Goal: Task Accomplishment & Management: Manage account settings

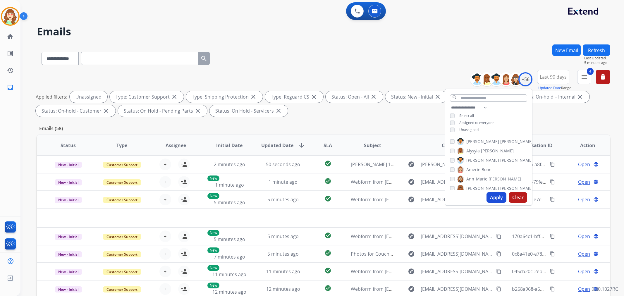
select select "**********"
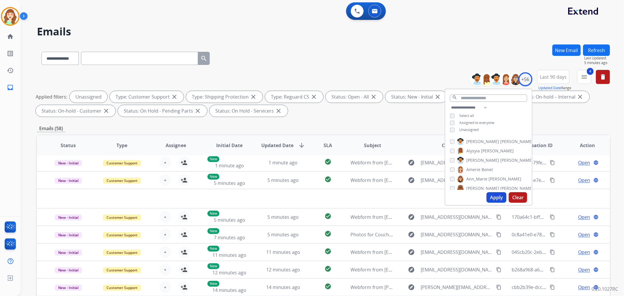
click at [100, 57] on input "text" at bounding box center [139, 58] width 117 height 13
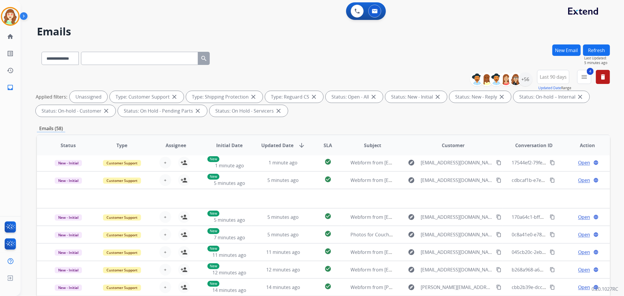
drag, startPoint x: 99, startPoint y: 55, endPoint x: 96, endPoint y: 52, distance: 3.9
paste input "**********"
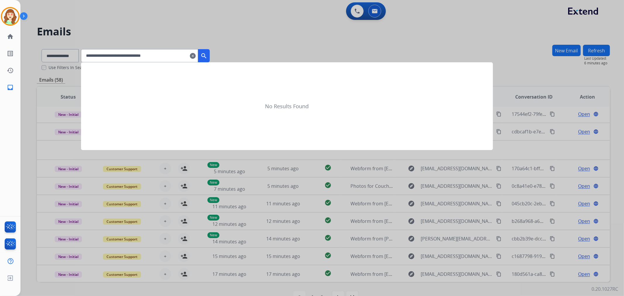
click at [206, 55] on button "search" at bounding box center [204, 55] width 12 height 13
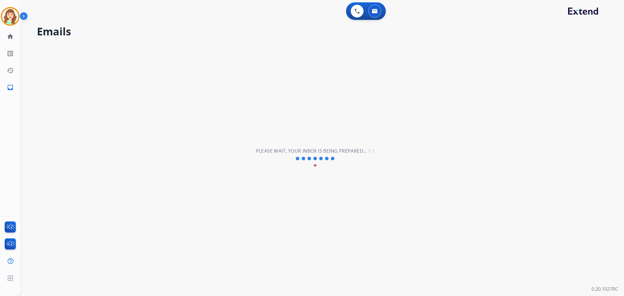
scroll to position [1, 0]
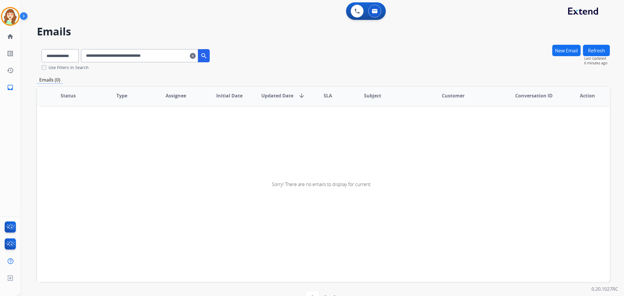
drag, startPoint x: 95, startPoint y: 56, endPoint x: 97, endPoint y: 53, distance: 3.3
click at [96, 55] on input "**********" at bounding box center [139, 55] width 117 height 13
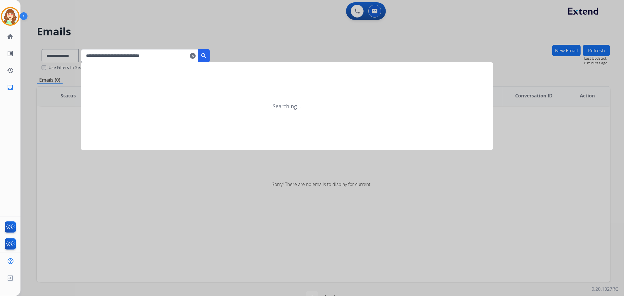
click at [180, 56] on input "**********" at bounding box center [139, 55] width 117 height 13
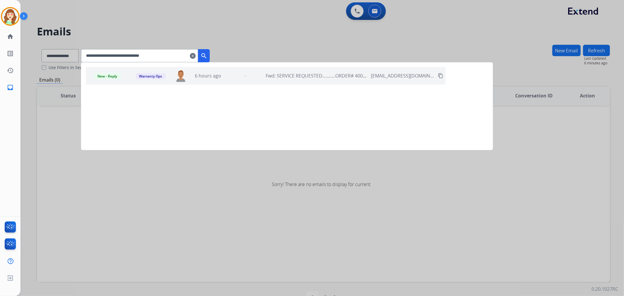
type input "**********"
drag, startPoint x: 246, startPoint y: 78, endPoint x: 244, endPoint y: 75, distance: 3.3
click at [245, 77] on div "-" at bounding box center [245, 75] width 35 height 7
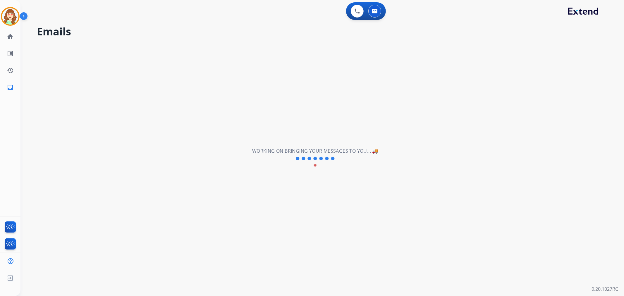
scroll to position [0, 0]
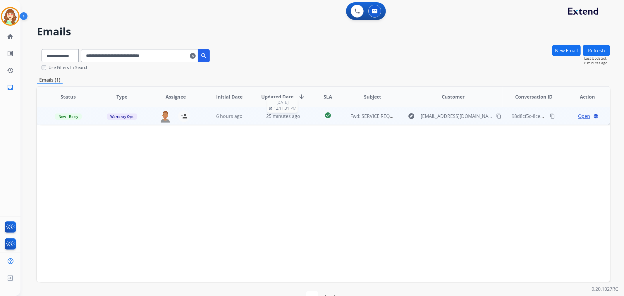
click at [283, 116] on span "25 minutes ago" at bounding box center [283, 116] width 34 height 6
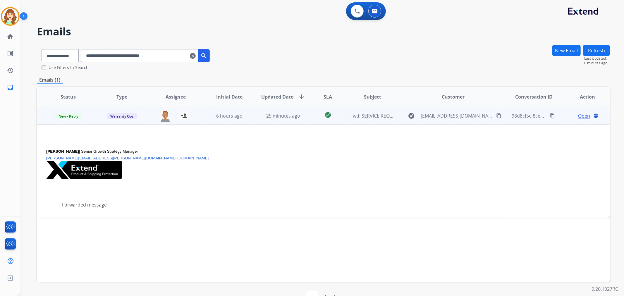
click at [579, 115] on span "Open" at bounding box center [584, 115] width 12 height 7
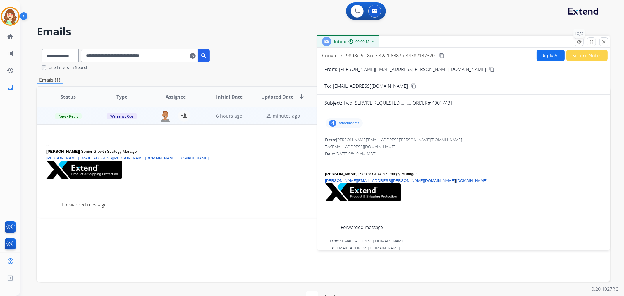
drag, startPoint x: 577, startPoint y: 42, endPoint x: 578, endPoint y: 36, distance: 5.6
click at [578, 37] on button "remove_red_eye Logs" at bounding box center [579, 41] width 9 height 9
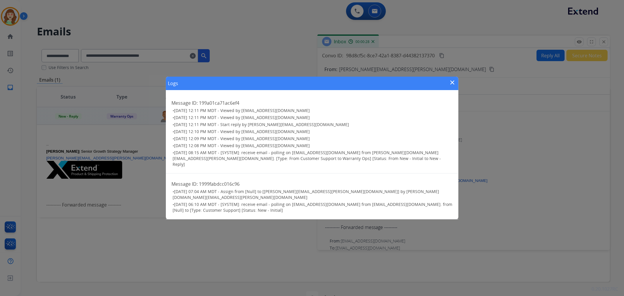
drag, startPoint x: 510, startPoint y: 140, endPoint x: 545, endPoint y: 104, distance: 49.2
click at [513, 130] on div "Logs close Message ID: 199a01ca71ac6ef4 • [DATE] 12:11 PM MDT - Viewed by [EMAI…" at bounding box center [312, 148] width 624 height 296
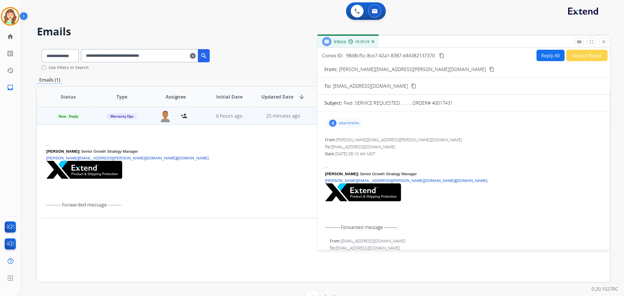
click at [604, 39] on mat-icon "close" at bounding box center [603, 41] width 5 height 5
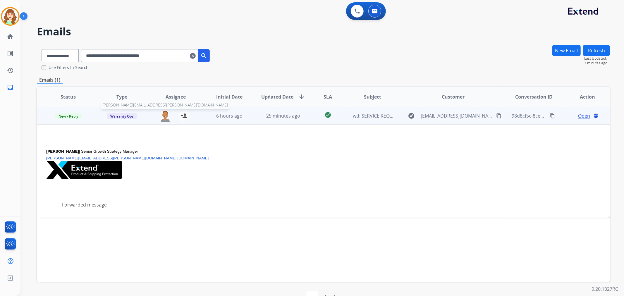
click at [164, 117] on img at bounding box center [165, 116] width 12 height 12
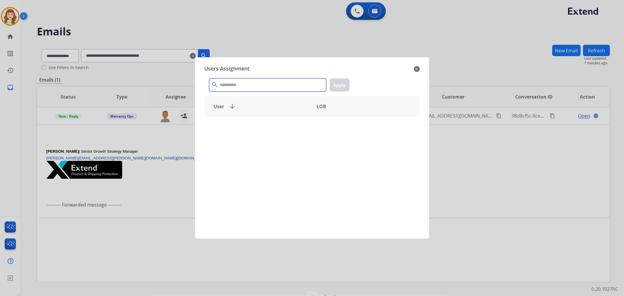
click at [233, 84] on input "text" at bounding box center [267, 84] width 117 height 13
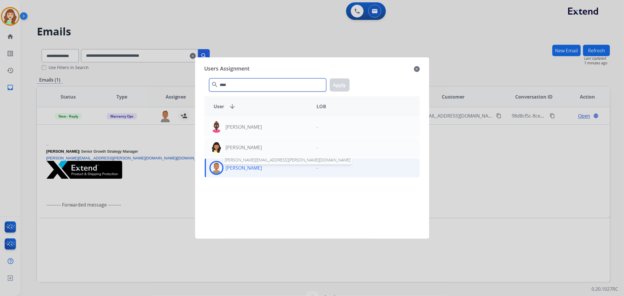
type input "****"
drag, startPoint x: 227, startPoint y: 166, endPoint x: 285, endPoint y: 138, distance: 64.5
click at [227, 167] on p "[PERSON_NAME]" at bounding box center [244, 167] width 36 height 7
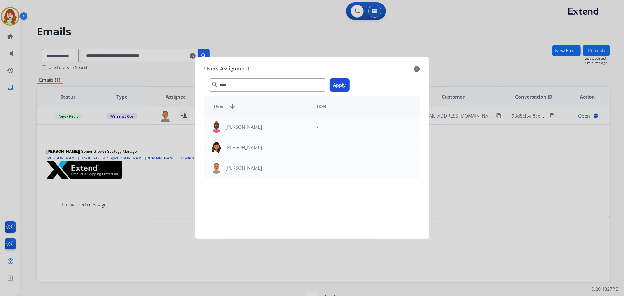
click at [341, 82] on button "Apply" at bounding box center [340, 84] width 20 height 13
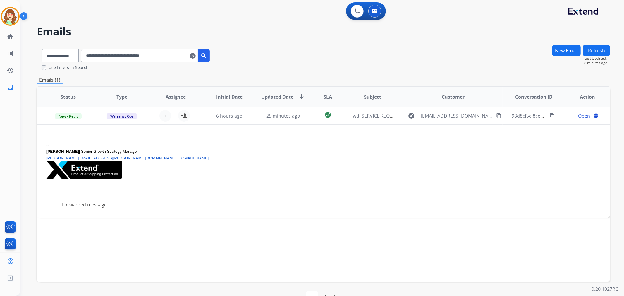
click at [196, 55] on mat-icon "clear" at bounding box center [193, 55] width 6 height 7
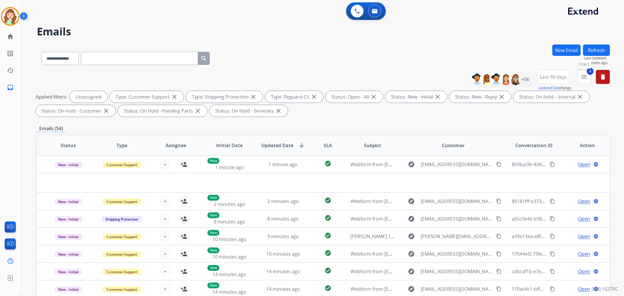
click at [589, 78] on button "4 menu Filters" at bounding box center [584, 77] width 14 height 14
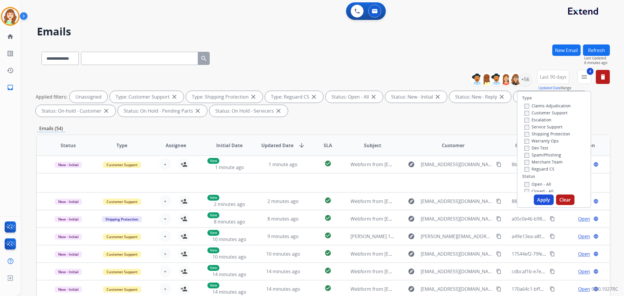
click at [550, 76] on span "Last 90 days" at bounding box center [553, 77] width 27 height 2
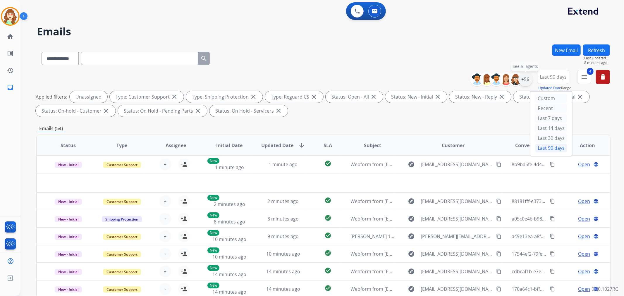
click at [523, 83] on div "+56" at bounding box center [525, 79] width 14 height 14
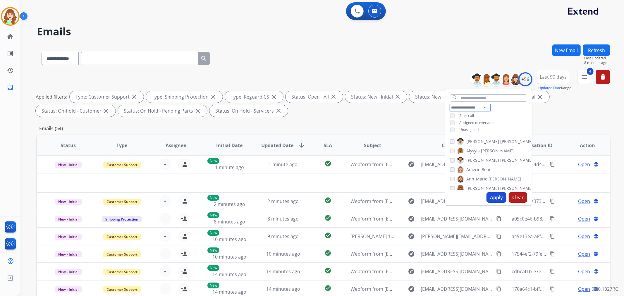
click at [467, 105] on select "**********" at bounding box center [470, 107] width 40 height 7
click at [451, 166] on div "[PERSON_NAME] [PERSON_NAME]" at bounding box center [471, 169] width 43 height 7
click at [451, 175] on div "[PERSON_NAME]" at bounding box center [485, 178] width 71 height 7
click at [454, 186] on div "[PERSON_NAME]" at bounding box center [491, 188] width 83 height 7
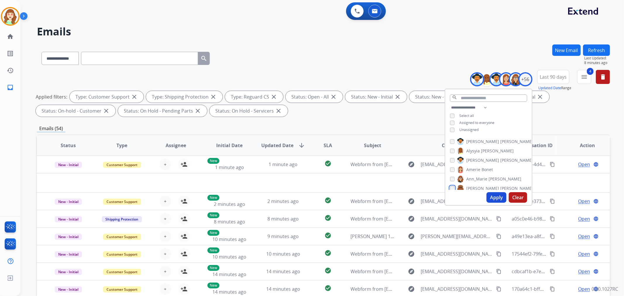
scroll to position [32, 0]
click at [450, 162] on div "[PERSON_NAME]" at bounding box center [491, 165] width 83 height 7
click at [451, 185] on div "[PERSON_NAME]" at bounding box center [484, 183] width 69 height 7
click at [452, 171] on div "[PERSON_NAME] [PERSON_NAME] [PERSON_NAME] [PERSON_NAME] [PERSON_NAME] [PERSON_N…" at bounding box center [488, 163] width 87 height 54
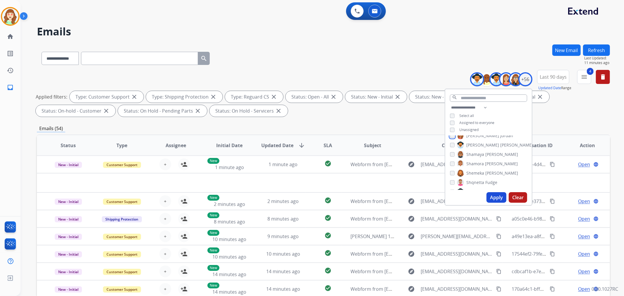
scroll to position [390, 0]
click at [454, 162] on div "[PERSON_NAME]" at bounding box center [484, 163] width 68 height 7
click at [451, 184] on div "[PERSON_NAME]" at bounding box center [491, 183] width 83 height 7
drag, startPoint x: 494, startPoint y: 196, endPoint x: 514, endPoint y: 183, distance: 23.9
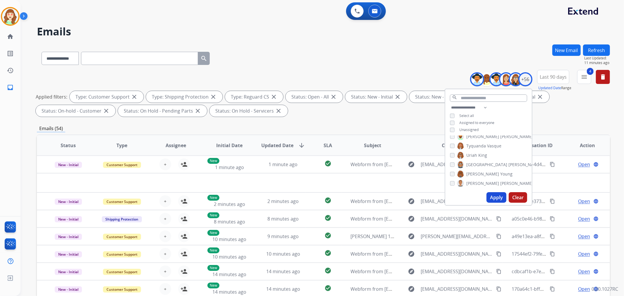
click at [493, 192] on button "Apply" at bounding box center [496, 197] width 20 height 11
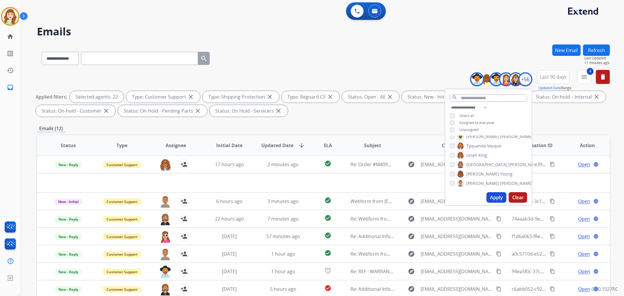
click at [369, 129] on div "Emails (12)" at bounding box center [323, 128] width 573 height 7
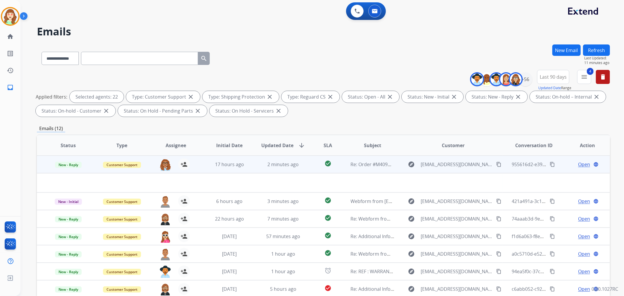
scroll to position [19, 0]
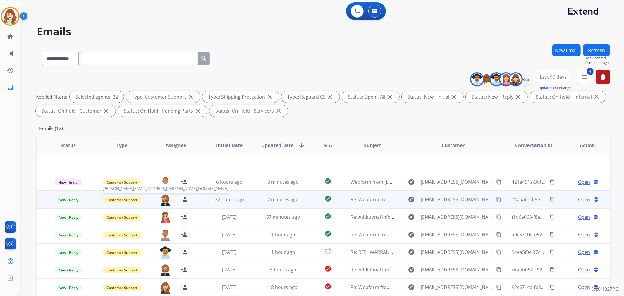
click at [163, 198] on img at bounding box center [165, 200] width 12 height 12
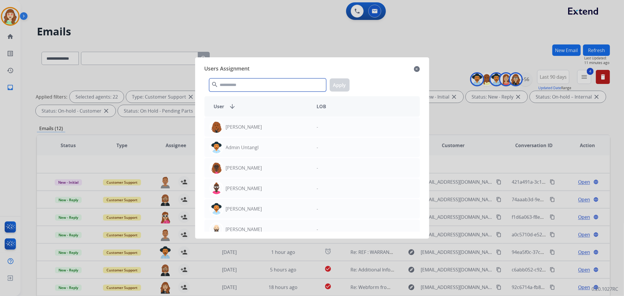
click at [278, 84] on input "text" at bounding box center [267, 84] width 117 height 13
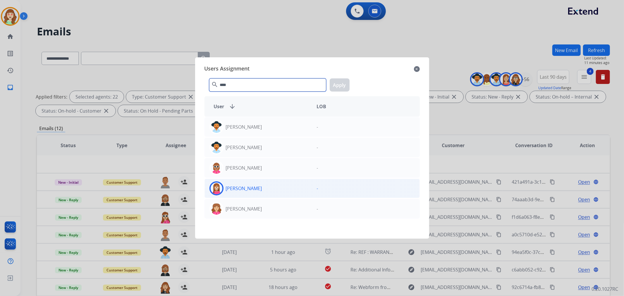
type input "****"
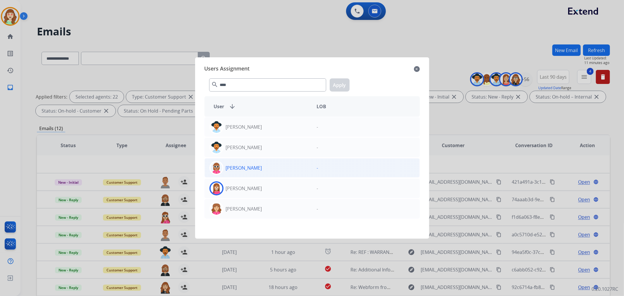
drag, startPoint x: 295, startPoint y: 189, endPoint x: 309, endPoint y: 165, distance: 27.8
click at [297, 187] on div "[PERSON_NAME]" at bounding box center [258, 188] width 107 height 14
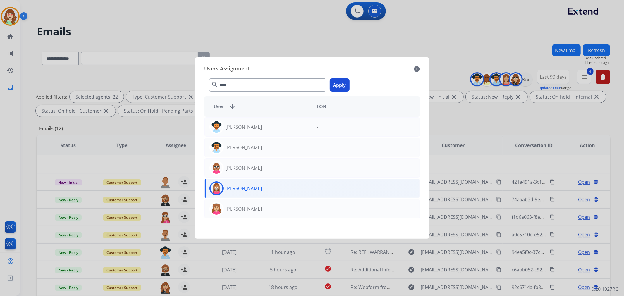
click at [342, 85] on button "Apply" at bounding box center [340, 84] width 20 height 13
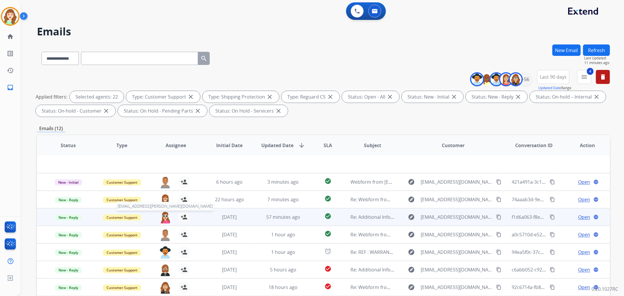
click at [167, 215] on img at bounding box center [165, 217] width 12 height 12
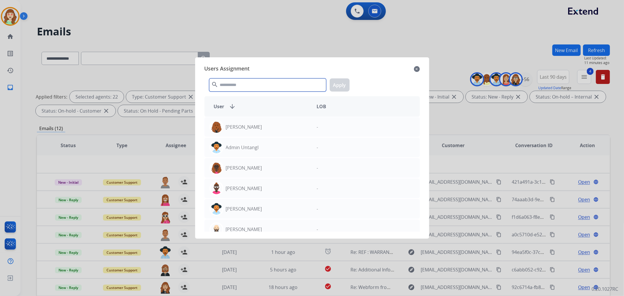
click at [288, 87] on input "text" at bounding box center [267, 84] width 117 height 13
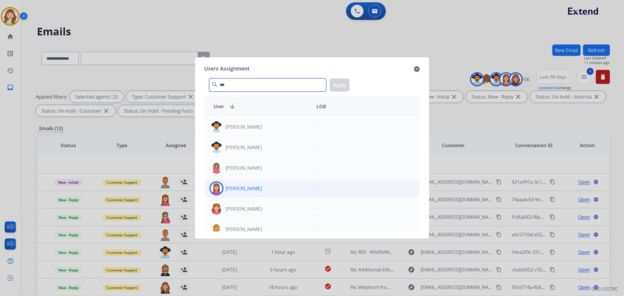
type input "***"
drag, startPoint x: 271, startPoint y: 185, endPoint x: 346, endPoint y: 98, distance: 115.1
click at [272, 184] on div "[PERSON_NAME]" at bounding box center [258, 188] width 107 height 14
drag, startPoint x: 340, startPoint y: 83, endPoint x: 326, endPoint y: 86, distance: 14.7
click at [340, 83] on button "Apply" at bounding box center [340, 84] width 20 height 13
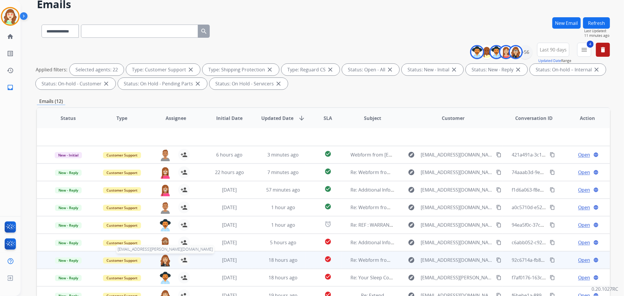
scroll to position [65, 0]
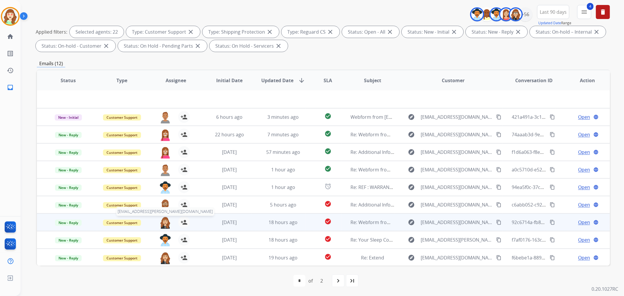
click at [164, 222] on img at bounding box center [165, 222] width 12 height 12
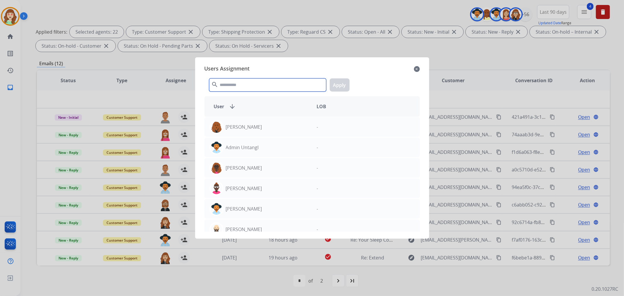
click at [255, 86] on input "text" at bounding box center [267, 84] width 117 height 13
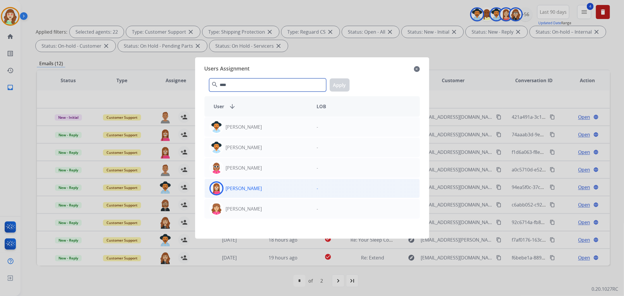
type input "****"
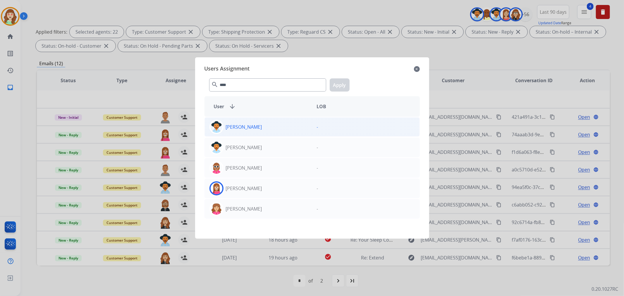
drag, startPoint x: 281, startPoint y: 191, endPoint x: 332, endPoint y: 119, distance: 88.4
click at [282, 189] on div "[PERSON_NAME]" at bounding box center [258, 188] width 107 height 14
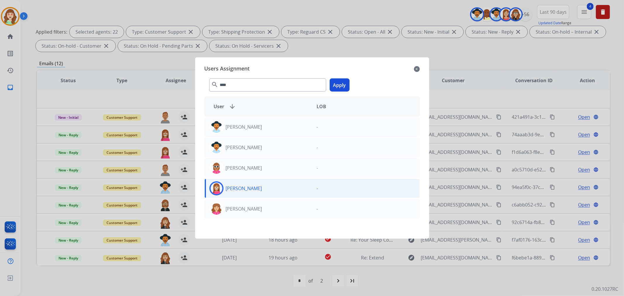
click at [341, 84] on button "Apply" at bounding box center [340, 84] width 20 height 13
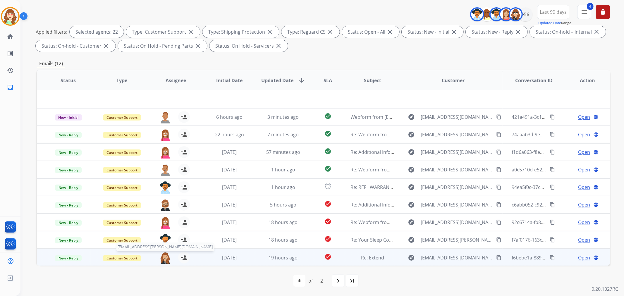
click at [165, 255] on img at bounding box center [165, 258] width 12 height 12
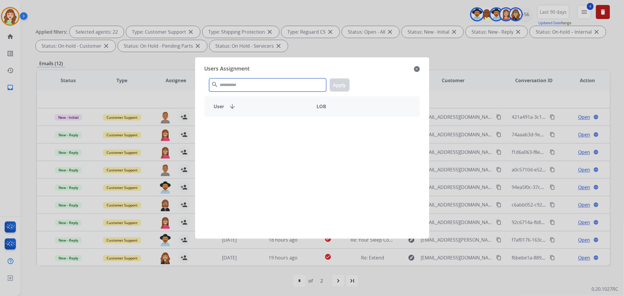
click at [272, 84] on input "text" at bounding box center [267, 84] width 117 height 13
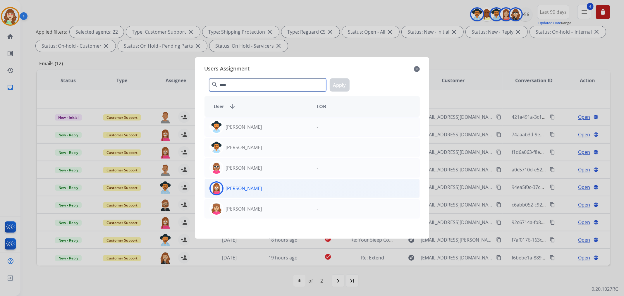
type input "****"
click at [299, 187] on div "[PERSON_NAME]" at bounding box center [258, 188] width 107 height 14
click at [342, 83] on button "Apply" at bounding box center [340, 84] width 20 height 13
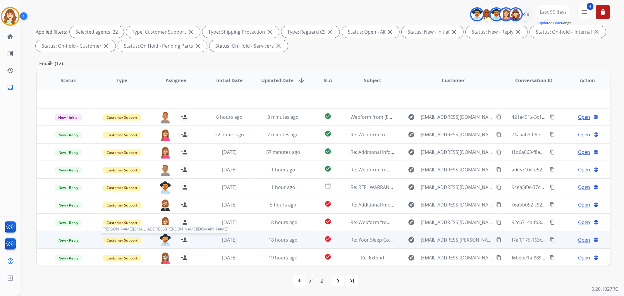
click at [164, 237] on img at bounding box center [165, 240] width 12 height 12
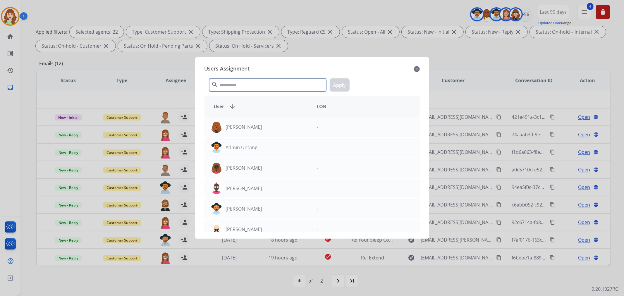
click at [274, 85] on input "text" at bounding box center [267, 84] width 117 height 13
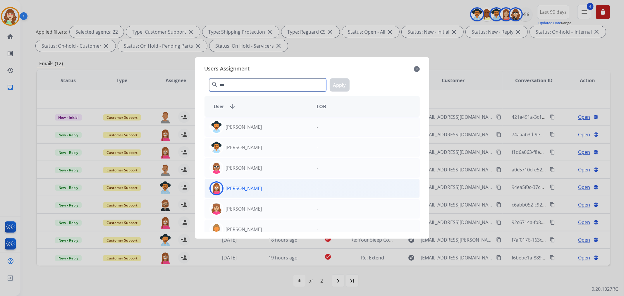
type input "***"
drag, startPoint x: 286, startPoint y: 191, endPoint x: 368, endPoint y: 80, distance: 137.6
click at [287, 189] on div "[PERSON_NAME]" at bounding box center [258, 188] width 107 height 14
click at [342, 84] on button "Apply" at bounding box center [340, 84] width 20 height 13
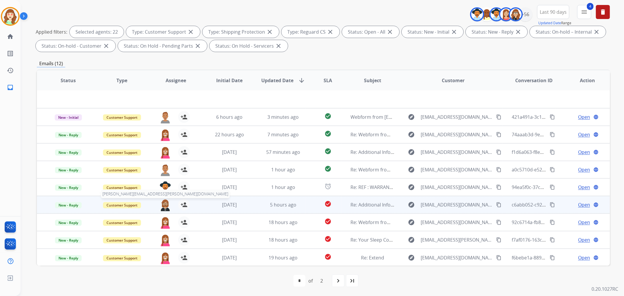
click at [165, 203] on img at bounding box center [165, 205] width 12 height 12
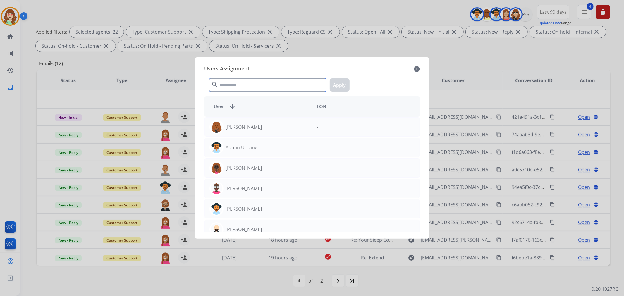
click at [283, 87] on input "text" at bounding box center [267, 84] width 117 height 13
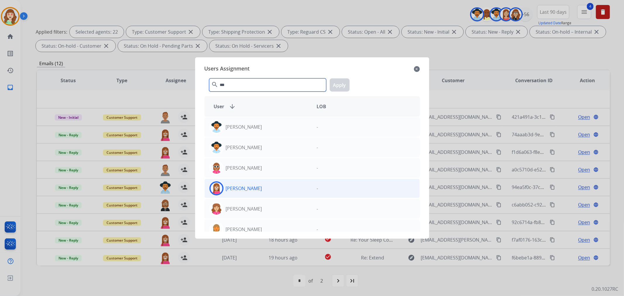
type input "***"
click at [294, 188] on div "[PERSON_NAME]" at bounding box center [258, 188] width 107 height 14
click at [346, 85] on button "Apply" at bounding box center [340, 84] width 20 height 13
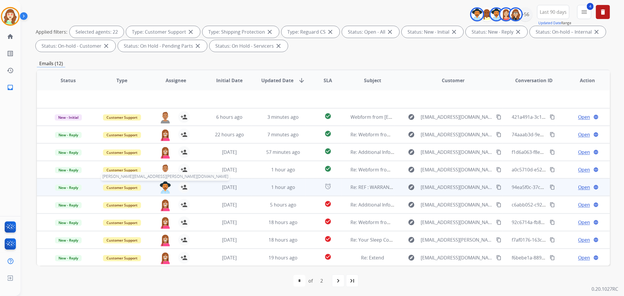
click at [163, 183] on img at bounding box center [165, 187] width 12 height 12
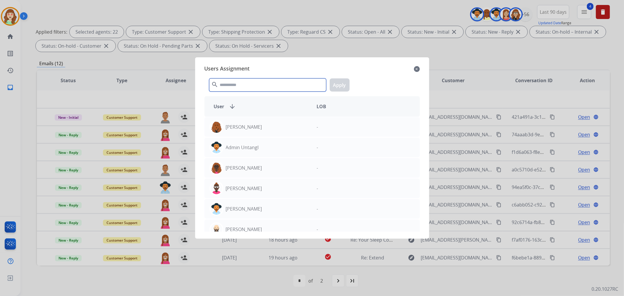
click at [243, 87] on input "text" at bounding box center [267, 84] width 117 height 13
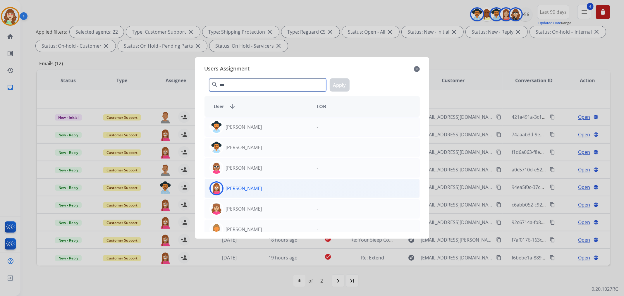
type input "***"
drag, startPoint x: 267, startPoint y: 187, endPoint x: 271, endPoint y: 184, distance: 5.4
click at [268, 187] on div "[PERSON_NAME]" at bounding box center [258, 188] width 107 height 14
drag, startPoint x: 343, startPoint y: 83, endPoint x: 335, endPoint y: 89, distance: 9.9
click at [343, 84] on button "Apply" at bounding box center [340, 84] width 20 height 13
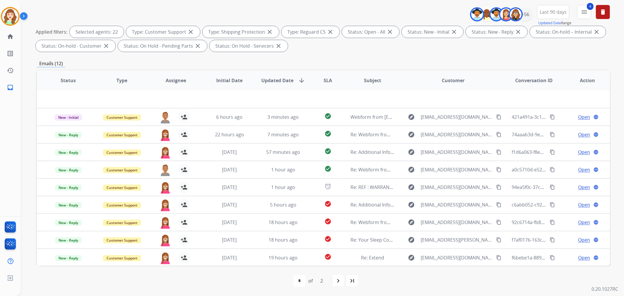
drag, startPoint x: 341, startPoint y: 283, endPoint x: 343, endPoint y: 280, distance: 3.3
click at [343, 281] on div "navigate_next" at bounding box center [338, 280] width 13 height 13
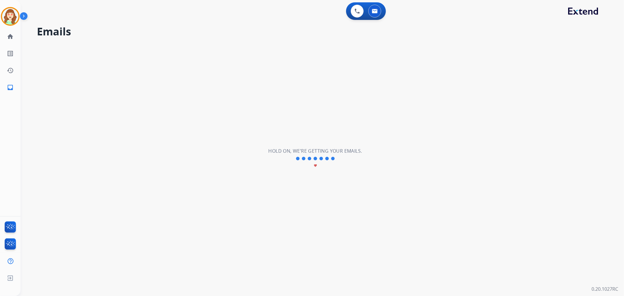
scroll to position [0, 0]
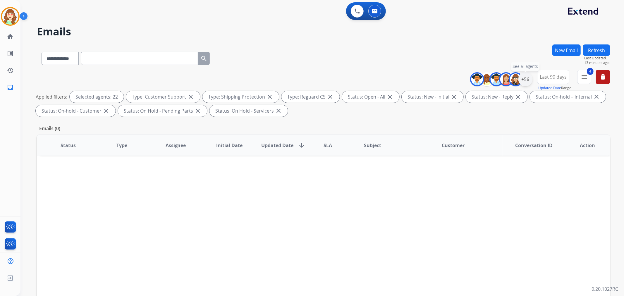
click at [525, 78] on div "+56" at bounding box center [525, 79] width 14 height 14
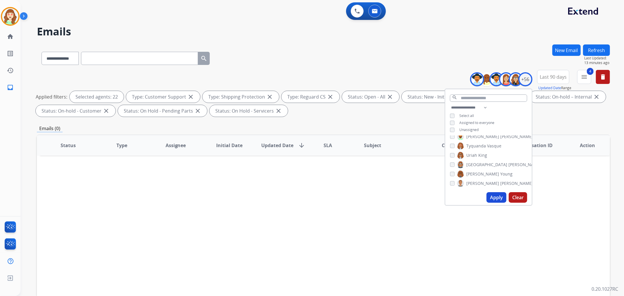
click at [489, 196] on button "Apply" at bounding box center [496, 197] width 20 height 11
select select "*"
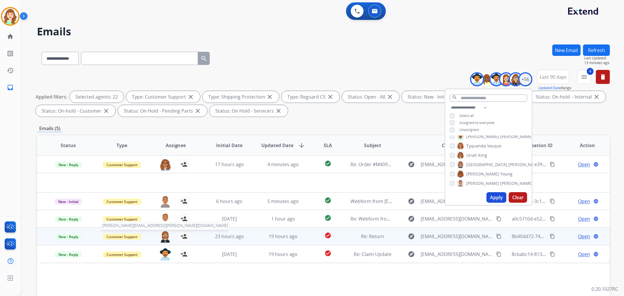
click at [162, 235] on img at bounding box center [165, 236] width 12 height 12
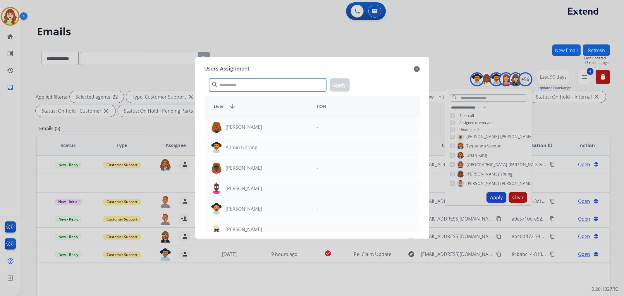
click at [266, 81] on input "text" at bounding box center [267, 84] width 117 height 13
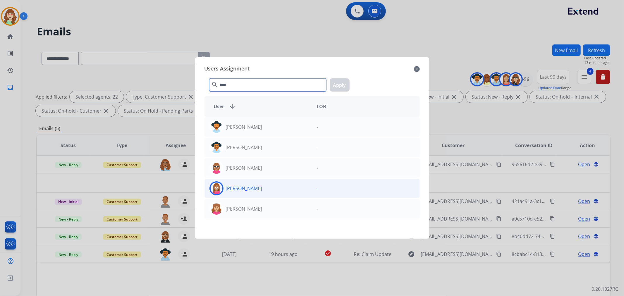
type input "****"
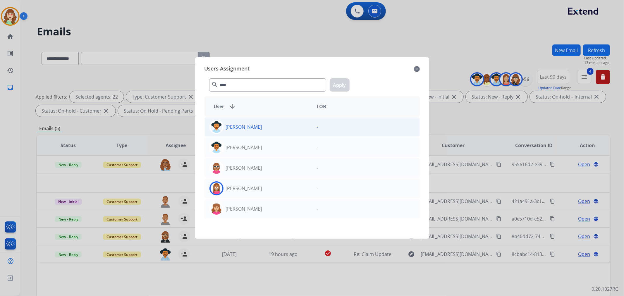
drag, startPoint x: 278, startPoint y: 189, endPoint x: 335, endPoint y: 132, distance: 79.6
click at [282, 185] on div "[PERSON_NAME]" at bounding box center [258, 188] width 107 height 14
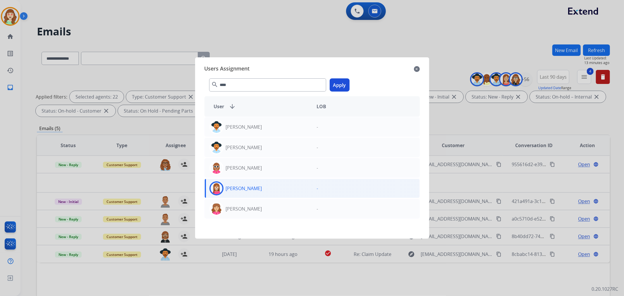
click at [340, 83] on button "Apply" at bounding box center [340, 84] width 20 height 13
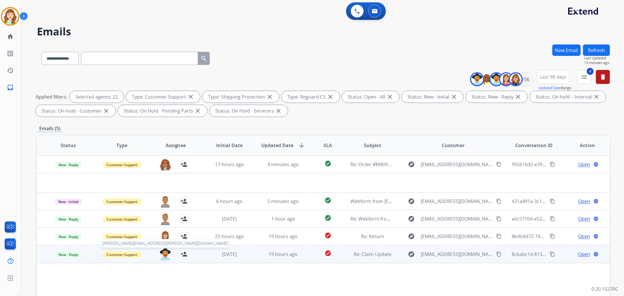
click at [165, 255] on img at bounding box center [165, 254] width 12 height 12
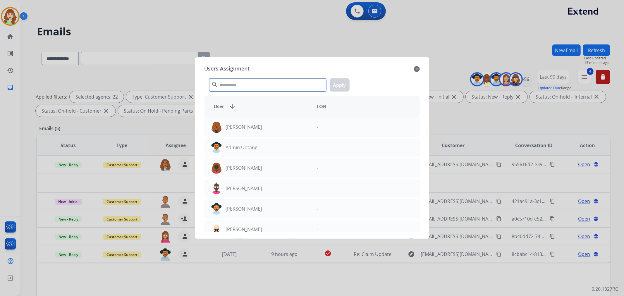
click at [291, 84] on input "text" at bounding box center [267, 84] width 117 height 13
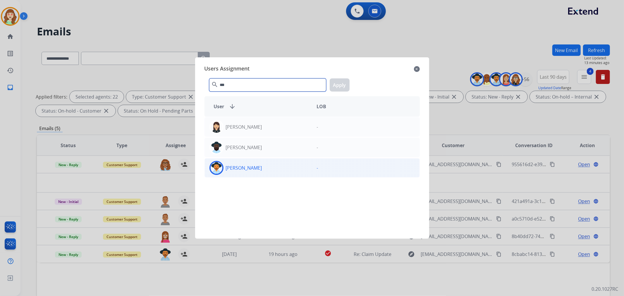
type input "***"
click at [291, 167] on div "[PERSON_NAME]" at bounding box center [258, 168] width 107 height 14
click at [343, 86] on button "Apply" at bounding box center [340, 84] width 20 height 13
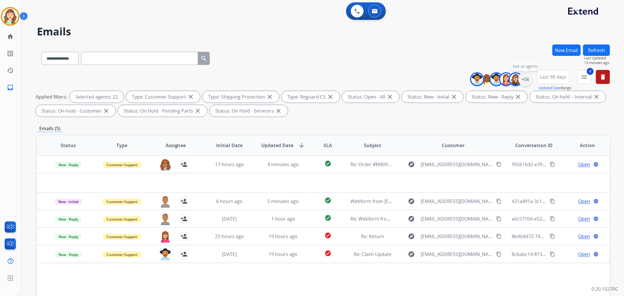
click at [529, 75] on div "+56" at bounding box center [525, 79] width 14 height 14
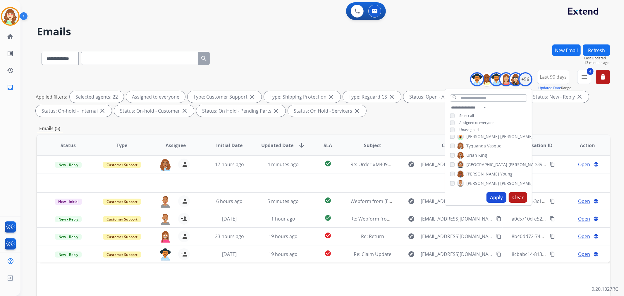
click at [492, 192] on button "Apply" at bounding box center [496, 197] width 20 height 11
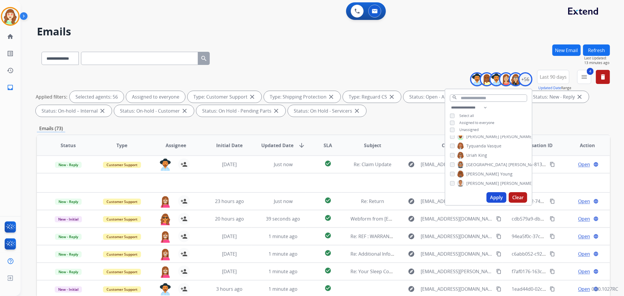
click at [320, 144] on th "SLA" at bounding box center [323, 145] width 36 height 20
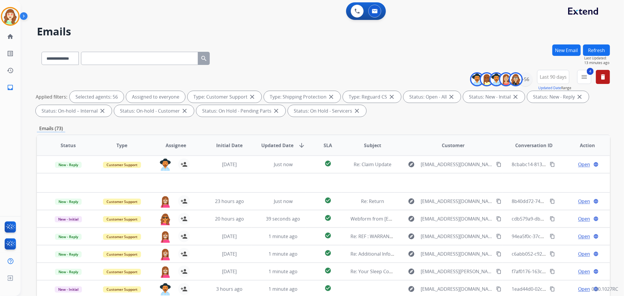
click at [323, 145] on span "SLA" at bounding box center [327, 145] width 8 height 7
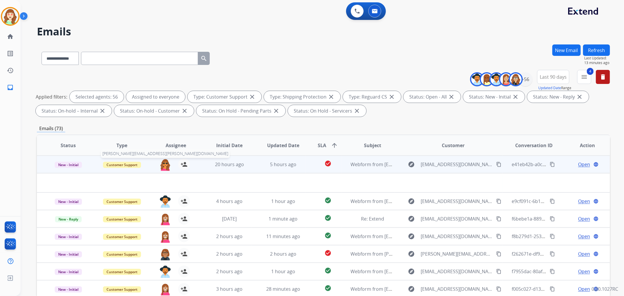
click at [159, 161] on img at bounding box center [165, 165] width 12 height 12
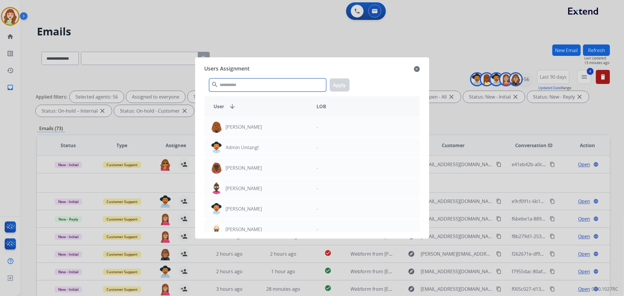
click at [260, 85] on input "text" at bounding box center [267, 84] width 117 height 13
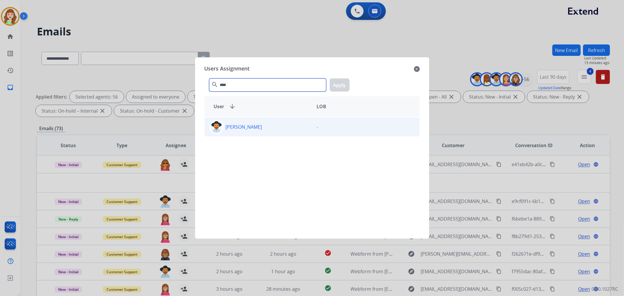
type input "****"
click at [285, 127] on div "[PERSON_NAME]" at bounding box center [258, 127] width 107 height 14
click at [342, 87] on button "Apply" at bounding box center [340, 84] width 20 height 13
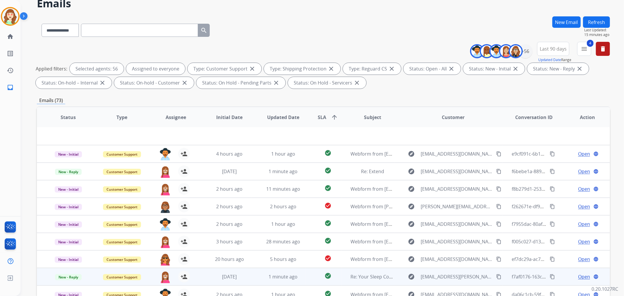
scroll to position [65, 0]
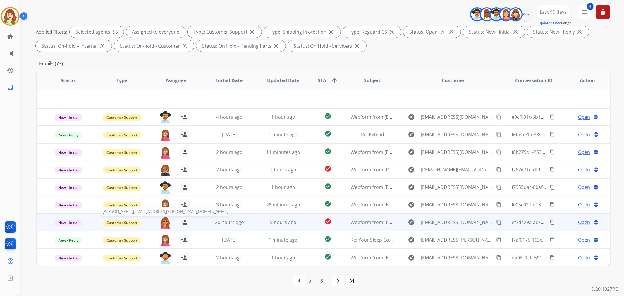
click at [163, 224] on img at bounding box center [165, 222] width 12 height 12
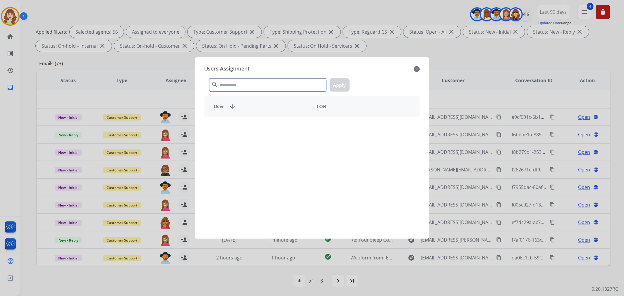
click at [282, 85] on input "text" at bounding box center [267, 84] width 117 height 13
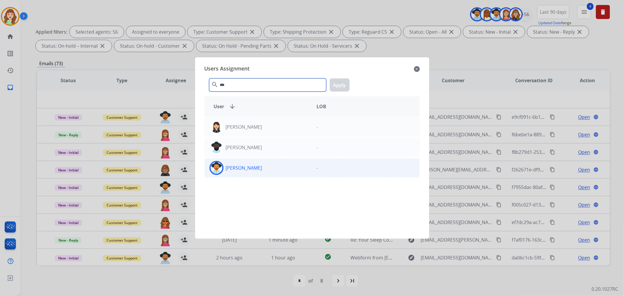
type input "***"
drag, startPoint x: 288, startPoint y: 171, endPoint x: 338, endPoint y: 94, distance: 91.8
click at [288, 170] on div "[PERSON_NAME]" at bounding box center [258, 168] width 107 height 14
click at [336, 82] on button "Apply" at bounding box center [340, 84] width 20 height 13
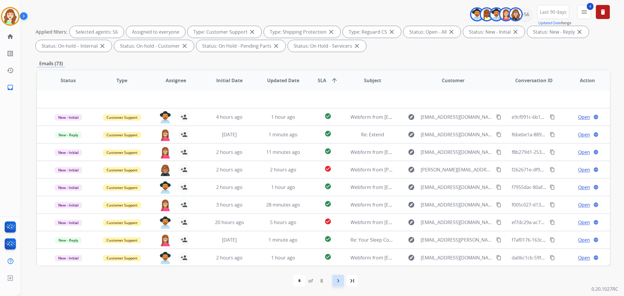
click at [334, 280] on div "navigate_next" at bounding box center [338, 280] width 13 height 13
select select "*"
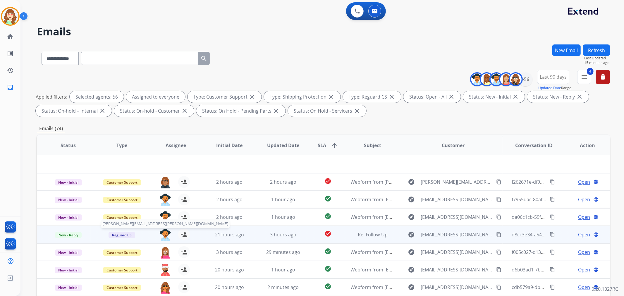
click at [163, 233] on img at bounding box center [165, 235] width 12 height 12
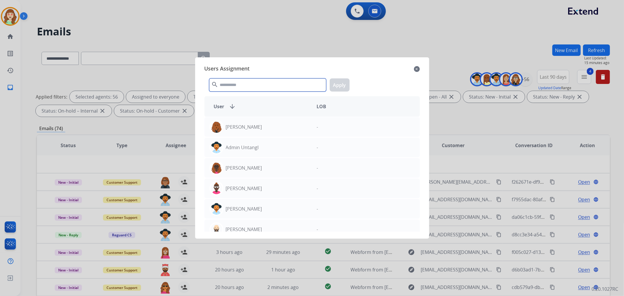
click at [263, 86] on input "text" at bounding box center [267, 84] width 117 height 13
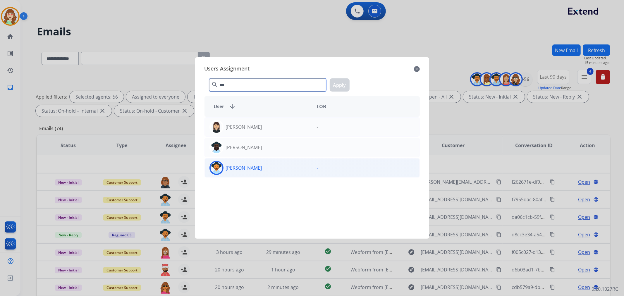
type input "***"
drag, startPoint x: 274, startPoint y: 169, endPoint x: 342, endPoint y: 103, distance: 94.5
click at [274, 168] on div "[PERSON_NAME]" at bounding box center [258, 168] width 107 height 14
drag, startPoint x: 341, startPoint y: 85, endPoint x: 336, endPoint y: 87, distance: 5.3
click at [340, 85] on button "Apply" at bounding box center [340, 84] width 20 height 13
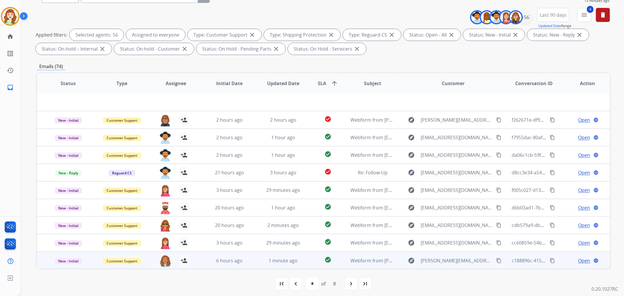
scroll to position [65, 0]
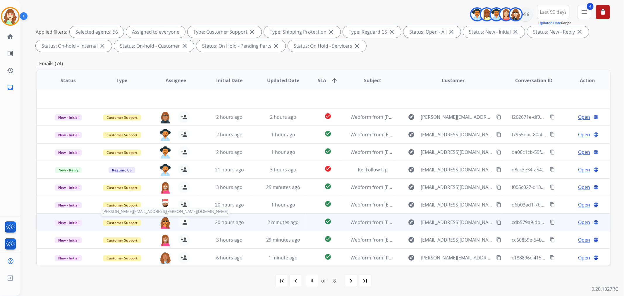
click at [163, 220] on img at bounding box center [165, 222] width 12 height 12
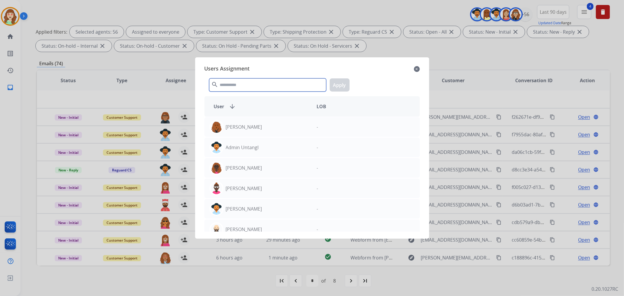
click at [268, 85] on input "text" at bounding box center [267, 84] width 117 height 13
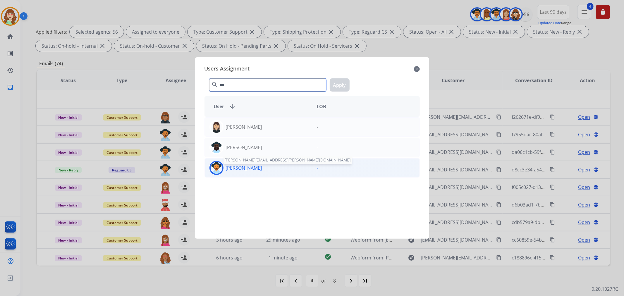
type input "***"
drag, startPoint x: 263, startPoint y: 169, endPoint x: 335, endPoint y: 106, distance: 95.3
click at [262, 169] on p "[PERSON_NAME]" at bounding box center [244, 167] width 36 height 7
drag, startPoint x: 347, startPoint y: 83, endPoint x: 345, endPoint y: 85, distance: 3.7
click at [346, 84] on button "Apply" at bounding box center [340, 84] width 20 height 13
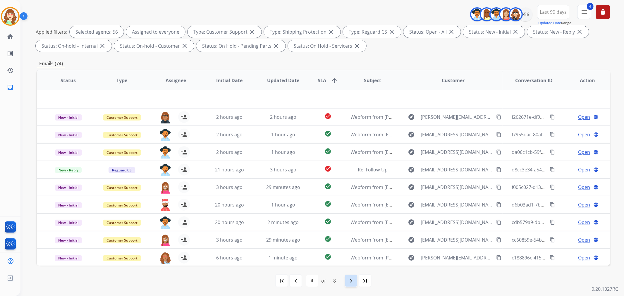
click at [350, 280] on mat-icon "navigate_next" at bounding box center [350, 280] width 7 height 7
select select "*"
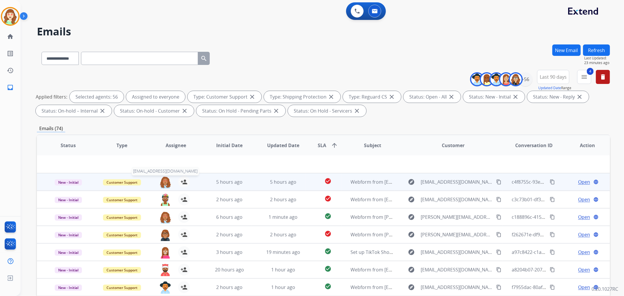
click at [164, 181] on img at bounding box center [165, 182] width 12 height 12
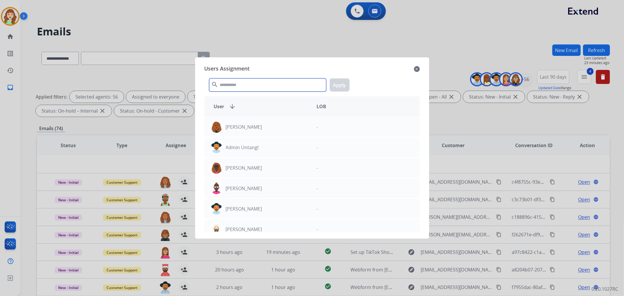
click at [251, 85] on input "text" at bounding box center [267, 84] width 117 height 13
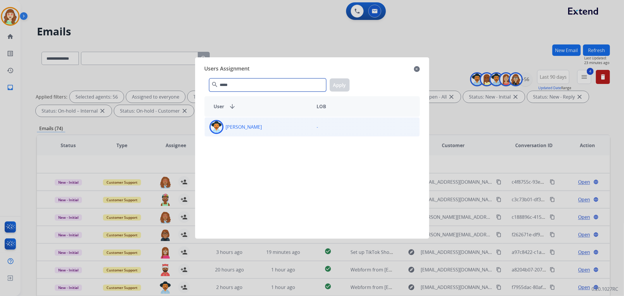
type input "*****"
click at [264, 130] on div "[PERSON_NAME]" at bounding box center [258, 127] width 107 height 14
drag, startPoint x: 337, startPoint y: 82, endPoint x: 194, endPoint y: 126, distance: 149.7
click at [337, 84] on button "Apply" at bounding box center [340, 84] width 20 height 13
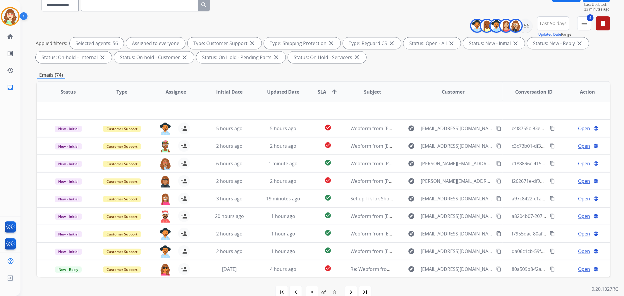
scroll to position [65, 0]
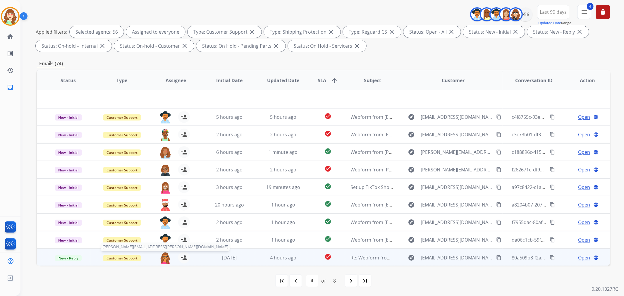
click at [162, 255] on img at bounding box center [165, 258] width 12 height 12
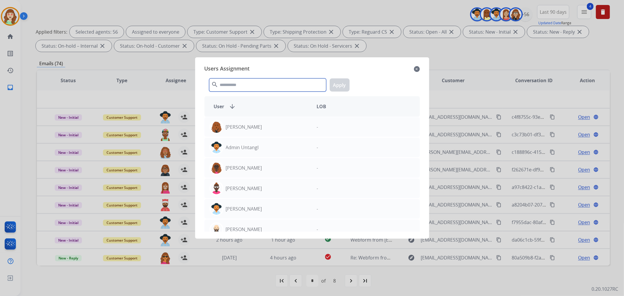
click at [271, 85] on input "text" at bounding box center [267, 84] width 117 height 13
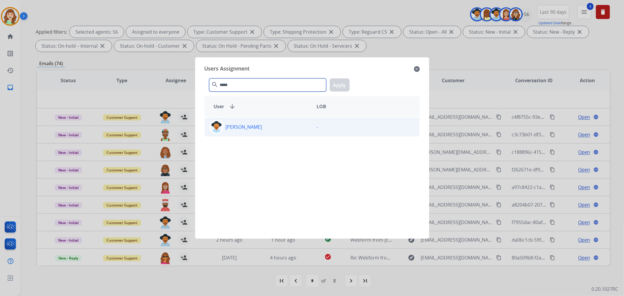
type input "*****"
drag, startPoint x: 280, startPoint y: 126, endPoint x: 321, endPoint y: 106, distance: 45.5
click at [279, 126] on div "[PERSON_NAME]" at bounding box center [258, 127] width 107 height 14
click at [345, 82] on button "Apply" at bounding box center [340, 84] width 20 height 13
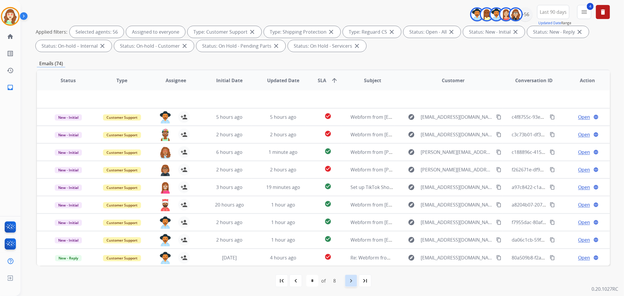
click at [352, 282] on mat-icon "navigate_next" at bounding box center [350, 280] width 7 height 7
select select "*"
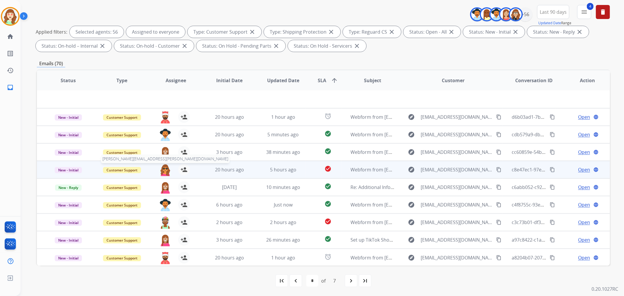
click at [163, 170] on img at bounding box center [165, 170] width 12 height 12
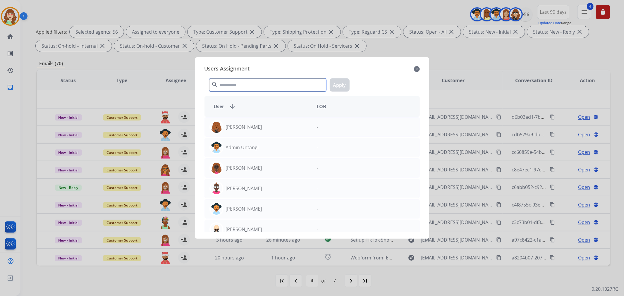
click at [262, 83] on input "text" at bounding box center [267, 84] width 117 height 13
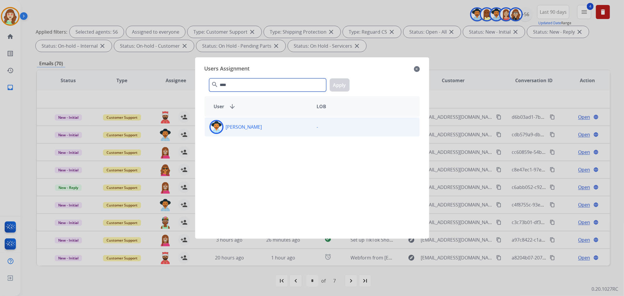
type input "****"
click at [273, 128] on div "[PERSON_NAME]" at bounding box center [258, 127] width 107 height 14
drag, startPoint x: 341, startPoint y: 84, endPoint x: 338, endPoint y: 82, distance: 3.9
click at [339, 83] on button "Apply" at bounding box center [340, 84] width 20 height 13
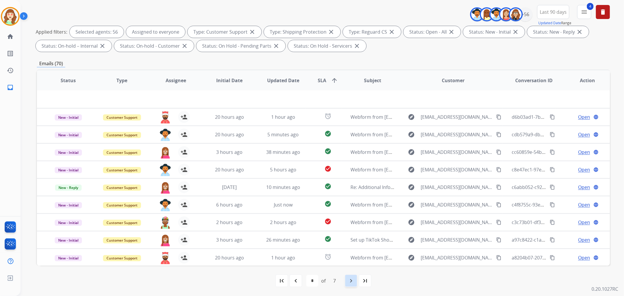
click at [350, 280] on mat-icon "navigate_next" at bounding box center [350, 280] width 7 height 7
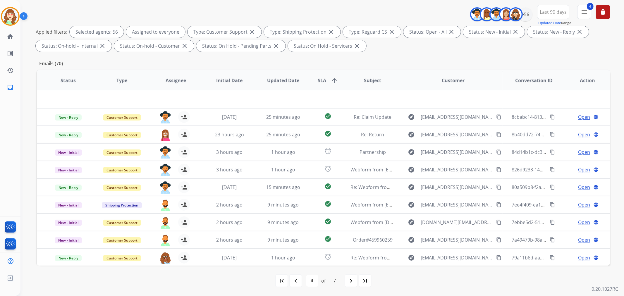
drag, startPoint x: 355, startPoint y: 281, endPoint x: 352, endPoint y: 278, distance: 4.8
click at [355, 280] on div "navigate_next" at bounding box center [351, 280] width 13 height 13
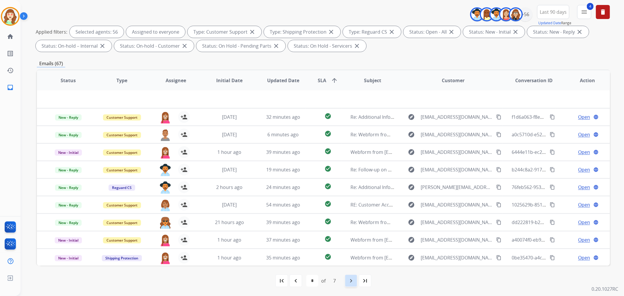
drag, startPoint x: 350, startPoint y: 281, endPoint x: 348, endPoint y: 277, distance: 4.3
click at [350, 280] on mat-icon "navigate_next" at bounding box center [350, 280] width 7 height 7
select select "*"
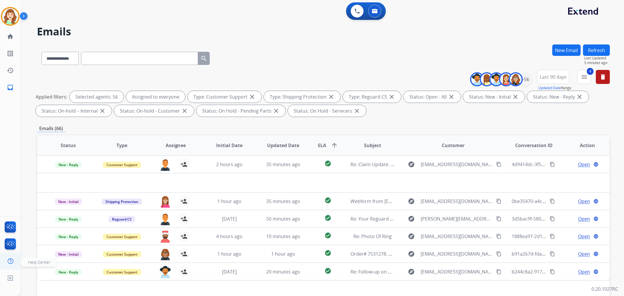
scroll to position [0, 0]
click at [521, 81] on div "+56" at bounding box center [525, 79] width 14 height 14
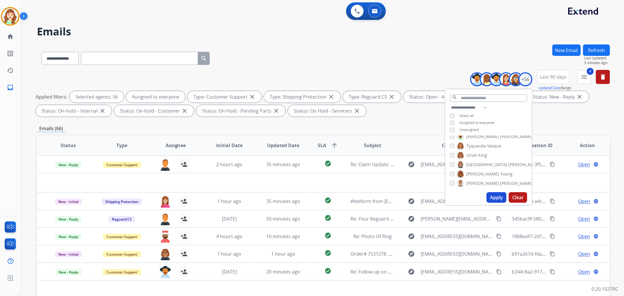
drag, startPoint x: 519, startPoint y: 197, endPoint x: 503, endPoint y: 200, distance: 16.3
click at [519, 197] on button "Clear" at bounding box center [518, 197] width 18 height 11
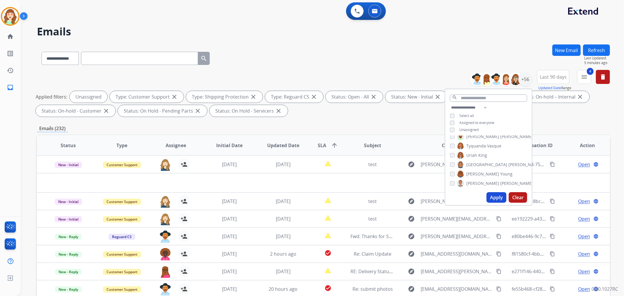
click at [495, 197] on button "Apply" at bounding box center [496, 197] width 20 height 11
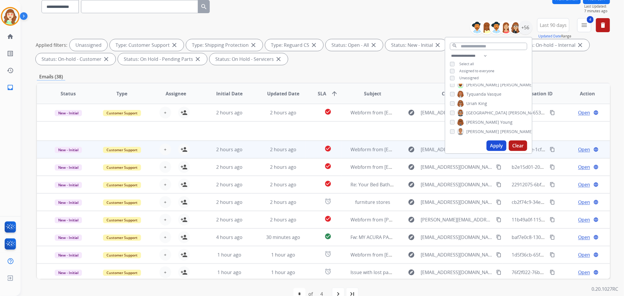
scroll to position [65, 0]
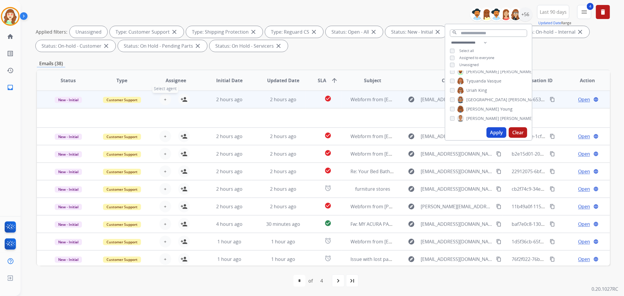
click at [164, 98] on span "+" at bounding box center [165, 99] width 3 height 7
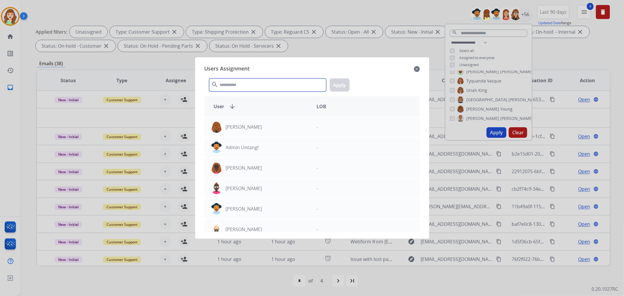
click at [243, 82] on input "text" at bounding box center [267, 84] width 117 height 13
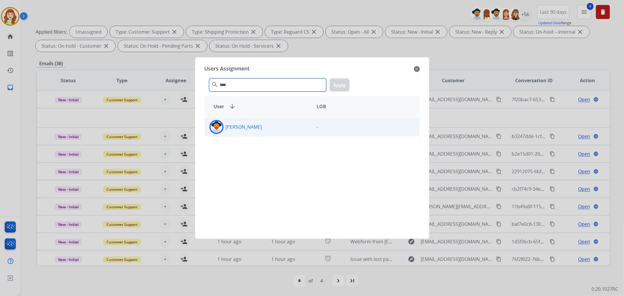
type input "****"
click at [293, 127] on div "[PERSON_NAME]" at bounding box center [258, 127] width 107 height 14
click at [339, 85] on button "Apply" at bounding box center [340, 84] width 20 height 13
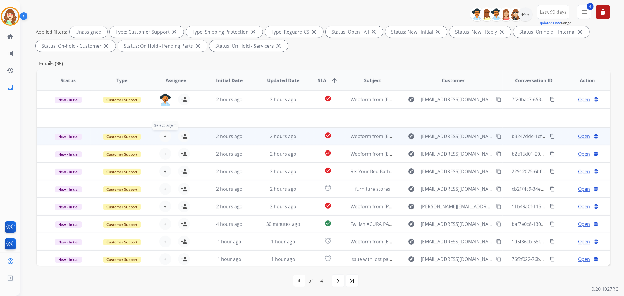
click at [165, 137] on button "+ Select agent" at bounding box center [165, 136] width 12 height 12
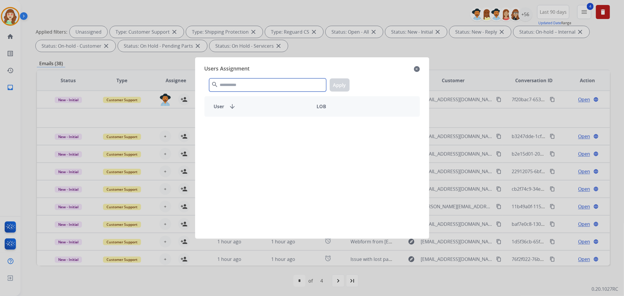
click at [253, 84] on input "text" at bounding box center [267, 84] width 117 height 13
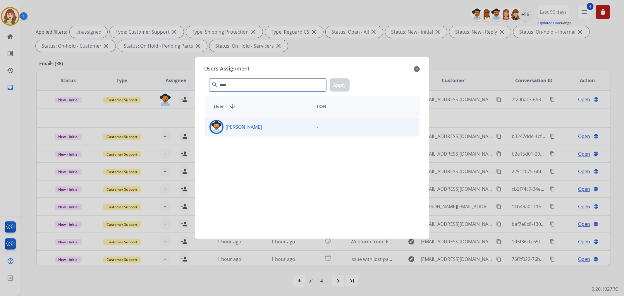
type input "****"
click at [290, 128] on div "[PERSON_NAME]" at bounding box center [258, 127] width 107 height 14
click at [337, 84] on button "Apply" at bounding box center [340, 84] width 20 height 13
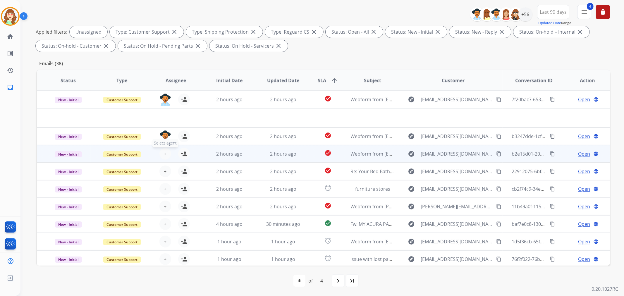
click at [162, 152] on button "+ Select agent" at bounding box center [165, 154] width 12 height 12
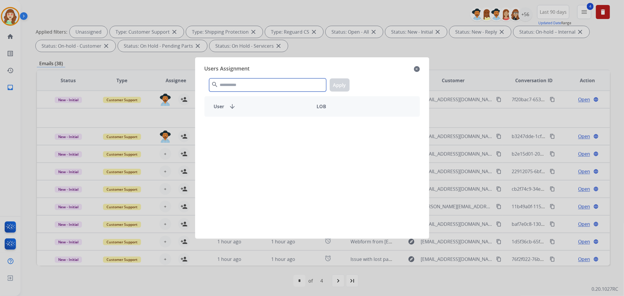
click at [263, 87] on input "text" at bounding box center [267, 84] width 117 height 13
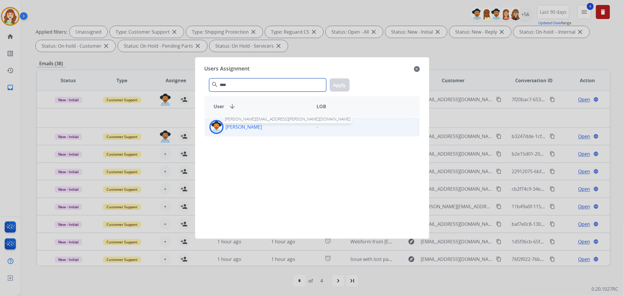
type input "****"
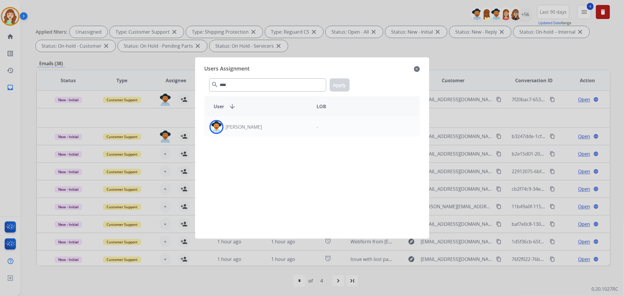
drag, startPoint x: 258, startPoint y: 133, endPoint x: 361, endPoint y: 100, distance: 108.5
click at [260, 133] on div "[PERSON_NAME]" at bounding box center [258, 127] width 107 height 14
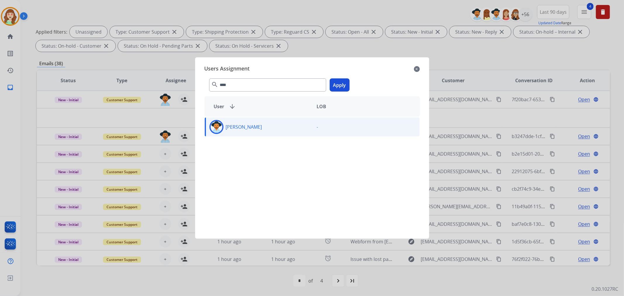
click at [343, 83] on button "Apply" at bounding box center [340, 84] width 20 height 13
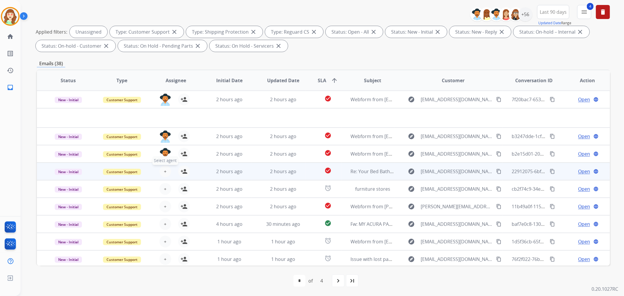
click at [161, 168] on button "+ Select agent" at bounding box center [165, 172] width 12 height 12
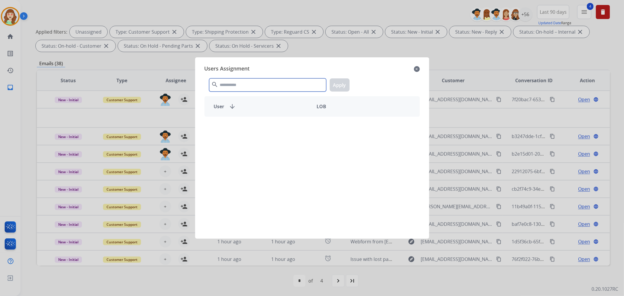
click at [273, 84] on input "text" at bounding box center [267, 84] width 117 height 13
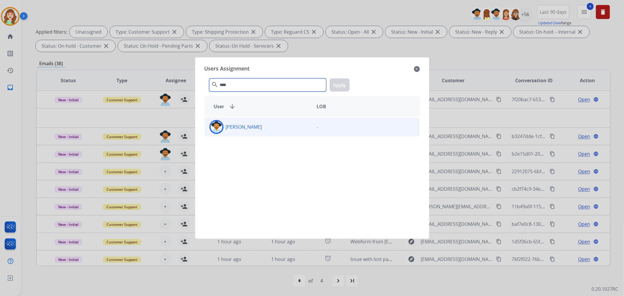
type input "****"
click at [277, 129] on div "[PERSON_NAME]" at bounding box center [258, 127] width 107 height 14
click at [341, 82] on button "Apply" at bounding box center [340, 84] width 20 height 13
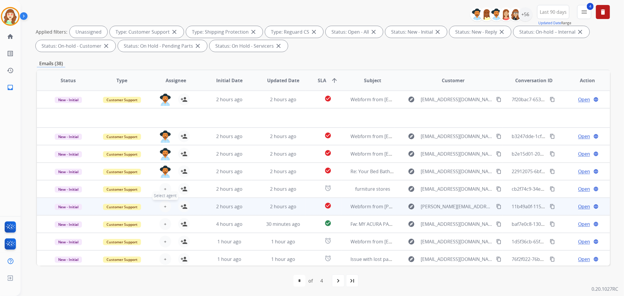
click at [161, 206] on button "+ Select agent" at bounding box center [165, 207] width 12 height 12
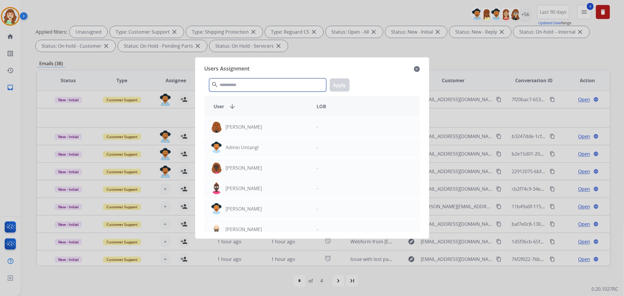
click at [283, 83] on input "text" at bounding box center [267, 84] width 117 height 13
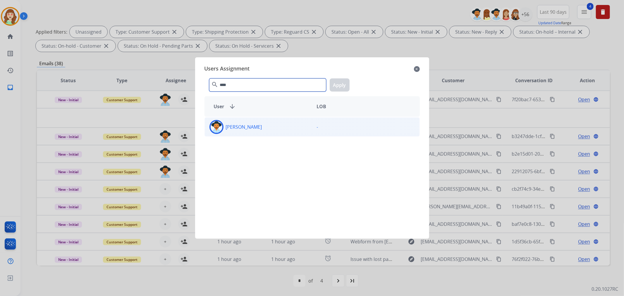
type input "****"
click at [275, 125] on div "[PERSON_NAME]" at bounding box center [258, 127] width 107 height 14
click at [339, 86] on button "Apply" at bounding box center [340, 84] width 20 height 13
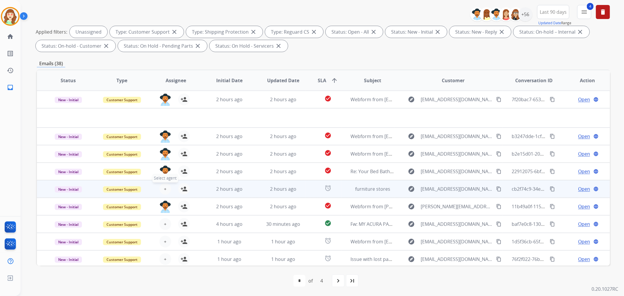
click at [162, 188] on button "+ Select agent" at bounding box center [165, 189] width 12 height 12
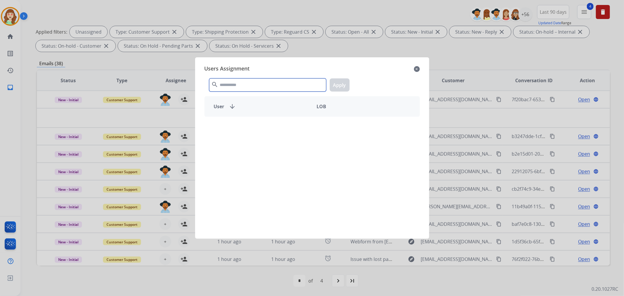
drag, startPoint x: 276, startPoint y: 91, endPoint x: 273, endPoint y: 87, distance: 4.4
click at [275, 90] on input "text" at bounding box center [267, 84] width 117 height 13
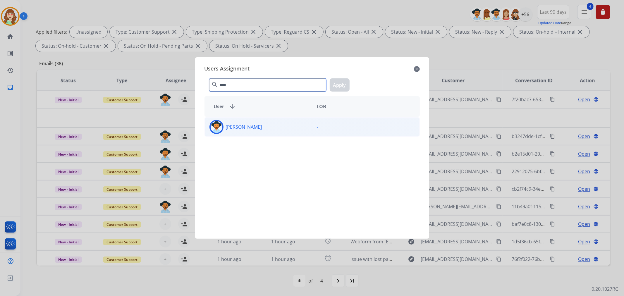
type input "****"
click at [290, 130] on div "[PERSON_NAME]" at bounding box center [258, 127] width 107 height 14
click at [339, 85] on button "Apply" at bounding box center [340, 84] width 20 height 13
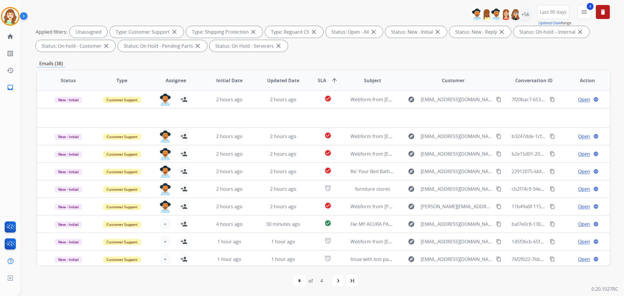
click at [338, 280] on mat-icon "navigate_next" at bounding box center [338, 280] width 7 height 7
select select "*"
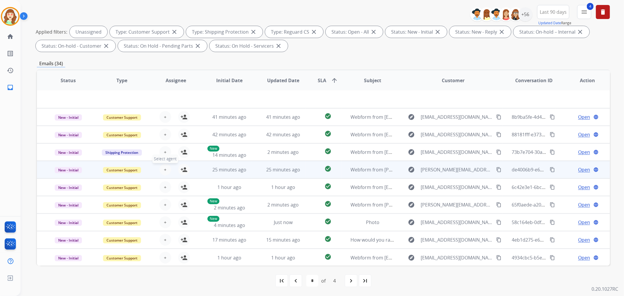
click at [161, 154] on table "Status Type Assignee Initial Date Updated Date SLA arrow_upward Subject Custome…" at bounding box center [323, 158] width 573 height 215
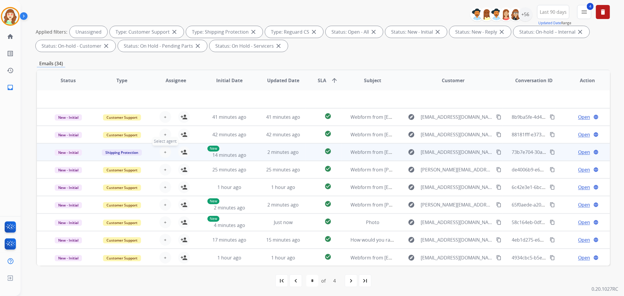
click at [165, 150] on span "+" at bounding box center [165, 152] width 3 height 7
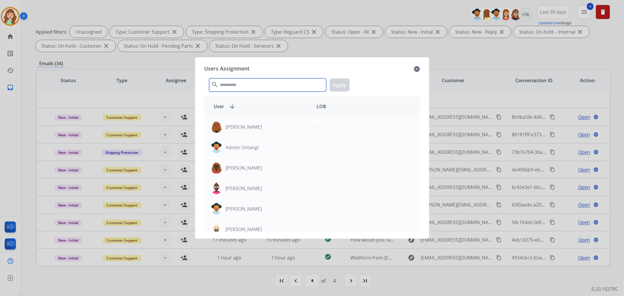
drag, startPoint x: 270, startPoint y: 85, endPoint x: 264, endPoint y: 83, distance: 5.5
click at [266, 84] on input "text" at bounding box center [267, 84] width 117 height 13
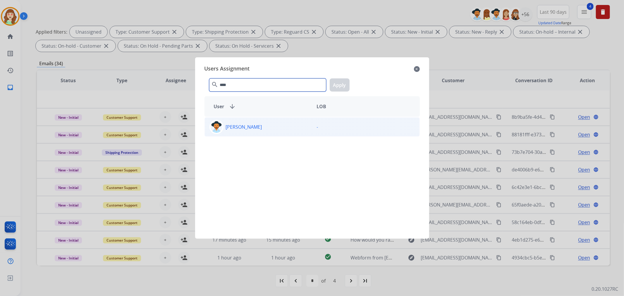
type input "****"
drag, startPoint x: 270, startPoint y: 132, endPoint x: 373, endPoint y: 81, distance: 114.7
click at [270, 132] on div "[PERSON_NAME]" at bounding box center [258, 127] width 107 height 14
click at [339, 75] on div "Users Assignment close **** search Apply User arrow_downward LOB [PERSON_NAME] -" at bounding box center [312, 148] width 225 height 172
click at [337, 85] on button "Apply" at bounding box center [340, 84] width 20 height 13
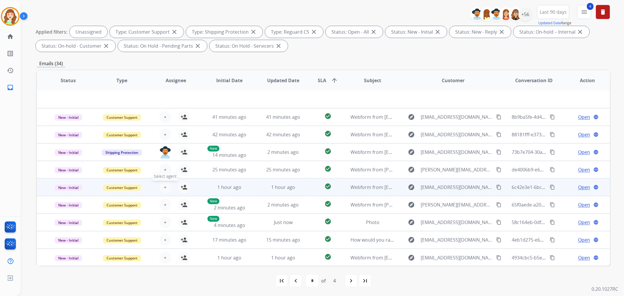
click at [164, 187] on span "+" at bounding box center [165, 187] width 3 height 7
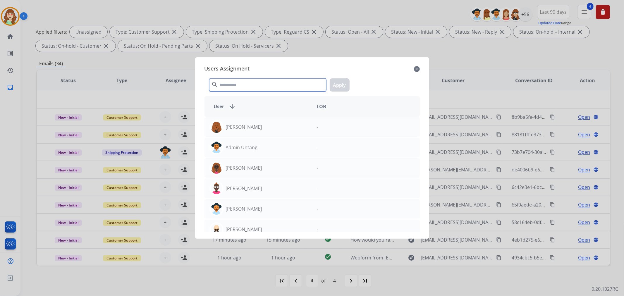
click at [264, 83] on input "text" at bounding box center [267, 84] width 117 height 13
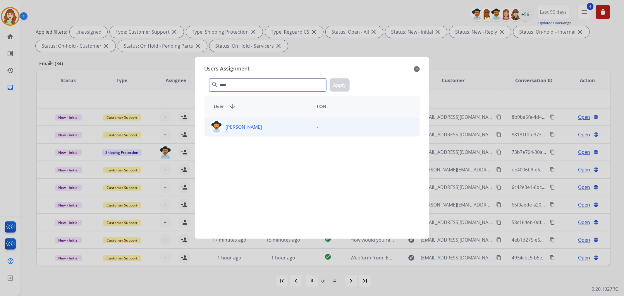
type input "****"
drag, startPoint x: 264, startPoint y: 128, endPoint x: 333, endPoint y: 106, distance: 72.0
click at [265, 128] on div "[PERSON_NAME]" at bounding box center [258, 127] width 107 height 14
click at [335, 86] on button "Apply" at bounding box center [340, 84] width 20 height 13
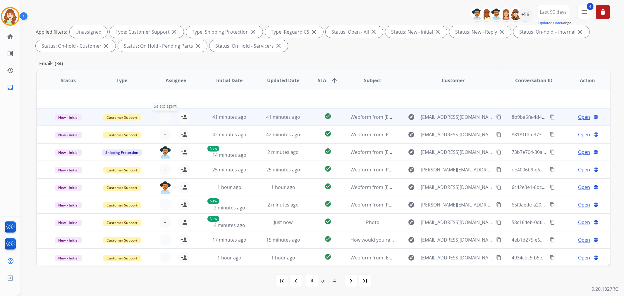
click at [164, 116] on span "+" at bounding box center [165, 116] width 3 height 7
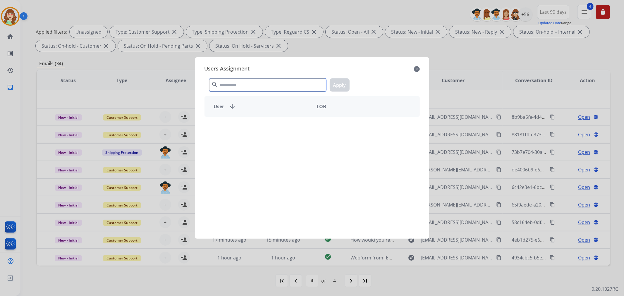
click at [275, 85] on input "text" at bounding box center [267, 84] width 117 height 13
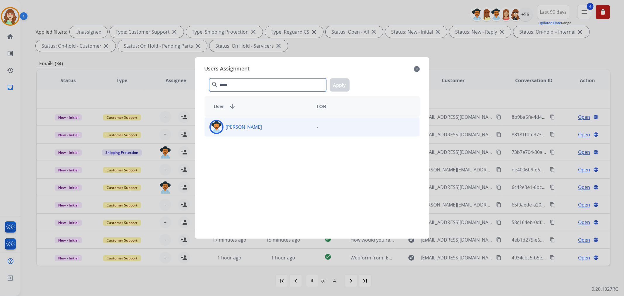
type input "*****"
click at [284, 126] on div "[PERSON_NAME]" at bounding box center [258, 127] width 107 height 14
click at [345, 84] on button "Apply" at bounding box center [340, 84] width 20 height 13
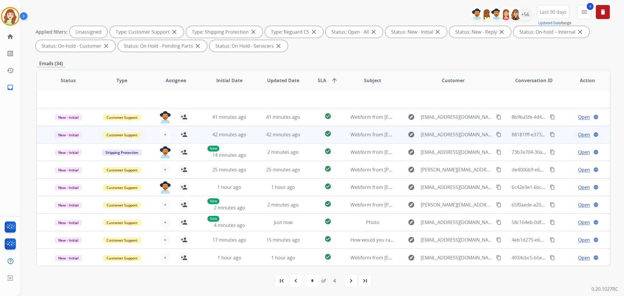
click at [168, 129] on div "+ Select agent person_add Assign to Me" at bounding box center [170, 135] width 37 height 12
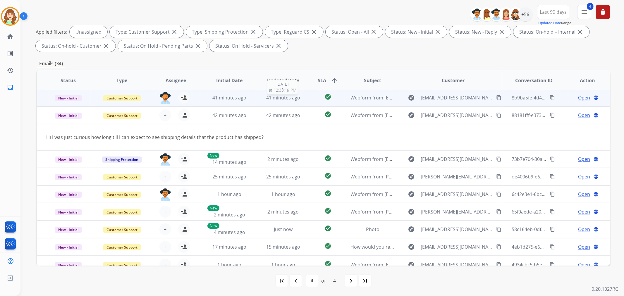
scroll to position [26, 0]
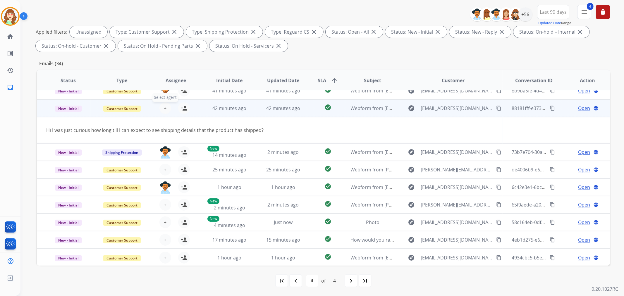
click at [165, 106] on span "+" at bounding box center [165, 108] width 3 height 7
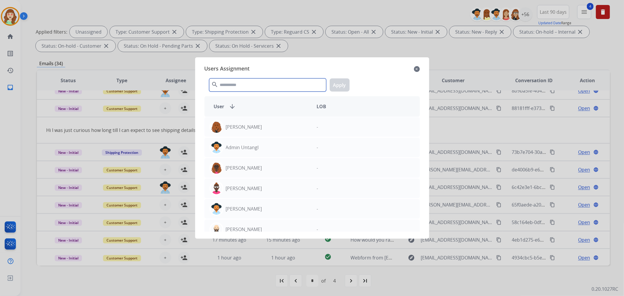
drag, startPoint x: 273, startPoint y: 85, endPoint x: 276, endPoint y: 77, distance: 8.5
click at [273, 84] on input "text" at bounding box center [267, 84] width 117 height 13
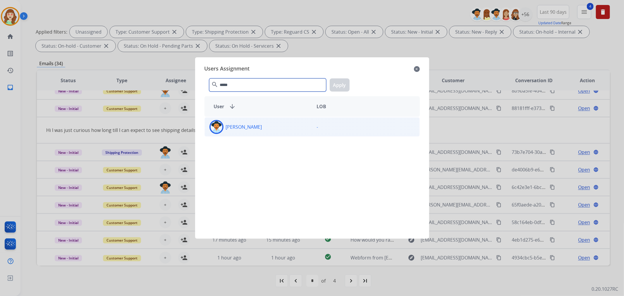
type input "*****"
drag, startPoint x: 286, startPoint y: 128, endPoint x: 335, endPoint y: 94, distance: 59.6
click at [288, 128] on div "[PERSON_NAME]" at bounding box center [258, 127] width 107 height 14
click at [335, 87] on button "Apply" at bounding box center [340, 84] width 20 height 13
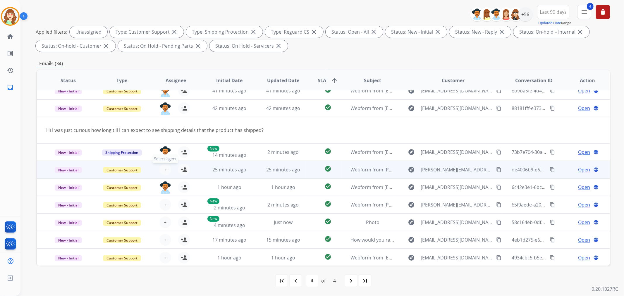
click at [164, 168] on span "+" at bounding box center [165, 169] width 3 height 7
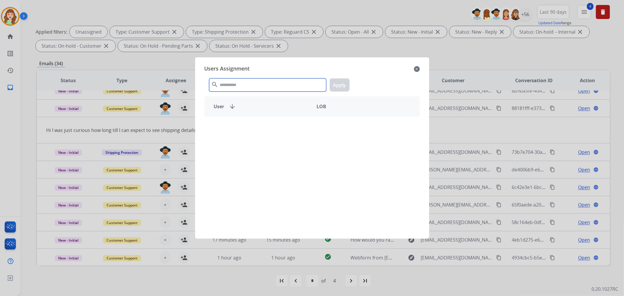
click at [237, 72] on div "Users Assignment close search Apply User arrow_downward LOB" at bounding box center [312, 148] width 225 height 172
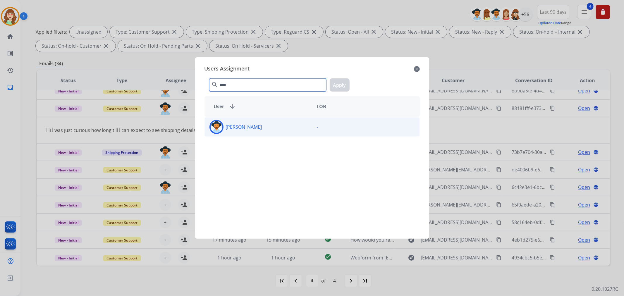
type input "****"
drag, startPoint x: 267, startPoint y: 126, endPoint x: 344, endPoint y: 101, distance: 80.7
click at [270, 125] on div "[PERSON_NAME]" at bounding box center [258, 127] width 107 height 14
click at [340, 86] on button "Apply" at bounding box center [340, 84] width 20 height 13
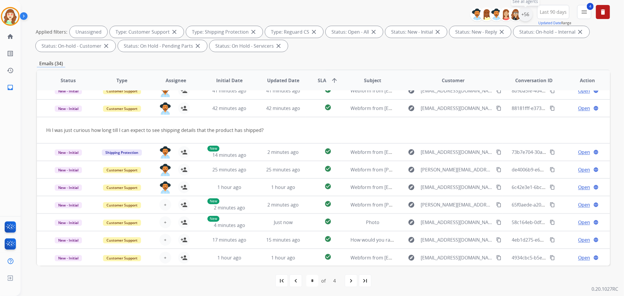
drag, startPoint x: 523, startPoint y: 12, endPoint x: 517, endPoint y: 28, distance: 17.2
click at [523, 12] on div "+56" at bounding box center [525, 14] width 14 height 14
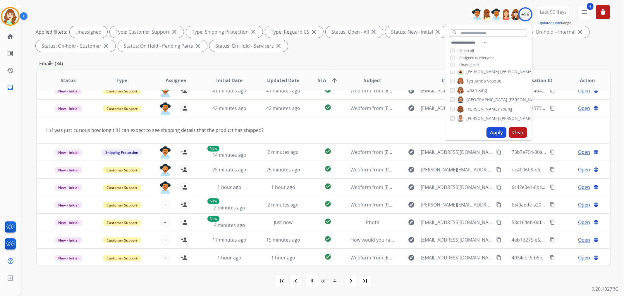
click at [494, 130] on button "Apply" at bounding box center [496, 132] width 20 height 11
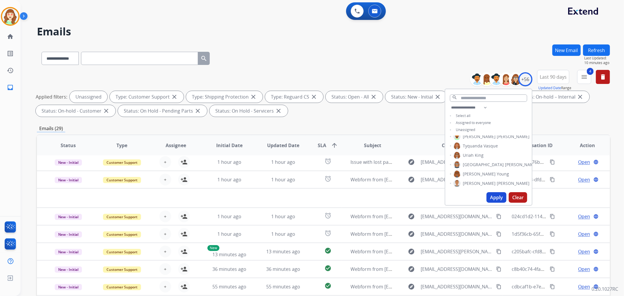
scroll to position [19, 0]
click at [484, 97] on input "text" at bounding box center [488, 97] width 77 height 7
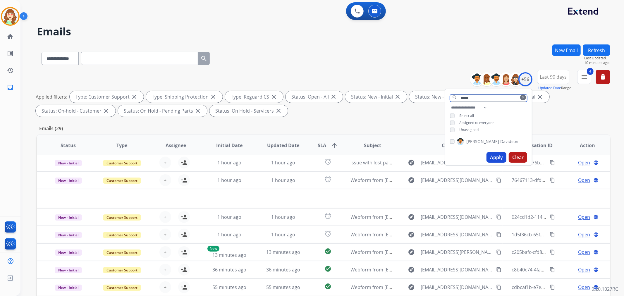
type input "*****"
click at [496, 156] on button "Apply" at bounding box center [496, 157] width 20 height 11
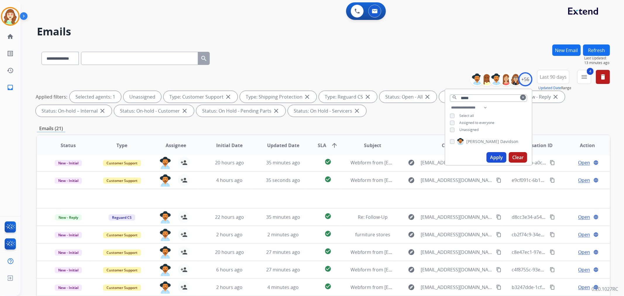
click at [496, 156] on button "Apply" at bounding box center [496, 157] width 20 height 11
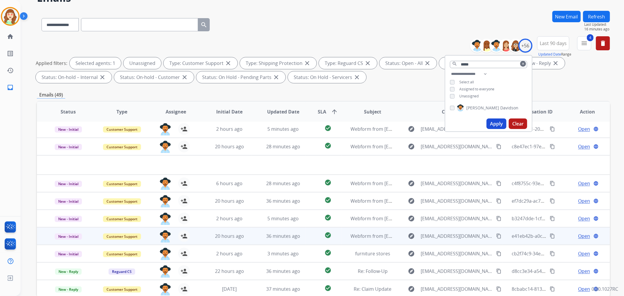
scroll to position [65, 0]
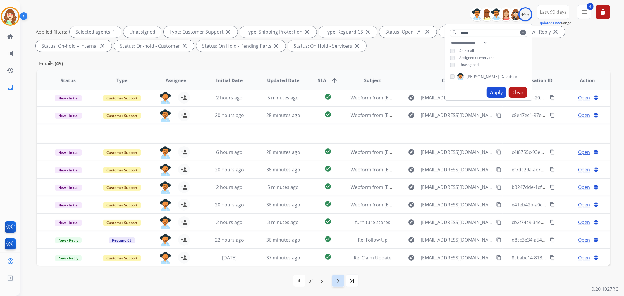
click at [338, 282] on mat-icon "navigate_next" at bounding box center [338, 280] width 7 height 7
select select "*"
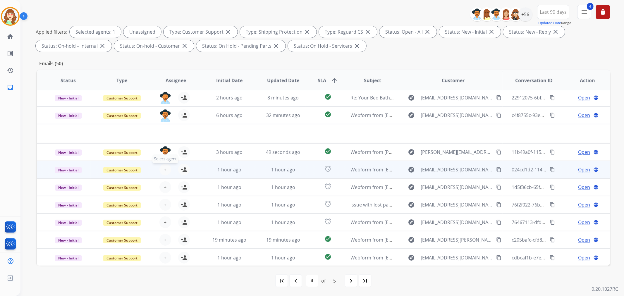
click at [162, 168] on button "+ Select agent" at bounding box center [165, 170] width 12 height 12
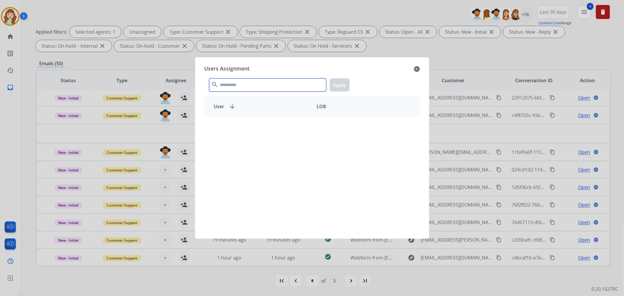
click at [269, 88] on input "text" at bounding box center [267, 84] width 117 height 13
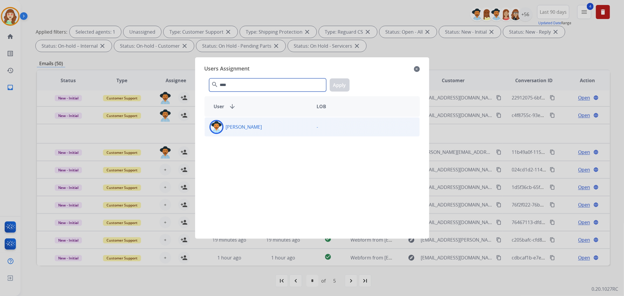
type input "****"
drag, startPoint x: 279, startPoint y: 128, endPoint x: 328, endPoint y: 98, distance: 56.9
click at [281, 128] on div "[PERSON_NAME]" at bounding box center [258, 127] width 107 height 14
click at [340, 80] on button "Apply" at bounding box center [340, 84] width 20 height 13
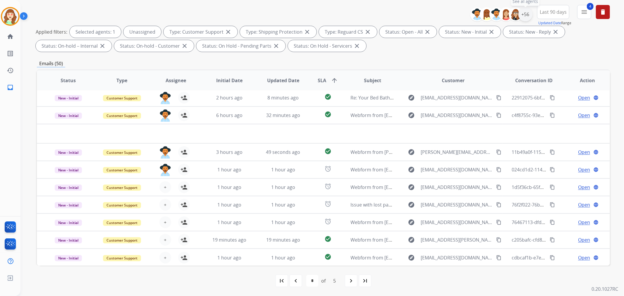
click at [525, 14] on div "+56" at bounding box center [525, 14] width 14 height 14
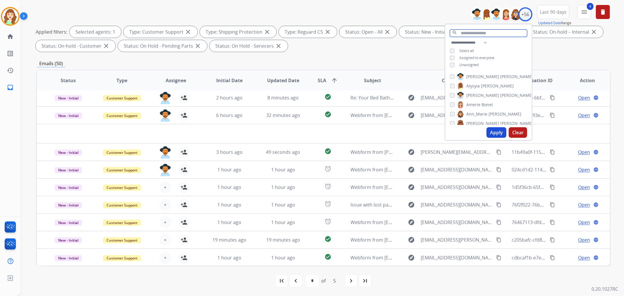
click at [474, 30] on input "text" at bounding box center [488, 33] width 77 height 7
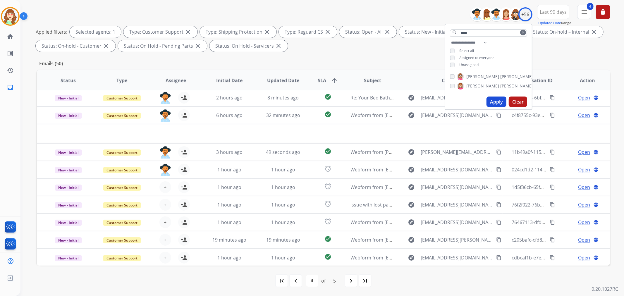
click at [498, 99] on button "Apply" at bounding box center [496, 102] width 20 height 11
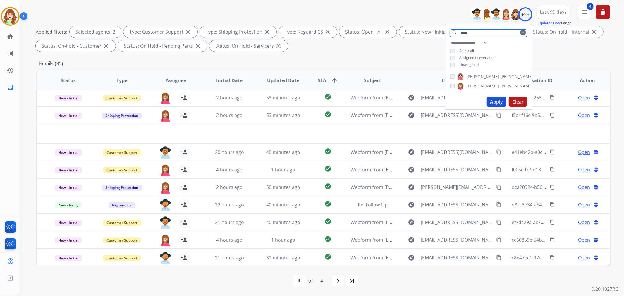
drag, startPoint x: 476, startPoint y: 34, endPoint x: 385, endPoint y: 17, distance: 91.7
click at [394, 23] on div "**********" at bounding box center [323, 29] width 573 height 49
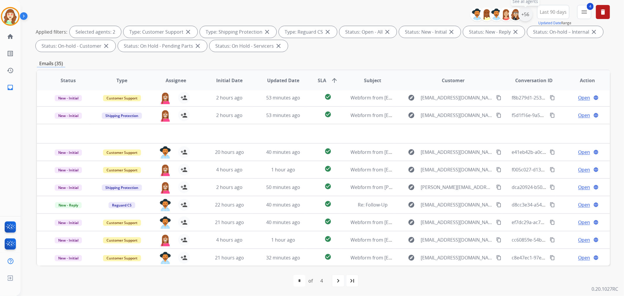
click at [526, 13] on div "+56" at bounding box center [525, 14] width 14 height 14
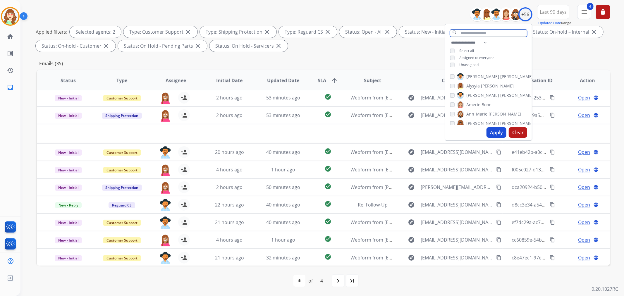
click at [462, 34] on input "text" at bounding box center [488, 33] width 77 height 7
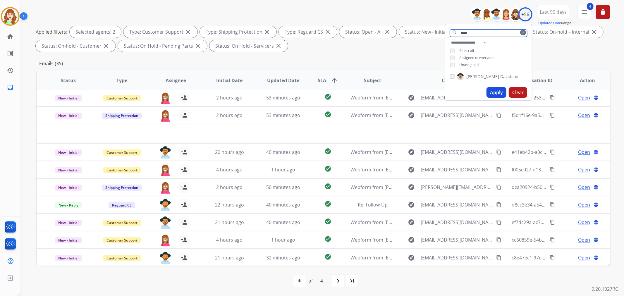
type input "****"
click at [495, 92] on button "Apply" at bounding box center [496, 92] width 20 height 11
click at [496, 94] on button "Apply" at bounding box center [496, 92] width 20 height 11
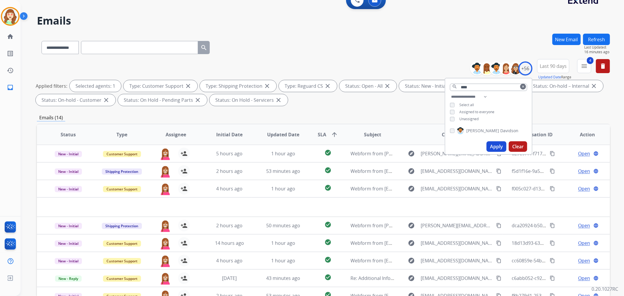
scroll to position [0, 0]
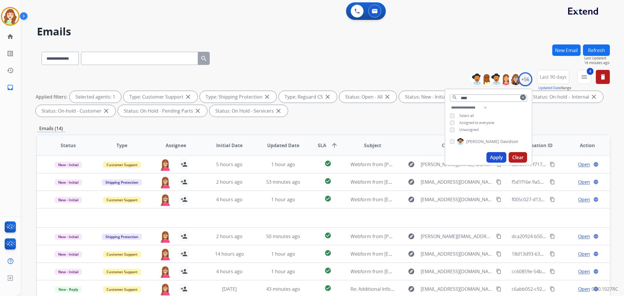
click at [447, 129] on div "**********" at bounding box center [488, 119] width 87 height 30
click at [493, 156] on button "Apply" at bounding box center [496, 157] width 20 height 11
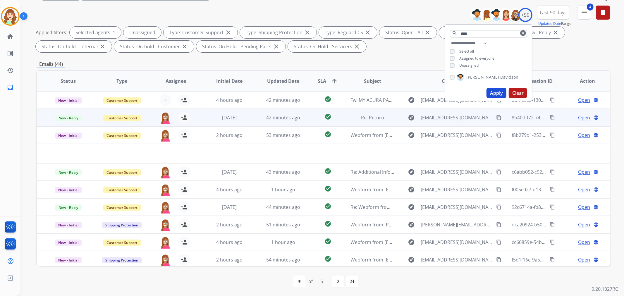
scroll to position [65, 0]
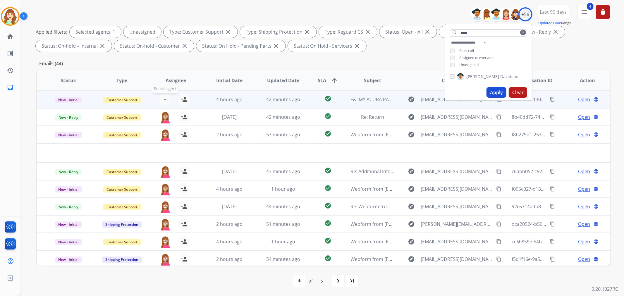
click at [165, 100] on span "+" at bounding box center [165, 99] width 3 height 7
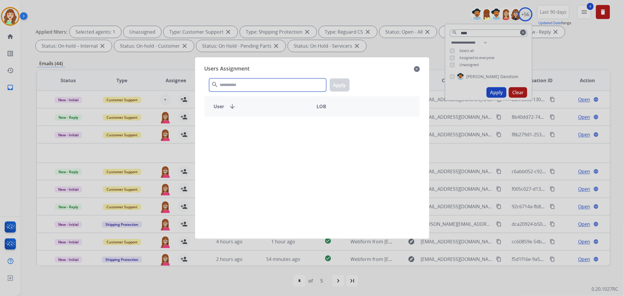
drag, startPoint x: 230, startPoint y: 84, endPoint x: 227, endPoint y: 80, distance: 4.8
click at [230, 82] on input "text" at bounding box center [267, 84] width 117 height 13
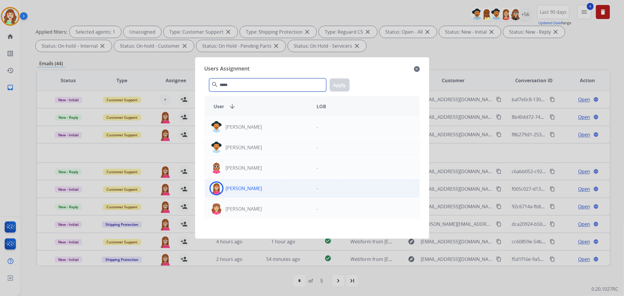
type input "*****"
drag, startPoint x: 281, startPoint y: 187, endPoint x: 326, endPoint y: 98, distance: 99.3
click at [281, 185] on div "[PERSON_NAME]" at bounding box center [258, 188] width 107 height 14
click at [336, 81] on button "Apply" at bounding box center [340, 84] width 20 height 13
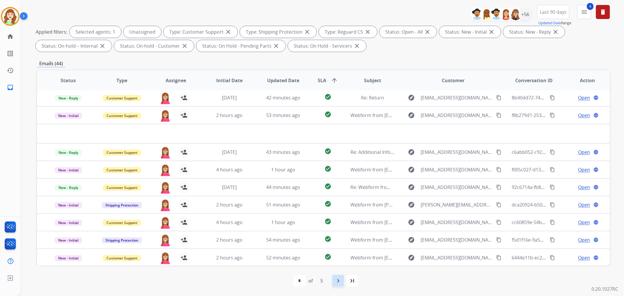
click at [338, 279] on mat-icon "navigate_next" at bounding box center [338, 280] width 7 height 7
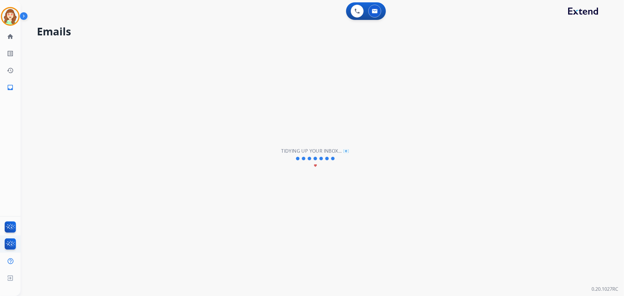
scroll to position [0, 0]
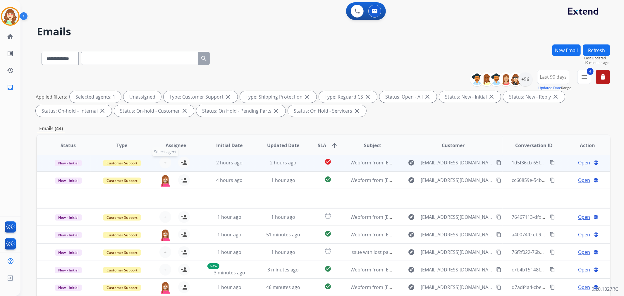
click at [166, 162] on button "+ Select agent" at bounding box center [165, 163] width 12 height 12
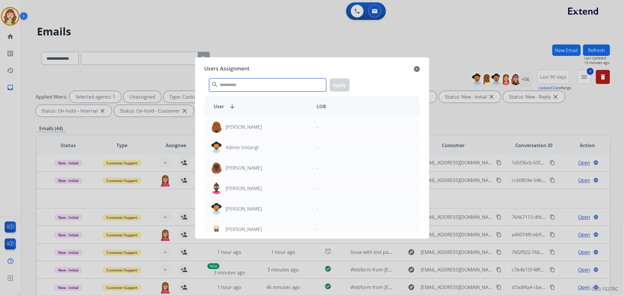
drag, startPoint x: 241, startPoint y: 85, endPoint x: 244, endPoint y: 84, distance: 3.5
click at [244, 84] on input "text" at bounding box center [267, 84] width 117 height 13
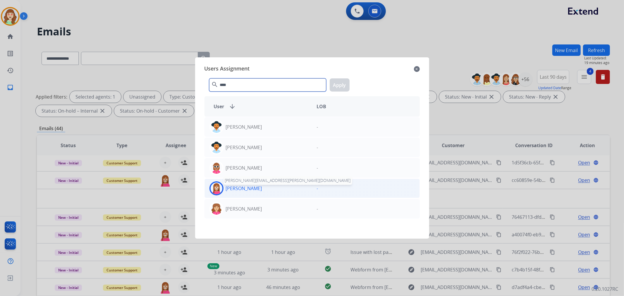
type input "****"
drag, startPoint x: 263, startPoint y: 188, endPoint x: 330, endPoint y: 87, distance: 121.5
click at [262, 188] on p "[PERSON_NAME]" at bounding box center [244, 188] width 36 height 7
click at [339, 82] on button "Apply" at bounding box center [340, 84] width 20 height 13
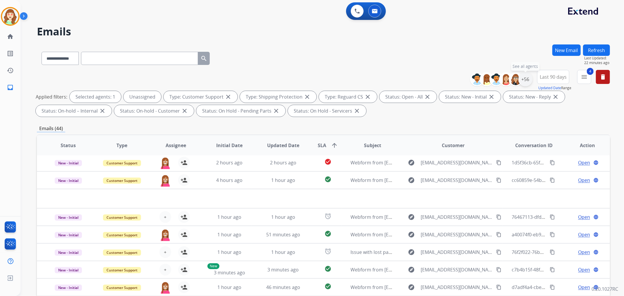
click at [523, 77] on div "+56" at bounding box center [525, 79] width 14 height 14
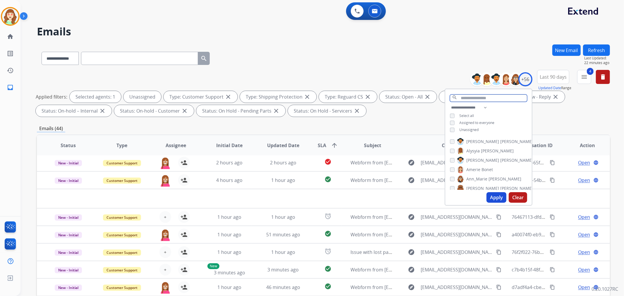
click at [466, 100] on input "text" at bounding box center [488, 97] width 77 height 7
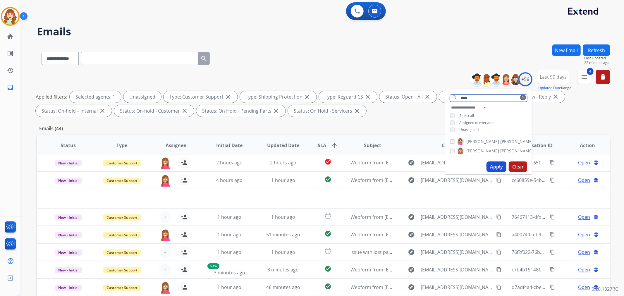
type input "****"
click at [497, 164] on button "Apply" at bounding box center [496, 166] width 20 height 11
select select "*"
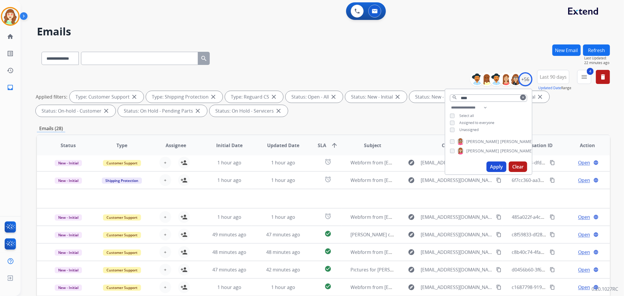
click at [523, 99] on button "clear" at bounding box center [523, 97] width 6 height 6
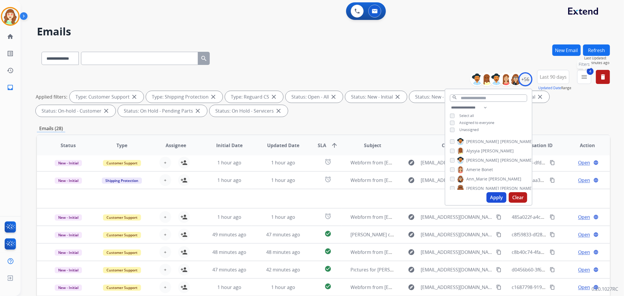
click at [588, 76] on button "4 menu Filters" at bounding box center [584, 77] width 14 height 14
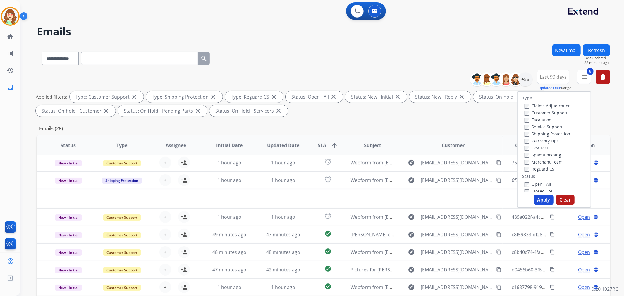
click at [542, 203] on button "Apply" at bounding box center [544, 199] width 20 height 11
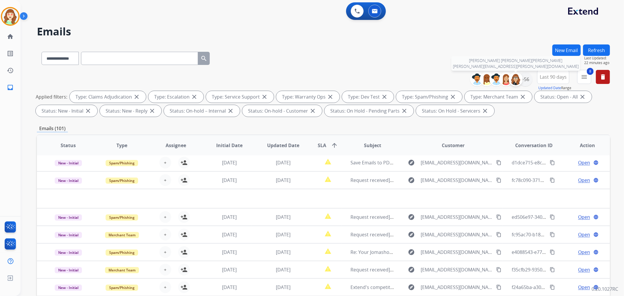
click at [521, 78] on img at bounding box center [516, 79] width 12 height 12
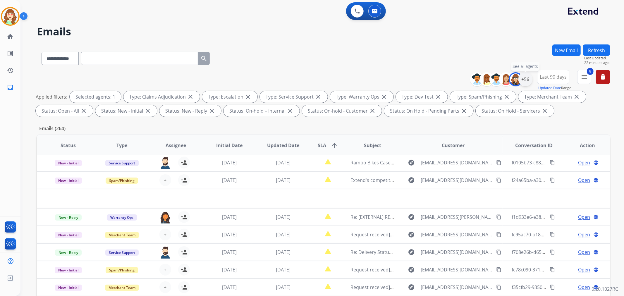
click at [525, 82] on div "+56" at bounding box center [525, 79] width 14 height 14
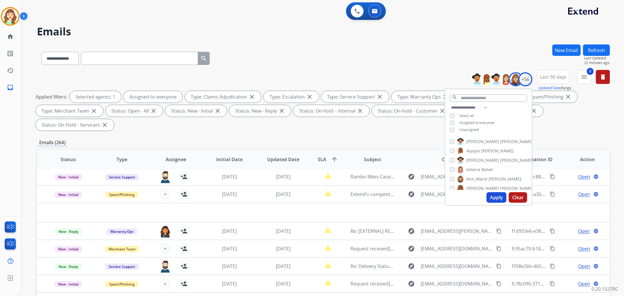
drag, startPoint x: 495, startPoint y: 197, endPoint x: 475, endPoint y: 196, distance: 20.8
click at [495, 196] on button "Apply" at bounding box center [496, 197] width 20 height 11
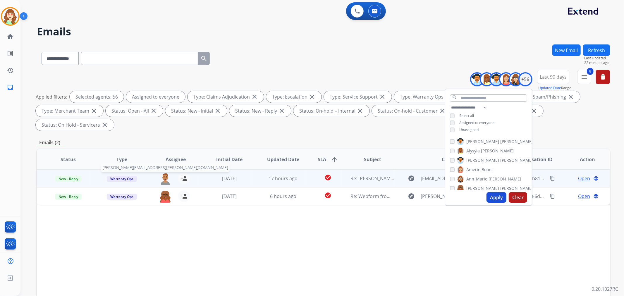
click at [162, 176] on img at bounding box center [165, 179] width 12 height 12
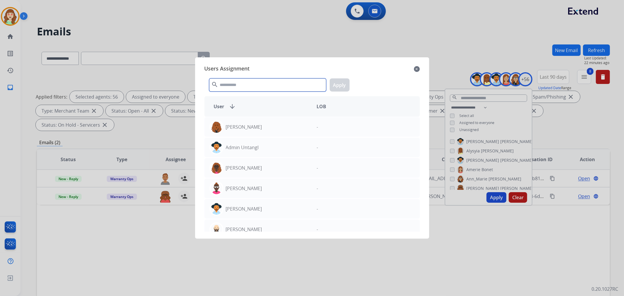
click at [265, 84] on input "text" at bounding box center [267, 84] width 117 height 13
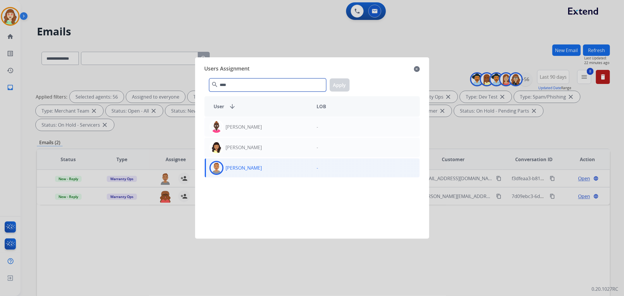
type input "****"
drag, startPoint x: 218, startPoint y: 170, endPoint x: 227, endPoint y: 168, distance: 8.9
click at [217, 170] on img at bounding box center [217, 168] width 12 height 12
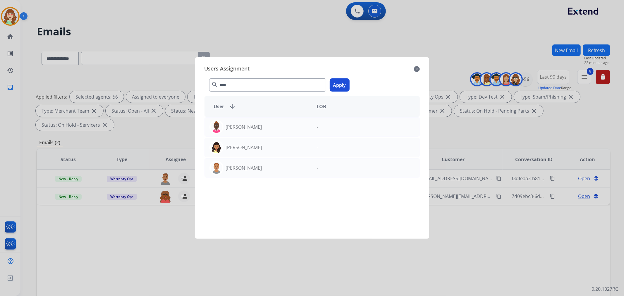
click at [342, 84] on button "Apply" at bounding box center [340, 84] width 20 height 13
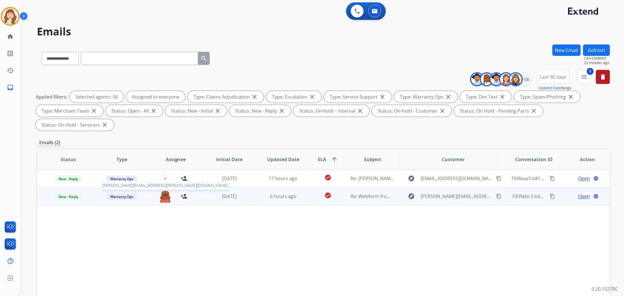
click at [163, 195] on img at bounding box center [165, 196] width 12 height 12
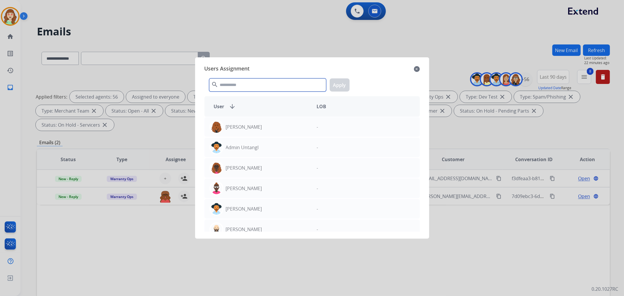
click at [240, 86] on input "text" at bounding box center [267, 84] width 117 height 13
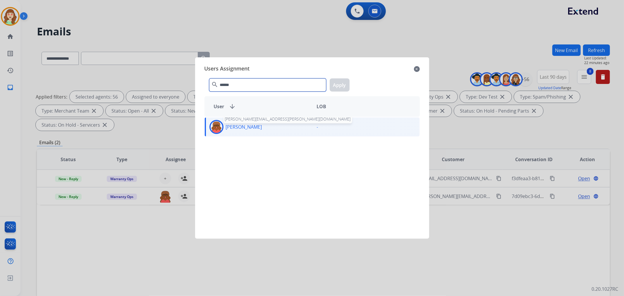
type input "******"
click at [256, 128] on p "[PERSON_NAME]" at bounding box center [244, 126] width 36 height 7
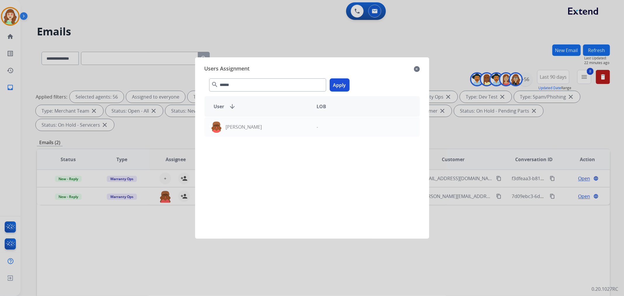
click at [339, 82] on button "Apply" at bounding box center [340, 84] width 20 height 13
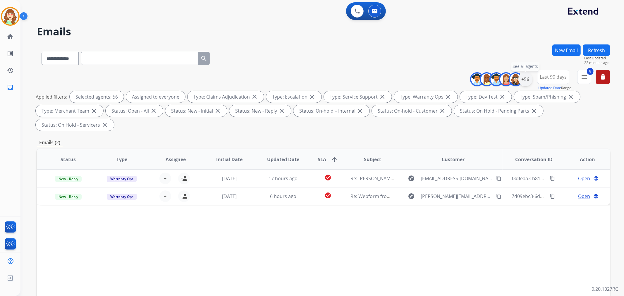
click at [525, 78] on div "+56" at bounding box center [525, 79] width 14 height 14
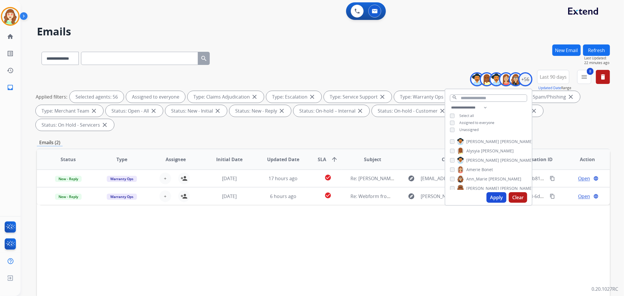
click at [494, 197] on button "Apply" at bounding box center [496, 197] width 20 height 11
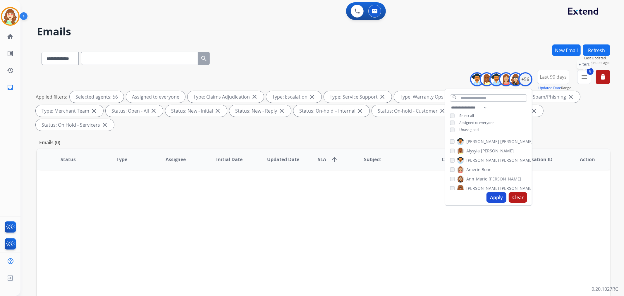
click at [584, 76] on mat-icon "menu" at bounding box center [584, 76] width 7 height 7
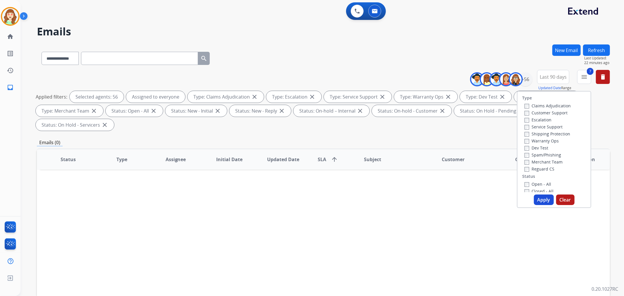
click at [522, 127] on div "Claims Adjudication Customer Support Escalation Service Support Shipping Protec…" at bounding box center [546, 137] width 49 height 70
click at [524, 144] on div "Dev Test" at bounding box center [547, 147] width 46 height 7
drag, startPoint x: 538, startPoint y: 202, endPoint x: 522, endPoint y: 182, distance: 24.9
click at [539, 201] on button "Apply" at bounding box center [544, 199] width 20 height 11
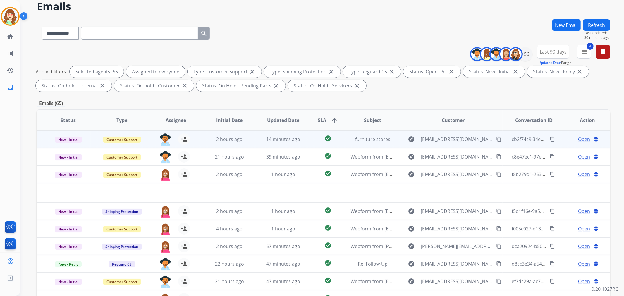
scroll to position [32, 0]
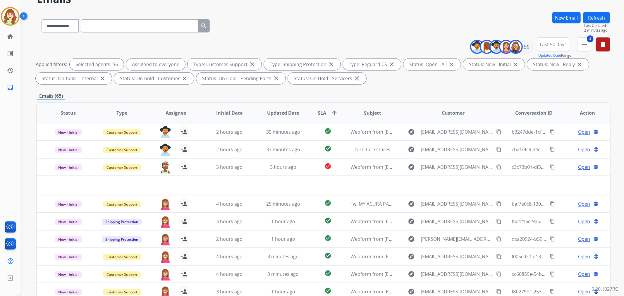
drag, startPoint x: 301, startPoint y: 27, endPoint x: 296, endPoint y: 11, distance: 16.1
click at [301, 25] on div "**********" at bounding box center [323, 24] width 573 height 25
drag, startPoint x: 61, startPoint y: 24, endPoint x: 73, endPoint y: 31, distance: 14.4
click at [62, 24] on select "**********" at bounding box center [60, 25] width 37 height 13
click at [522, 47] on div "+56" at bounding box center [525, 47] width 14 height 14
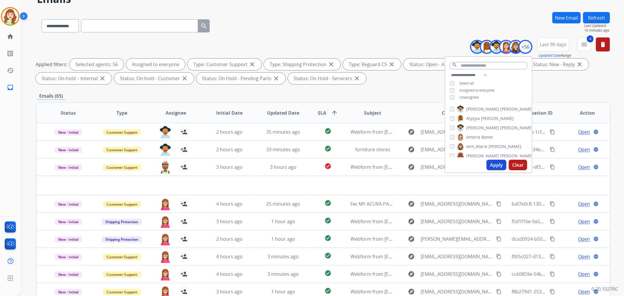
click at [495, 164] on button "Apply" at bounding box center [496, 165] width 20 height 11
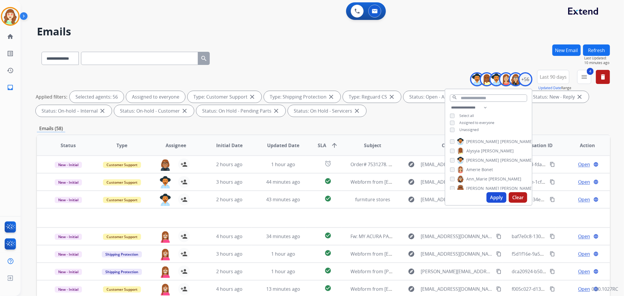
scroll to position [65, 0]
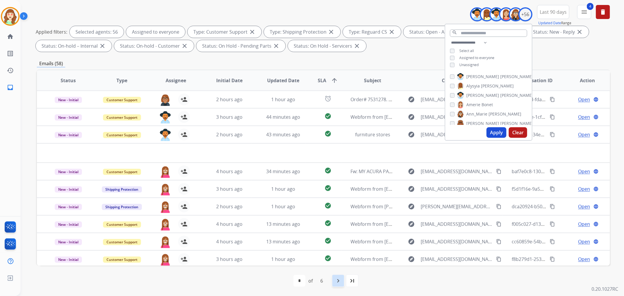
click at [337, 278] on mat-icon "navigate_next" at bounding box center [338, 280] width 7 height 7
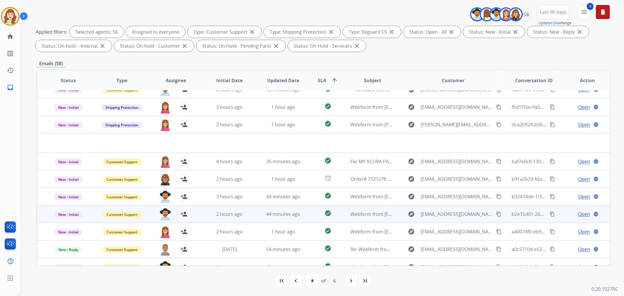
scroll to position [19, 0]
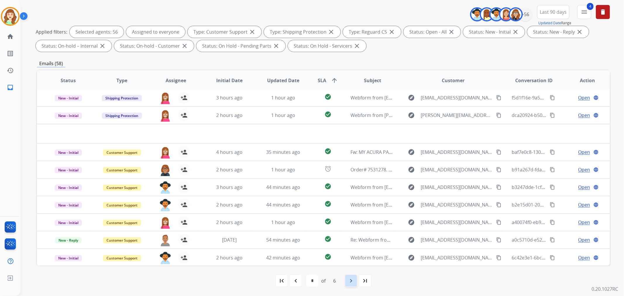
click at [350, 279] on mat-icon "navigate_next" at bounding box center [350, 280] width 7 height 7
select select "*"
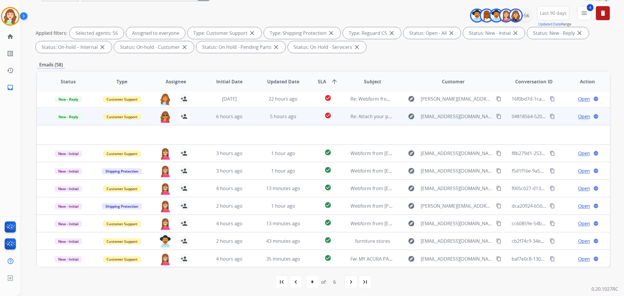
scroll to position [65, 0]
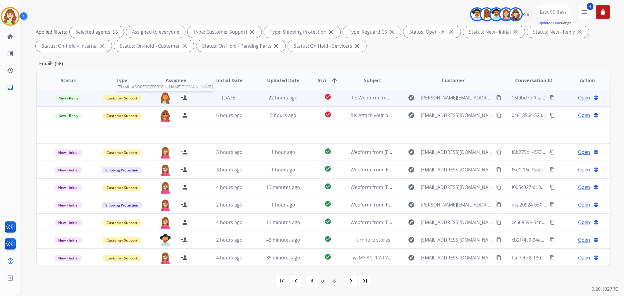
click at [164, 98] on img at bounding box center [165, 98] width 12 height 12
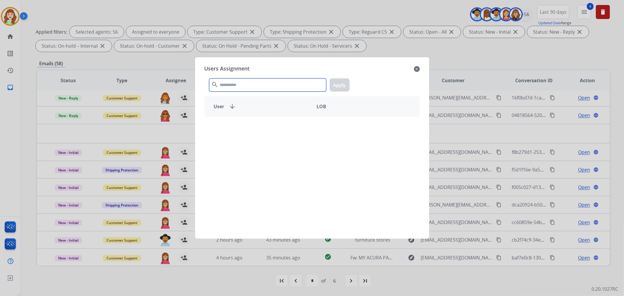
drag, startPoint x: 242, startPoint y: 82, endPoint x: 252, endPoint y: 77, distance: 11.1
click at [245, 79] on input "text" at bounding box center [267, 84] width 117 height 13
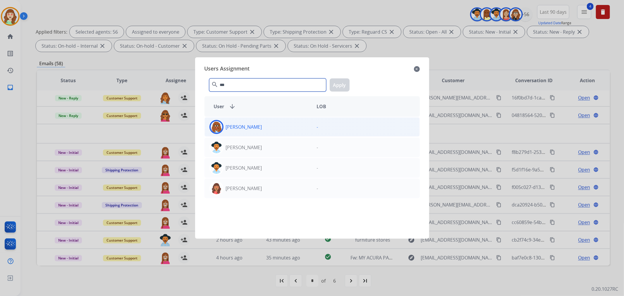
type input "***"
click at [273, 131] on div "[PERSON_NAME]" at bounding box center [258, 127] width 107 height 14
click at [341, 85] on button "Apply" at bounding box center [340, 84] width 20 height 13
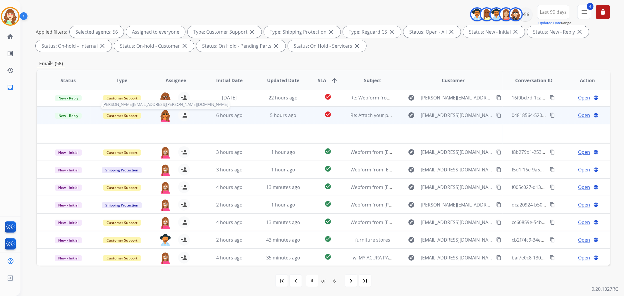
click at [163, 113] on img at bounding box center [165, 115] width 12 height 12
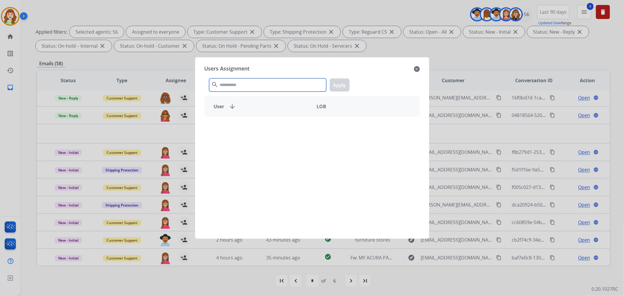
click at [242, 91] on input "text" at bounding box center [267, 84] width 117 height 13
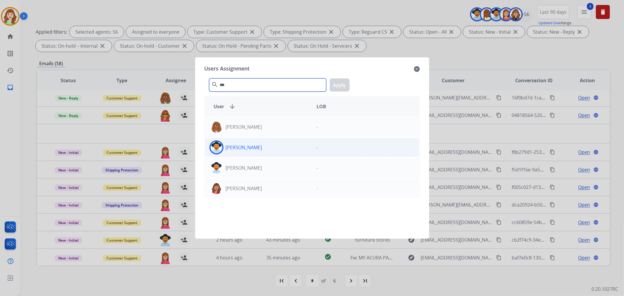
type input "***"
drag, startPoint x: 266, startPoint y: 145, endPoint x: 324, endPoint y: 93, distance: 77.6
click at [267, 145] on div "[PERSON_NAME]" at bounding box center [258, 147] width 107 height 14
click at [337, 83] on button "Apply" at bounding box center [340, 84] width 20 height 13
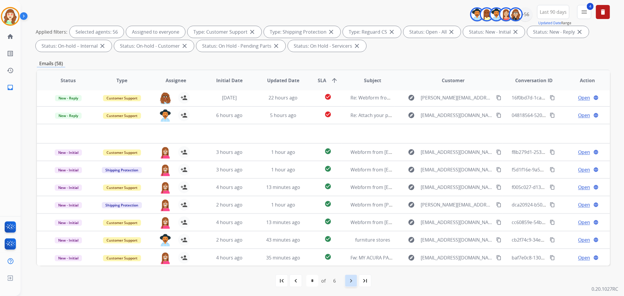
click at [351, 280] on mat-icon "navigate_next" at bounding box center [350, 280] width 7 height 7
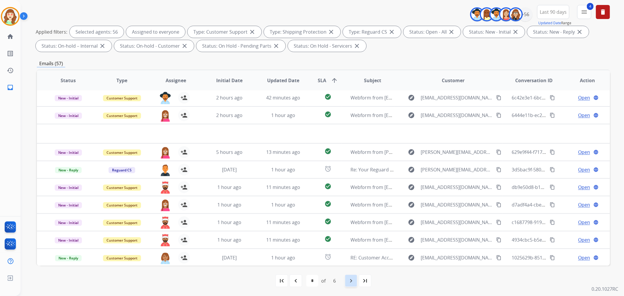
click at [352, 280] on mat-icon "navigate_next" at bounding box center [350, 280] width 7 height 7
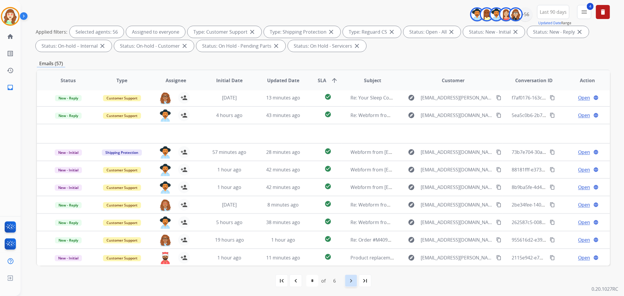
click at [354, 280] on mat-icon "navigate_next" at bounding box center [350, 280] width 7 height 7
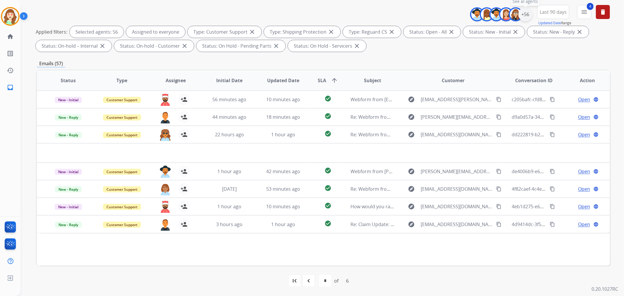
click at [521, 15] on div "+56" at bounding box center [525, 14] width 14 height 14
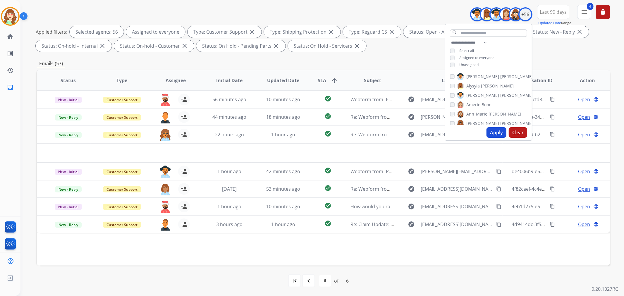
click at [516, 133] on button "Clear" at bounding box center [518, 132] width 18 height 11
select select "*"
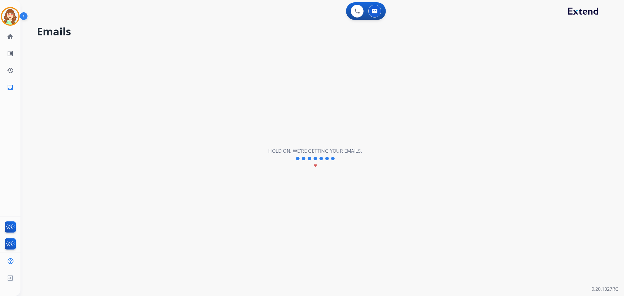
scroll to position [0, 0]
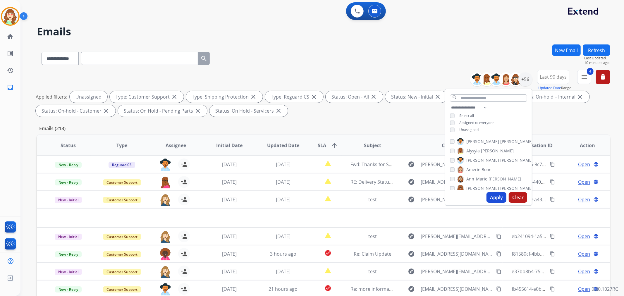
click at [494, 197] on button "Apply" at bounding box center [496, 197] width 20 height 11
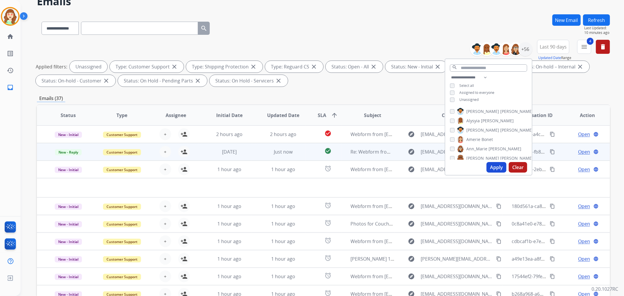
scroll to position [65, 0]
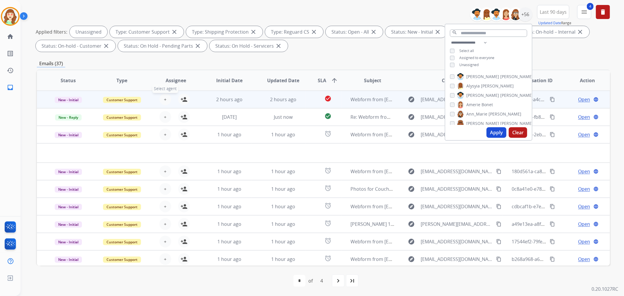
click at [166, 97] on button "+ Select agent" at bounding box center [165, 100] width 12 height 12
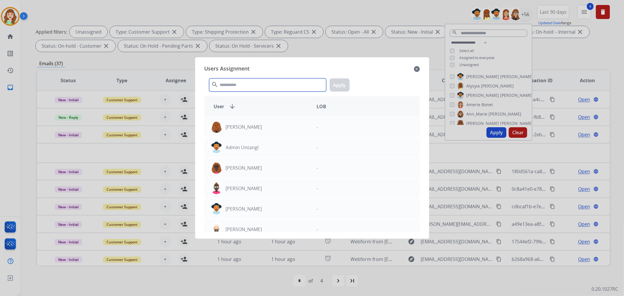
drag, startPoint x: 245, startPoint y: 85, endPoint x: 233, endPoint y: 84, distance: 11.5
click at [246, 85] on input "text" at bounding box center [267, 84] width 117 height 13
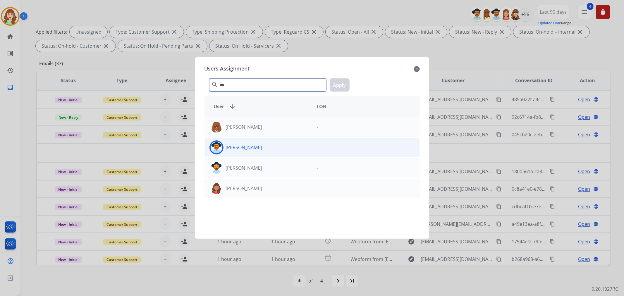
type input "***"
drag, startPoint x: 264, startPoint y: 147, endPoint x: 318, endPoint y: 116, distance: 62.6
click at [264, 147] on div "[PERSON_NAME]" at bounding box center [258, 147] width 107 height 14
click at [344, 84] on button "Apply" at bounding box center [340, 84] width 20 height 13
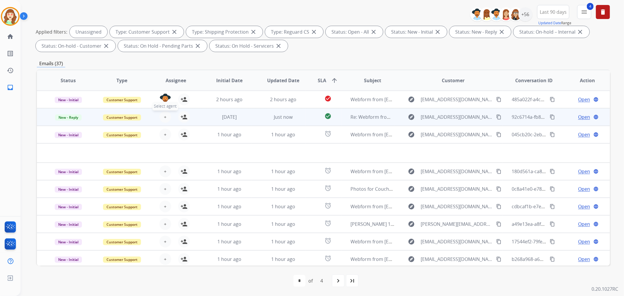
click at [164, 117] on span "+" at bounding box center [165, 116] width 3 height 7
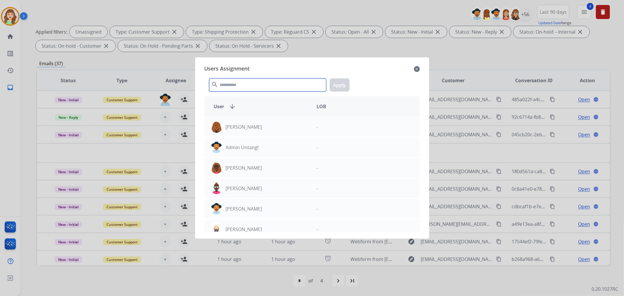
drag, startPoint x: 232, startPoint y: 85, endPoint x: 231, endPoint y: 82, distance: 3.4
click at [231, 82] on input "text" at bounding box center [267, 84] width 117 height 13
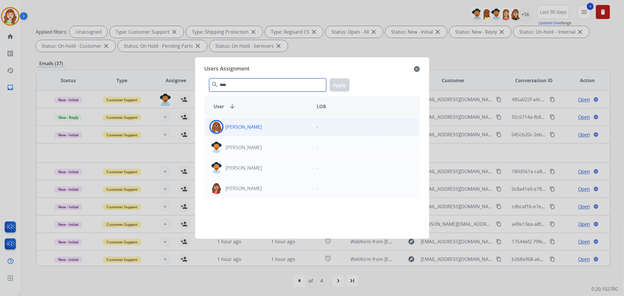
type input "****"
drag, startPoint x: 276, startPoint y: 130, endPoint x: 294, endPoint y: 124, distance: 18.3
click at [278, 130] on div "[PERSON_NAME]" at bounding box center [258, 127] width 107 height 14
click at [342, 81] on button "Apply" at bounding box center [340, 84] width 20 height 13
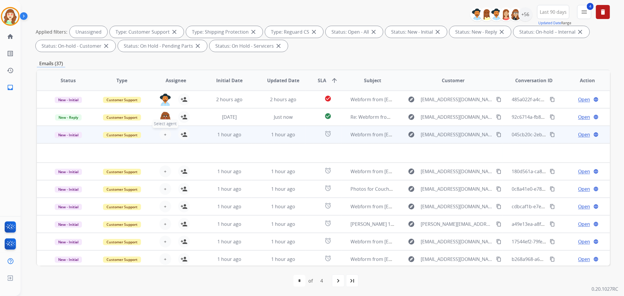
click at [165, 132] on span "+" at bounding box center [165, 134] width 3 height 7
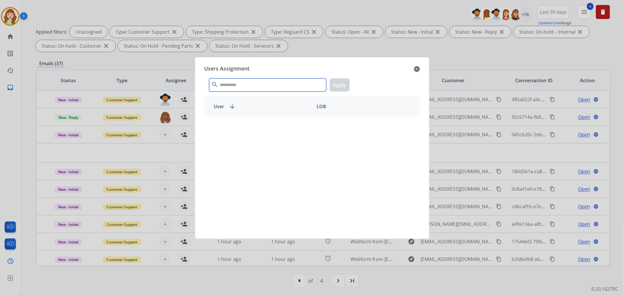
click at [252, 81] on input "text" at bounding box center [267, 84] width 117 height 13
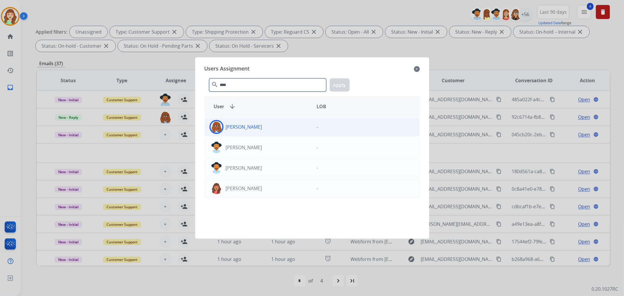
type input "****"
drag, startPoint x: 292, startPoint y: 125, endPoint x: 356, endPoint y: 78, distance: 78.7
click at [295, 123] on div "[PERSON_NAME]" at bounding box center [258, 127] width 107 height 14
click at [341, 83] on button "Apply" at bounding box center [340, 84] width 20 height 13
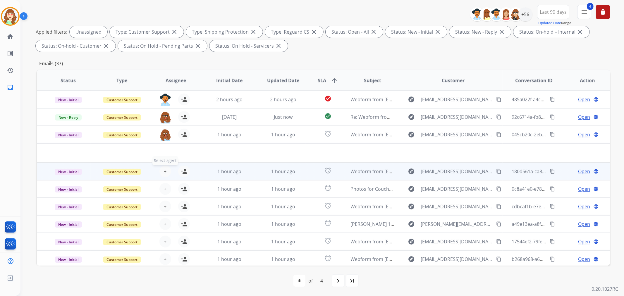
click at [161, 172] on button "+ Select agent" at bounding box center [165, 172] width 12 height 12
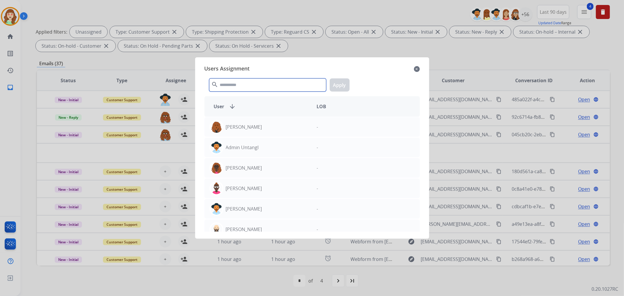
drag, startPoint x: 266, startPoint y: 84, endPoint x: 281, endPoint y: 80, distance: 15.7
click at [266, 80] on input "text" at bounding box center [267, 84] width 117 height 13
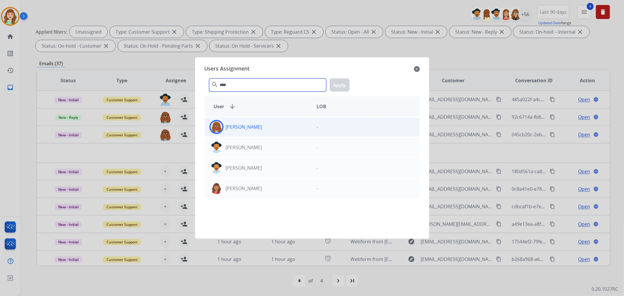
type input "****"
drag, startPoint x: 264, startPoint y: 126, endPoint x: 321, endPoint y: 104, distance: 61.2
click at [267, 125] on div "[PERSON_NAME]" at bounding box center [258, 127] width 107 height 14
click at [335, 83] on button "Apply" at bounding box center [340, 84] width 20 height 13
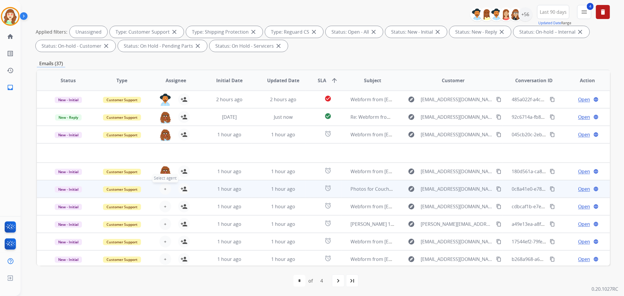
click at [162, 189] on button "+ Select agent" at bounding box center [165, 189] width 12 height 12
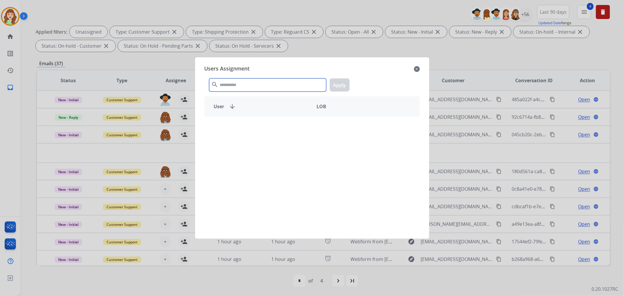
click at [242, 75] on div "search Apply" at bounding box center [311, 84] width 215 height 20
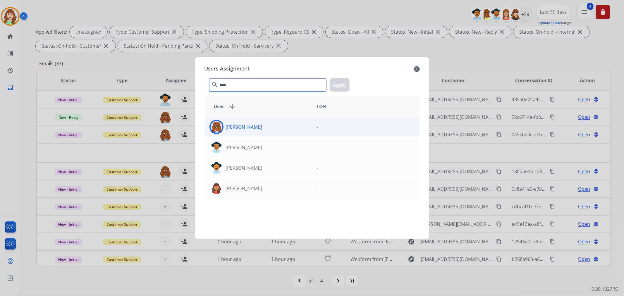
type input "****"
drag, startPoint x: 270, startPoint y: 128, endPoint x: 335, endPoint y: 100, distance: 71.3
click at [275, 129] on div "[PERSON_NAME]" at bounding box center [258, 127] width 107 height 14
drag, startPoint x: 339, startPoint y: 86, endPoint x: 285, endPoint y: 131, distance: 70.1
click at [339, 85] on button "Apply" at bounding box center [340, 84] width 20 height 13
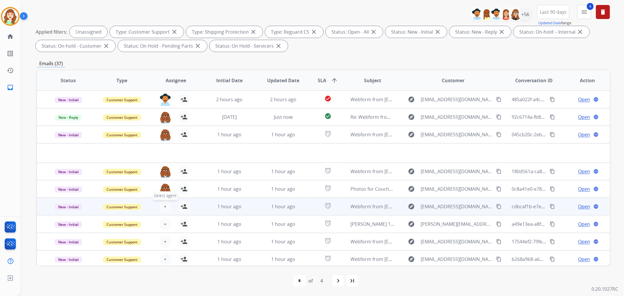
click at [162, 204] on button "+ Select agent" at bounding box center [165, 207] width 12 height 12
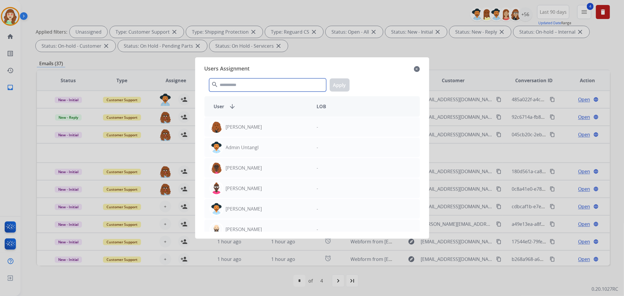
click at [254, 86] on input "text" at bounding box center [267, 84] width 117 height 13
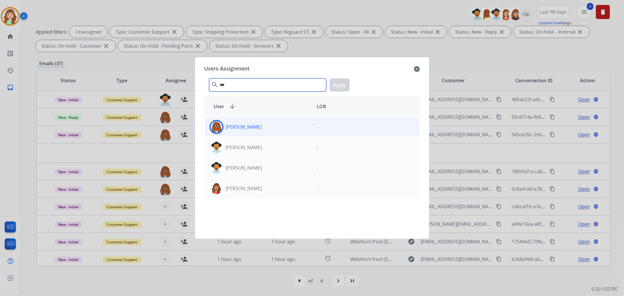
type input "***"
click at [292, 132] on div "[PERSON_NAME]" at bounding box center [258, 127] width 107 height 14
drag, startPoint x: 337, startPoint y: 87, endPoint x: 196, endPoint y: 172, distance: 164.3
click at [334, 88] on button "Apply" at bounding box center [340, 84] width 20 height 13
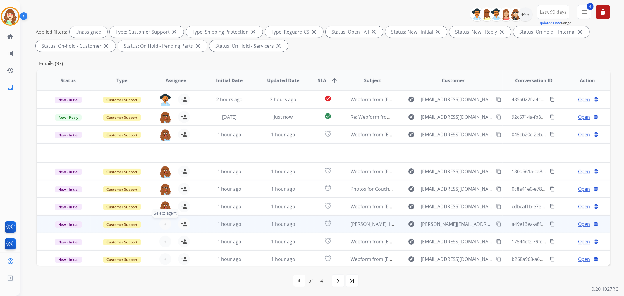
click at [164, 222] on span "+" at bounding box center [165, 224] width 3 height 7
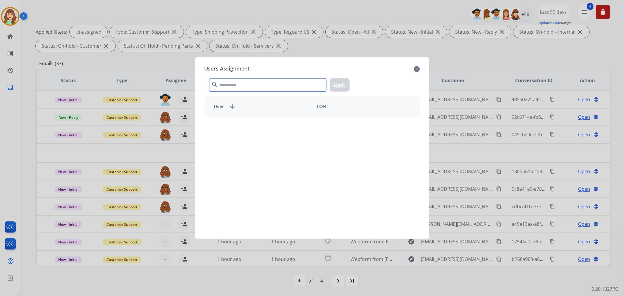
click at [241, 85] on input "text" at bounding box center [267, 84] width 117 height 13
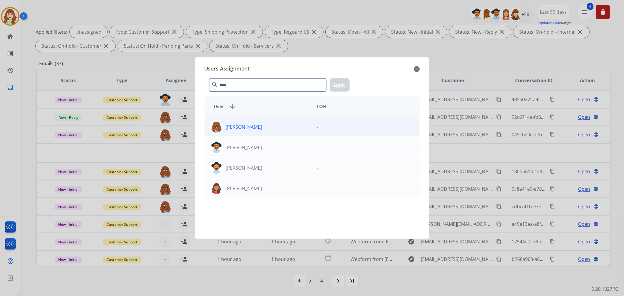
type input "****"
click at [259, 124] on div "[PERSON_NAME]" at bounding box center [258, 127] width 107 height 14
click at [335, 83] on button "Apply" at bounding box center [340, 84] width 20 height 13
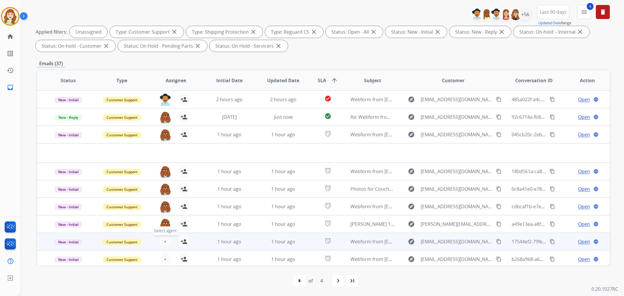
click at [160, 240] on button "+ Select agent" at bounding box center [165, 242] width 12 height 12
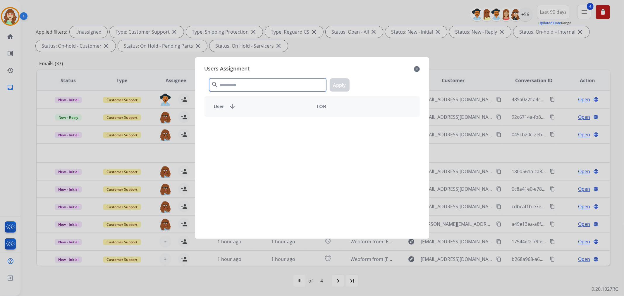
click at [226, 75] on div "search Apply" at bounding box center [311, 84] width 215 height 20
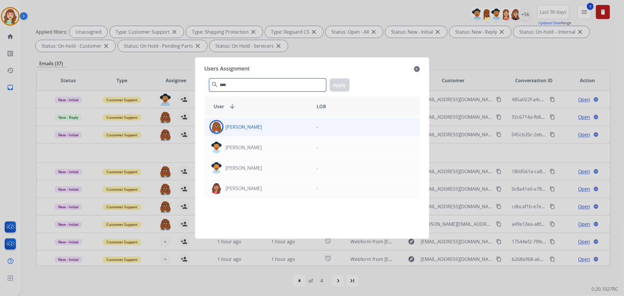
type input "****"
drag, startPoint x: 269, startPoint y: 133, endPoint x: 332, endPoint y: 85, distance: 79.4
click at [273, 132] on div "[PERSON_NAME]" at bounding box center [258, 127] width 107 height 14
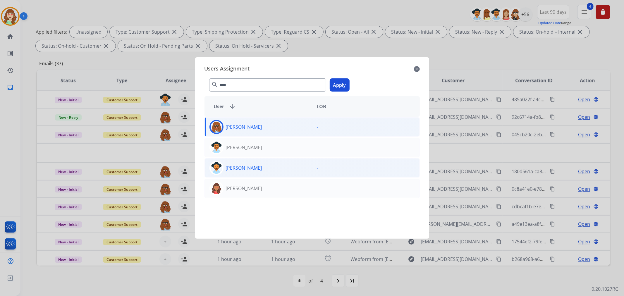
drag, startPoint x: 340, startPoint y: 82, endPoint x: 221, endPoint y: 169, distance: 147.8
click at [340, 83] on button "Apply" at bounding box center [340, 84] width 20 height 13
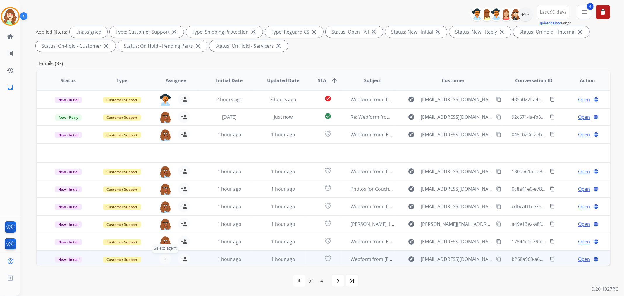
click at [164, 261] on span "+" at bounding box center [165, 259] width 3 height 7
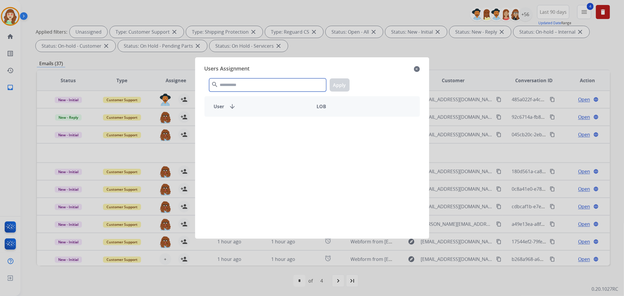
click at [252, 78] on input "text" at bounding box center [267, 84] width 117 height 13
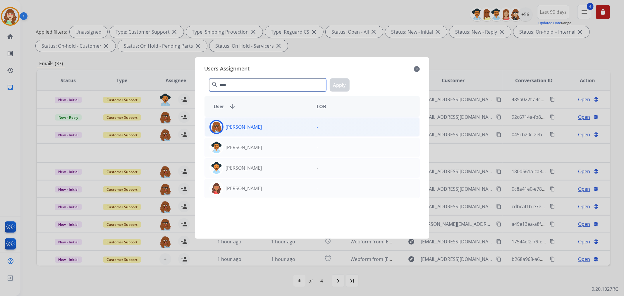
type input "****"
click at [282, 130] on div "[PERSON_NAME]" at bounding box center [258, 127] width 107 height 14
click at [343, 85] on button "Apply" at bounding box center [340, 84] width 20 height 13
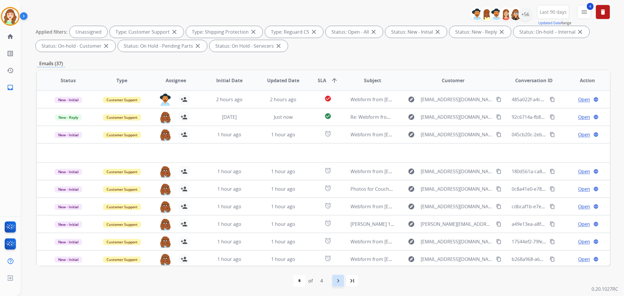
click at [340, 280] on mat-icon "navigate_next" at bounding box center [338, 280] width 7 height 7
select select "*"
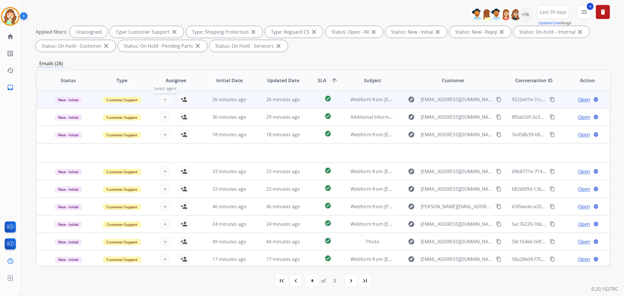
click at [165, 99] on span "+" at bounding box center [165, 99] width 3 height 7
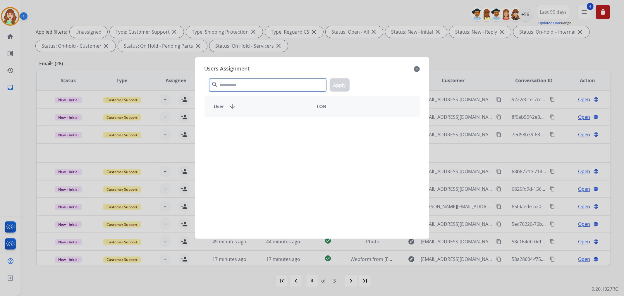
drag, startPoint x: 231, startPoint y: 85, endPoint x: 228, endPoint y: 92, distance: 7.2
click at [231, 88] on input "text" at bounding box center [267, 84] width 117 height 13
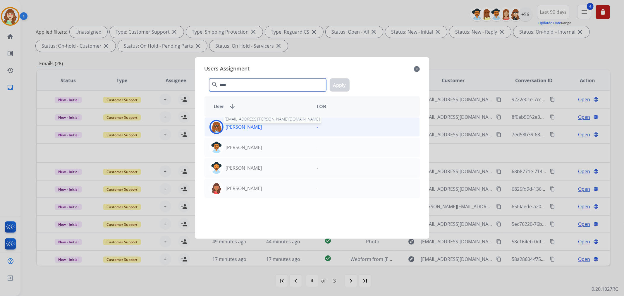
type input "****"
drag, startPoint x: 247, startPoint y: 125, endPoint x: 333, endPoint y: 89, distance: 92.7
click at [249, 124] on p "[PERSON_NAME]" at bounding box center [244, 126] width 36 height 7
drag, startPoint x: 345, startPoint y: 80, endPoint x: 259, endPoint y: 90, distance: 87.4
click at [345, 80] on button "Apply" at bounding box center [340, 84] width 20 height 13
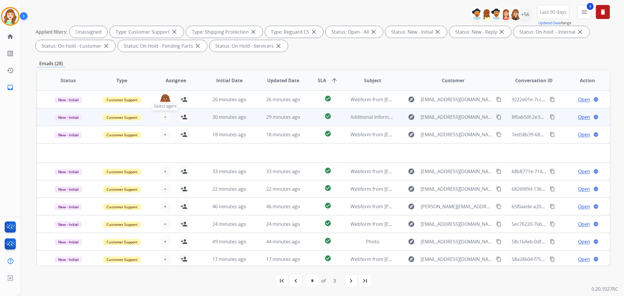
click at [164, 117] on span "+" at bounding box center [165, 116] width 3 height 7
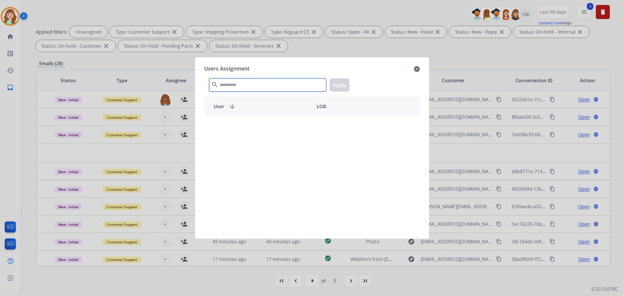
click at [253, 84] on input "text" at bounding box center [267, 84] width 117 height 13
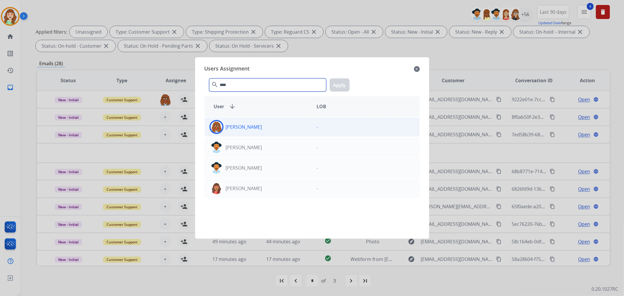
type input "****"
click at [282, 126] on div "[PERSON_NAME]" at bounding box center [258, 127] width 107 height 14
click at [339, 80] on button "Apply" at bounding box center [340, 84] width 20 height 13
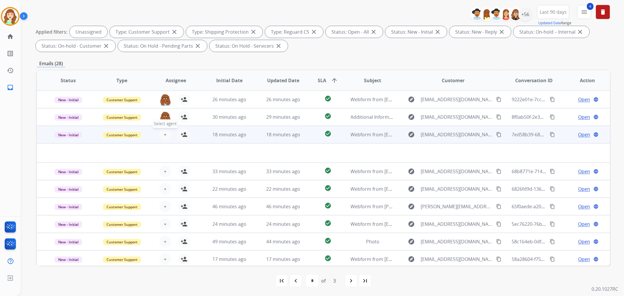
click at [167, 132] on button "+ Select agent" at bounding box center [165, 135] width 12 height 12
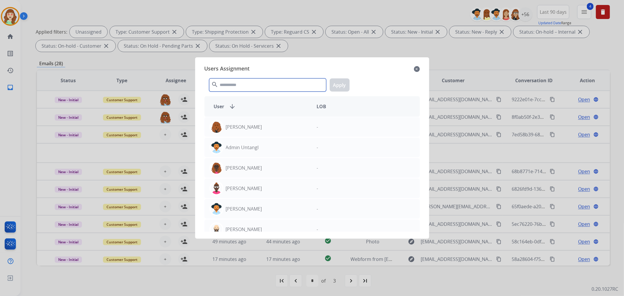
click at [238, 83] on input "text" at bounding box center [267, 84] width 117 height 13
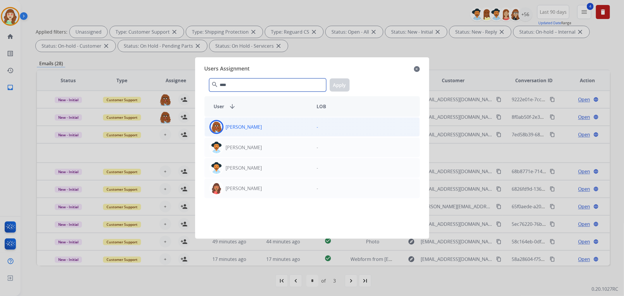
type input "****"
drag, startPoint x: 273, startPoint y: 131, endPoint x: 332, endPoint y: 101, distance: 66.7
click at [274, 129] on div "[PERSON_NAME]" at bounding box center [258, 127] width 107 height 14
drag, startPoint x: 341, startPoint y: 82, endPoint x: 295, endPoint y: 112, distance: 54.8
click at [344, 84] on button "Apply" at bounding box center [340, 84] width 20 height 13
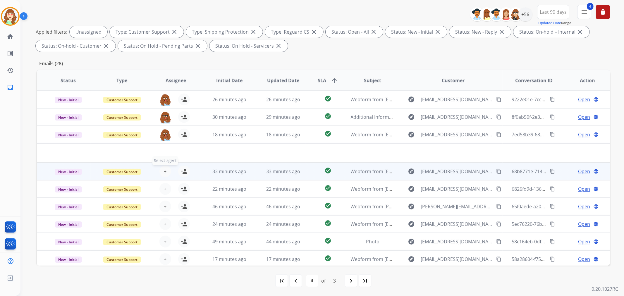
click at [164, 171] on span "+" at bounding box center [165, 171] width 3 height 7
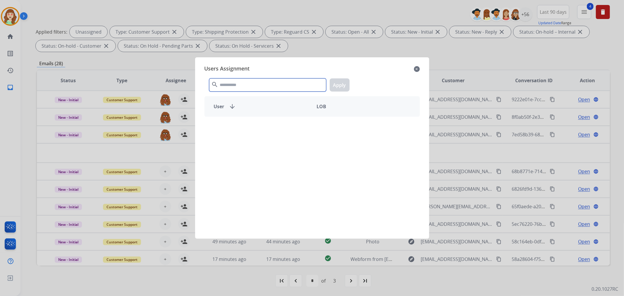
click at [264, 80] on input "text" at bounding box center [267, 84] width 117 height 13
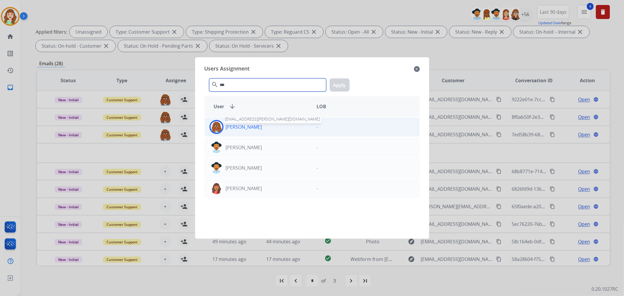
type input "***"
click at [252, 129] on p "[PERSON_NAME]" at bounding box center [244, 126] width 36 height 7
click at [340, 82] on button "Apply" at bounding box center [340, 84] width 20 height 13
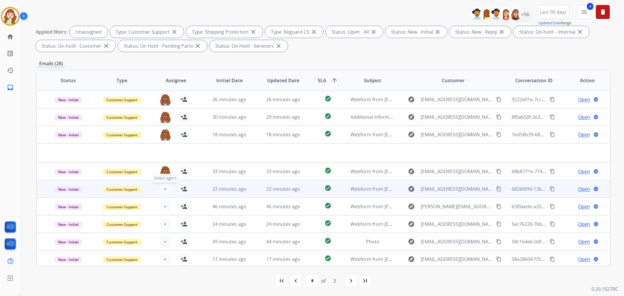
click at [165, 190] on button "+ Select agent" at bounding box center [165, 189] width 12 height 12
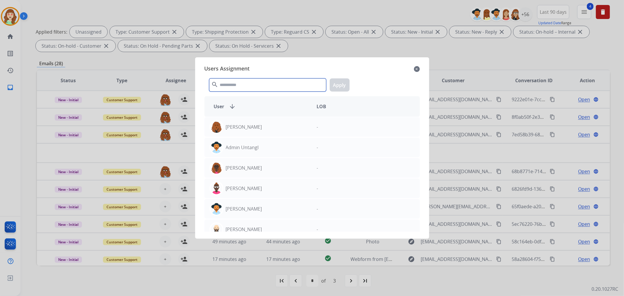
click at [222, 83] on input "text" at bounding box center [267, 84] width 117 height 13
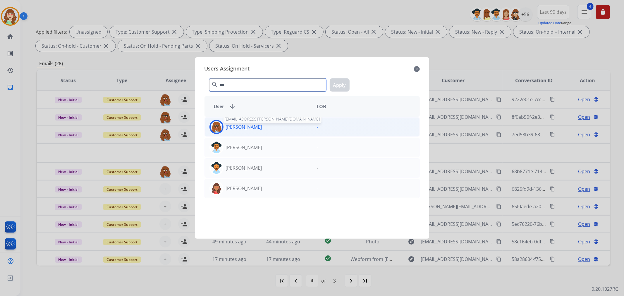
type input "***"
drag, startPoint x: 252, startPoint y: 129, endPoint x: 283, endPoint y: 122, distance: 32.1
click at [256, 129] on div "[PERSON_NAME] [PERSON_NAME][EMAIL_ADDRESS][PERSON_NAME][DOMAIN_NAME]" at bounding box center [258, 127] width 107 height 14
drag, startPoint x: 338, startPoint y: 81, endPoint x: 315, endPoint y: 94, distance: 26.7
click at [339, 81] on button "Apply" at bounding box center [340, 84] width 20 height 13
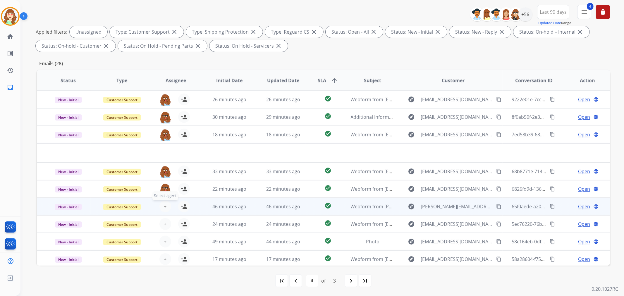
click at [161, 206] on button "+ Select agent" at bounding box center [165, 207] width 12 height 12
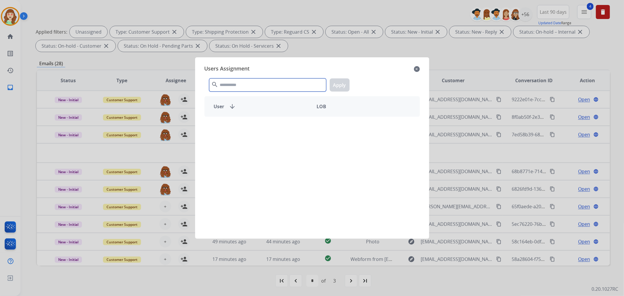
click at [227, 78] on input "text" at bounding box center [267, 84] width 117 height 13
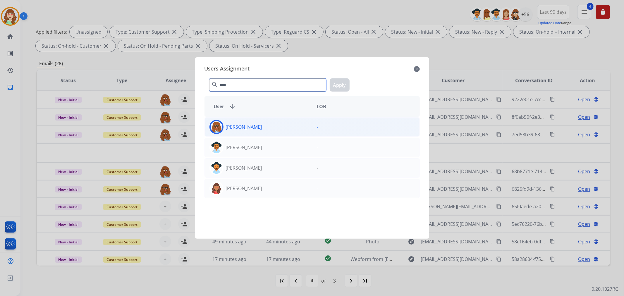
type input "****"
drag, startPoint x: 269, startPoint y: 129, endPoint x: 344, endPoint y: 92, distance: 83.4
click at [270, 129] on div "[PERSON_NAME]" at bounding box center [258, 127] width 107 height 14
drag, startPoint x: 341, startPoint y: 84, endPoint x: 219, endPoint y: 195, distance: 165.0
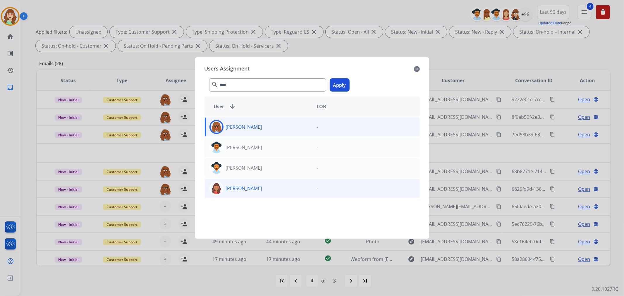
click at [341, 84] on button "Apply" at bounding box center [340, 84] width 20 height 13
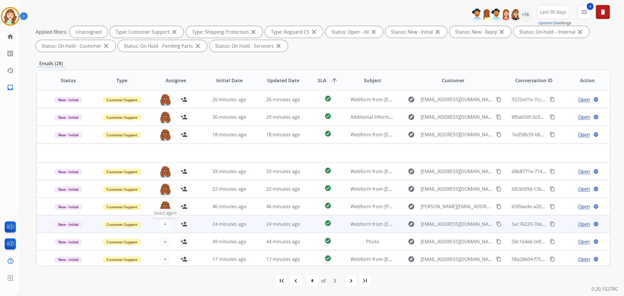
click at [162, 223] on button "+ Select agent" at bounding box center [165, 224] width 12 height 12
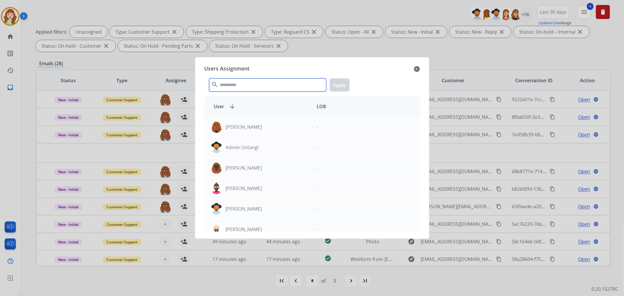
click at [229, 83] on input "text" at bounding box center [267, 84] width 117 height 13
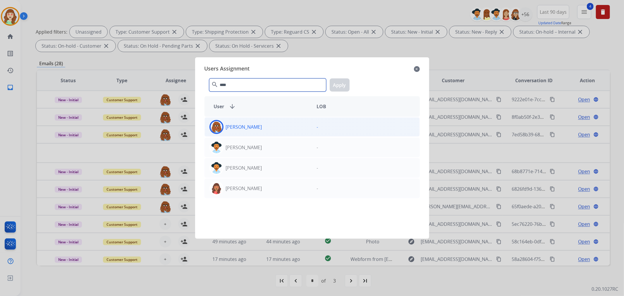
type input "****"
drag, startPoint x: 260, startPoint y: 127, endPoint x: 316, endPoint y: 95, distance: 64.2
click at [263, 127] on div "[PERSON_NAME]" at bounding box center [258, 127] width 107 height 14
drag, startPoint x: 335, startPoint y: 91, endPoint x: 424, endPoint y: 78, distance: 90.4
click at [340, 90] on button "Apply" at bounding box center [340, 84] width 20 height 13
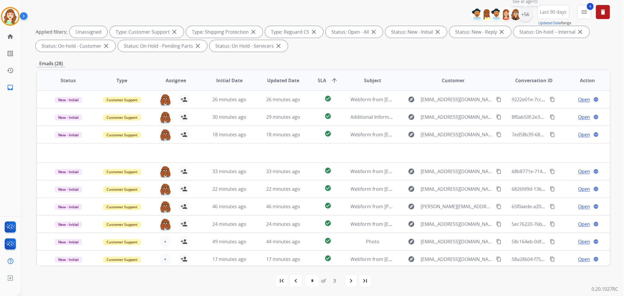
drag, startPoint x: 525, startPoint y: 13, endPoint x: 525, endPoint y: 20, distance: 7.3
click at [525, 13] on div "+56" at bounding box center [525, 14] width 14 height 14
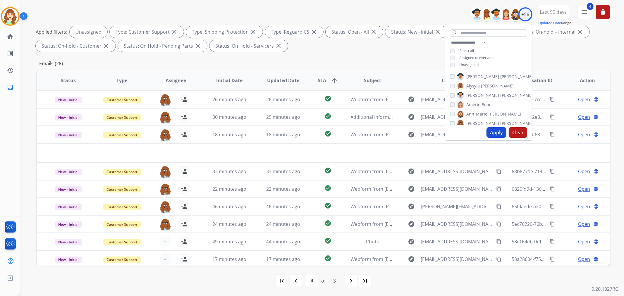
click at [450, 66] on div "Unassigned" at bounding box center [464, 65] width 29 height 5
click at [449, 61] on div "**********" at bounding box center [488, 54] width 87 height 30
click at [473, 32] on input "text" at bounding box center [488, 33] width 77 height 7
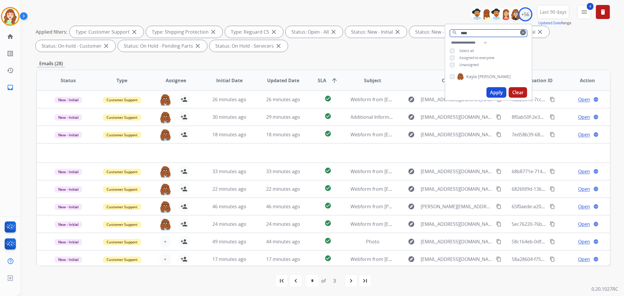
type input "****"
click at [495, 89] on button "Apply" at bounding box center [496, 92] width 20 height 11
select select "*"
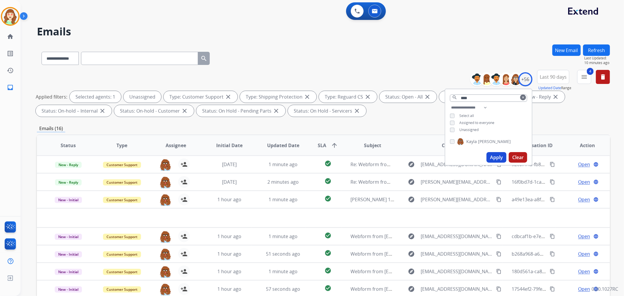
drag, startPoint x: 488, startPoint y: 156, endPoint x: 405, endPoint y: 154, distance: 82.5
click at [488, 156] on button "Apply" at bounding box center [496, 157] width 20 height 11
click at [498, 157] on button "Apply" at bounding box center [496, 157] width 20 height 11
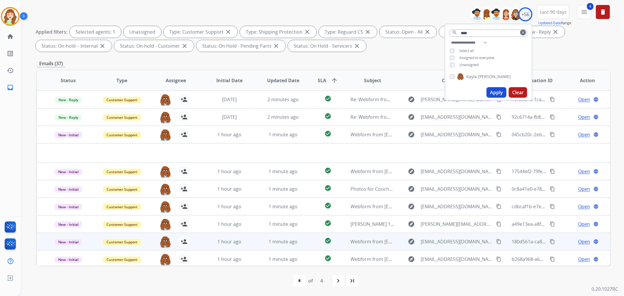
scroll to position [19, 0]
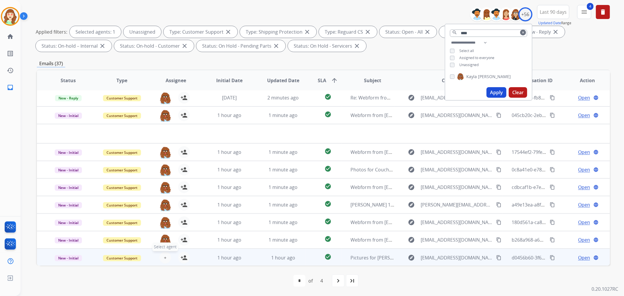
click at [164, 256] on span "+" at bounding box center [165, 257] width 3 height 7
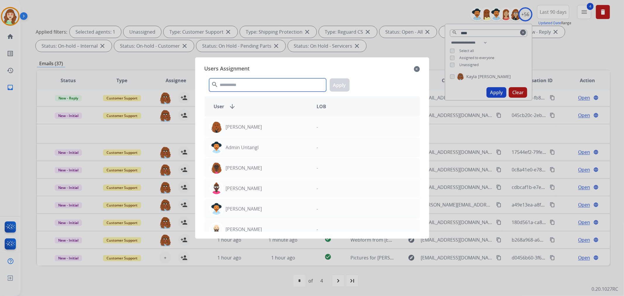
drag, startPoint x: 241, startPoint y: 86, endPoint x: 242, endPoint y: 82, distance: 4.1
click at [240, 86] on input "text" at bounding box center [267, 84] width 117 height 13
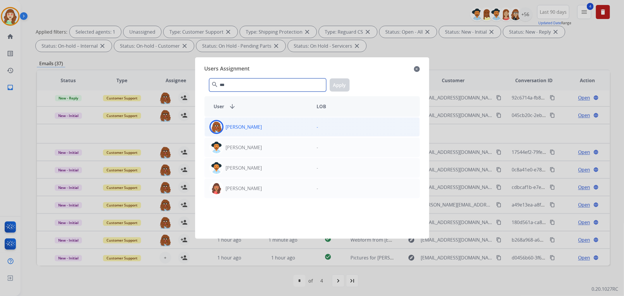
type input "***"
drag, startPoint x: 264, startPoint y: 126, endPoint x: 287, endPoint y: 118, distance: 24.3
click at [265, 126] on div "[PERSON_NAME]" at bounding box center [258, 127] width 107 height 14
click at [338, 82] on button "Apply" at bounding box center [340, 84] width 20 height 13
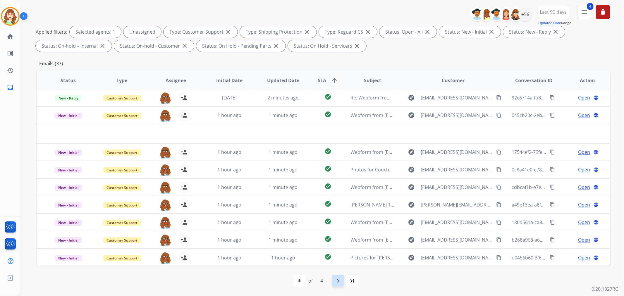
click at [337, 283] on mat-icon "navigate_next" at bounding box center [338, 280] width 7 height 7
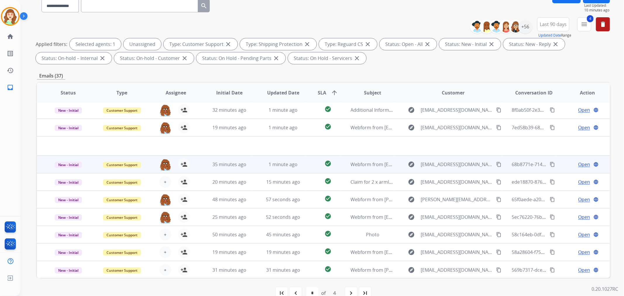
scroll to position [65, 0]
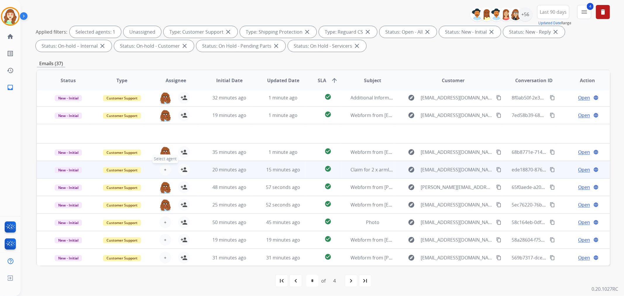
click at [161, 166] on button "+ Select agent" at bounding box center [165, 170] width 12 height 12
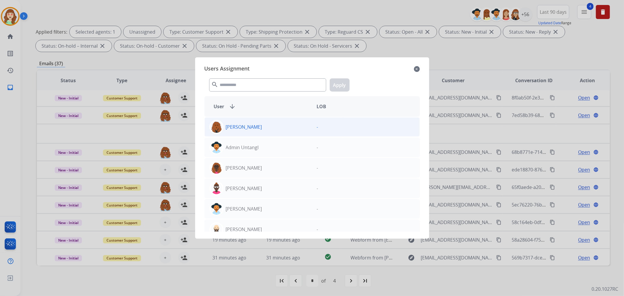
click at [413, 66] on div "Users Assignment close" at bounding box center [311, 68] width 215 height 9
drag, startPoint x: 420, startPoint y: 69, endPoint x: 417, endPoint y: 68, distance: 3.0
click at [420, 69] on div "Users Assignment close search Apply User arrow_downward LOB [PERSON_NAME] - Adm…" at bounding box center [312, 148] width 225 height 172
click at [417, 68] on mat-icon "close" at bounding box center [417, 69] width 6 height 7
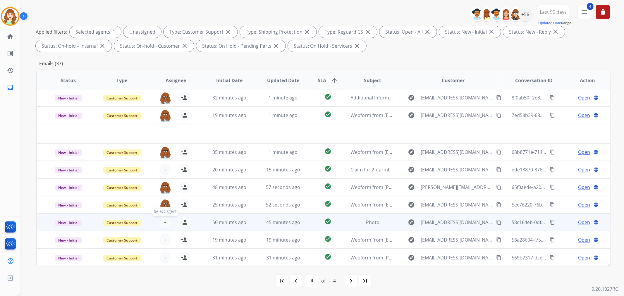
click at [167, 220] on button "+ Select agent" at bounding box center [165, 222] width 12 height 12
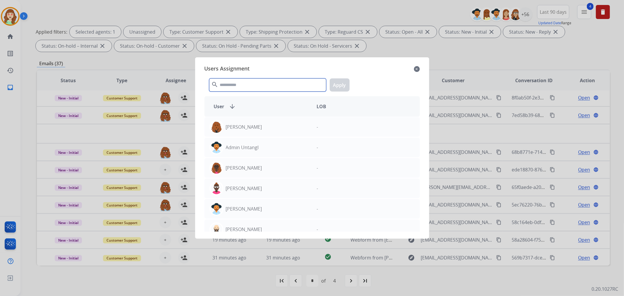
click at [266, 88] on input "text" at bounding box center [267, 84] width 117 height 13
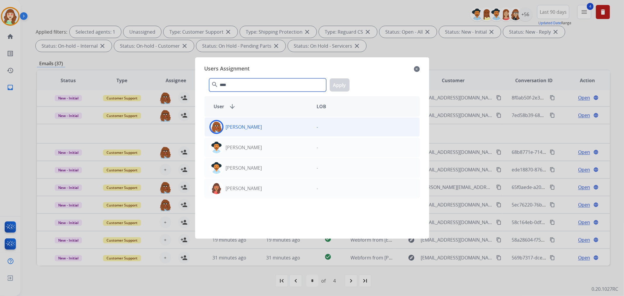
type input "****"
drag, startPoint x: 256, startPoint y: 127, endPoint x: 326, endPoint y: 99, distance: 75.0
click at [256, 127] on div "[PERSON_NAME]" at bounding box center [258, 127] width 107 height 14
drag, startPoint x: 337, startPoint y: 83, endPoint x: 217, endPoint y: 156, distance: 140.8
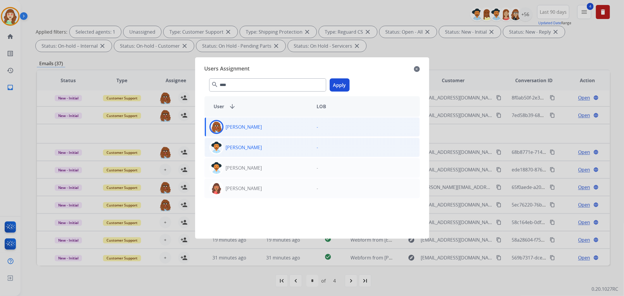
click at [337, 83] on button "Apply" at bounding box center [340, 84] width 20 height 13
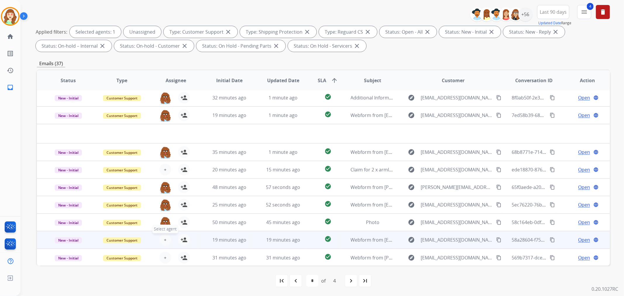
click at [165, 241] on span "+" at bounding box center [165, 239] width 3 height 7
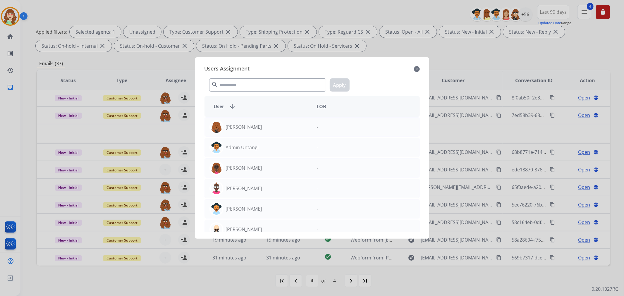
click at [267, 75] on div "search Apply" at bounding box center [311, 84] width 215 height 20
click at [255, 83] on input "text" at bounding box center [267, 84] width 117 height 13
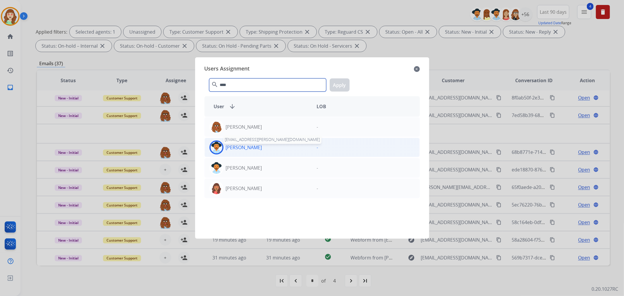
type input "****"
click at [246, 142] on div "[PERSON_NAME]" at bounding box center [258, 147] width 107 height 14
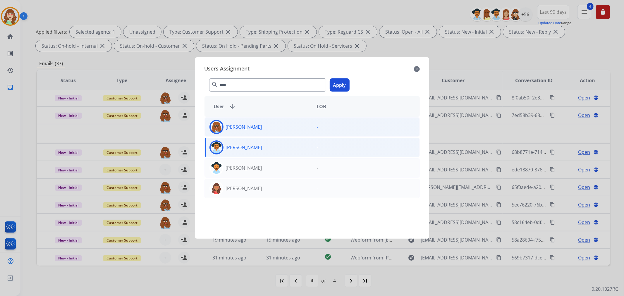
click at [265, 127] on div "[PERSON_NAME]" at bounding box center [258, 127] width 107 height 14
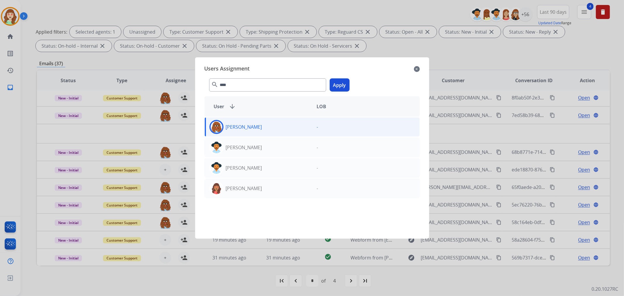
click at [333, 84] on button "Apply" at bounding box center [340, 84] width 20 height 13
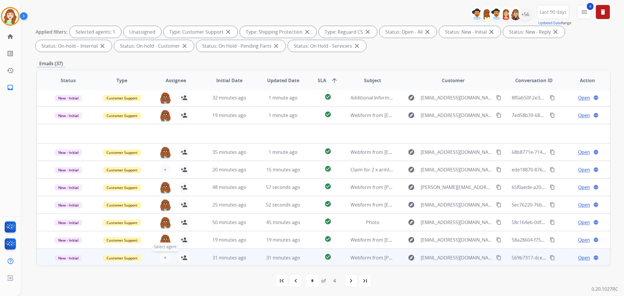
click at [165, 254] on span "+" at bounding box center [165, 257] width 3 height 7
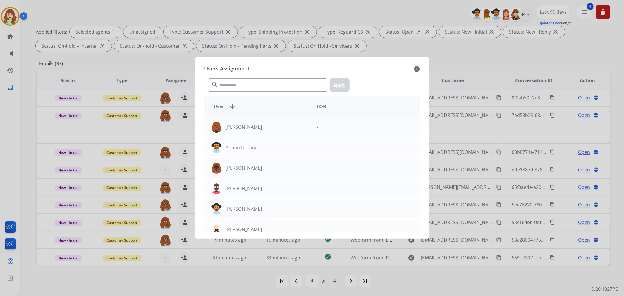
click at [255, 84] on input "text" at bounding box center [267, 84] width 117 height 13
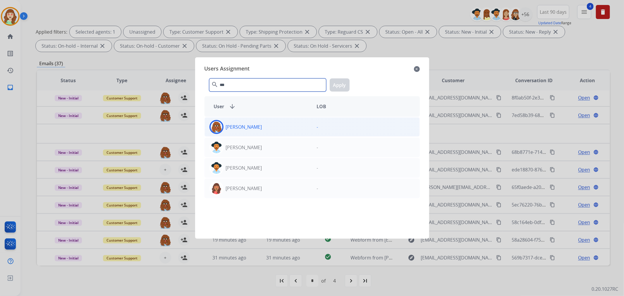
type input "***"
click at [281, 126] on div "[PERSON_NAME]" at bounding box center [258, 127] width 107 height 14
click at [335, 85] on button "Apply" at bounding box center [340, 84] width 20 height 13
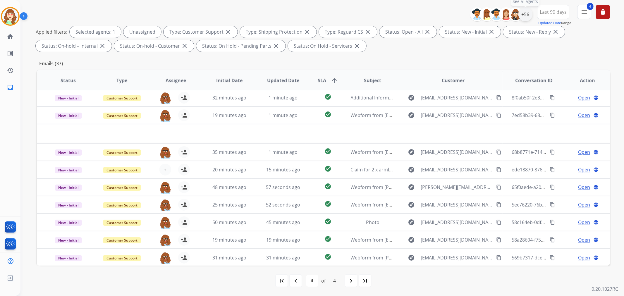
click at [522, 12] on div "+56" at bounding box center [525, 14] width 14 height 14
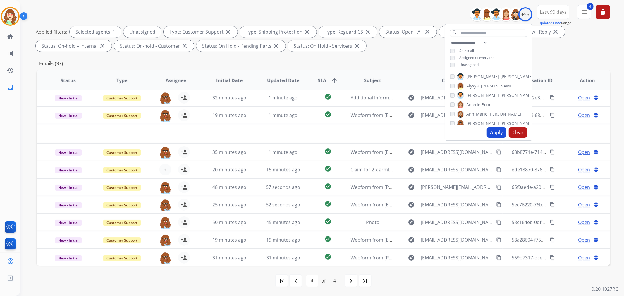
click at [495, 131] on button "Apply" at bounding box center [496, 132] width 20 height 11
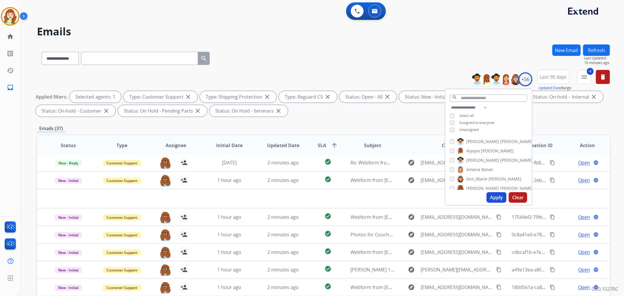
drag, startPoint x: 494, startPoint y: 198, endPoint x: 488, endPoint y: 195, distance: 7.5
click at [489, 195] on button "Apply" at bounding box center [496, 197] width 20 height 11
